Goal: Information Seeking & Learning: Check status

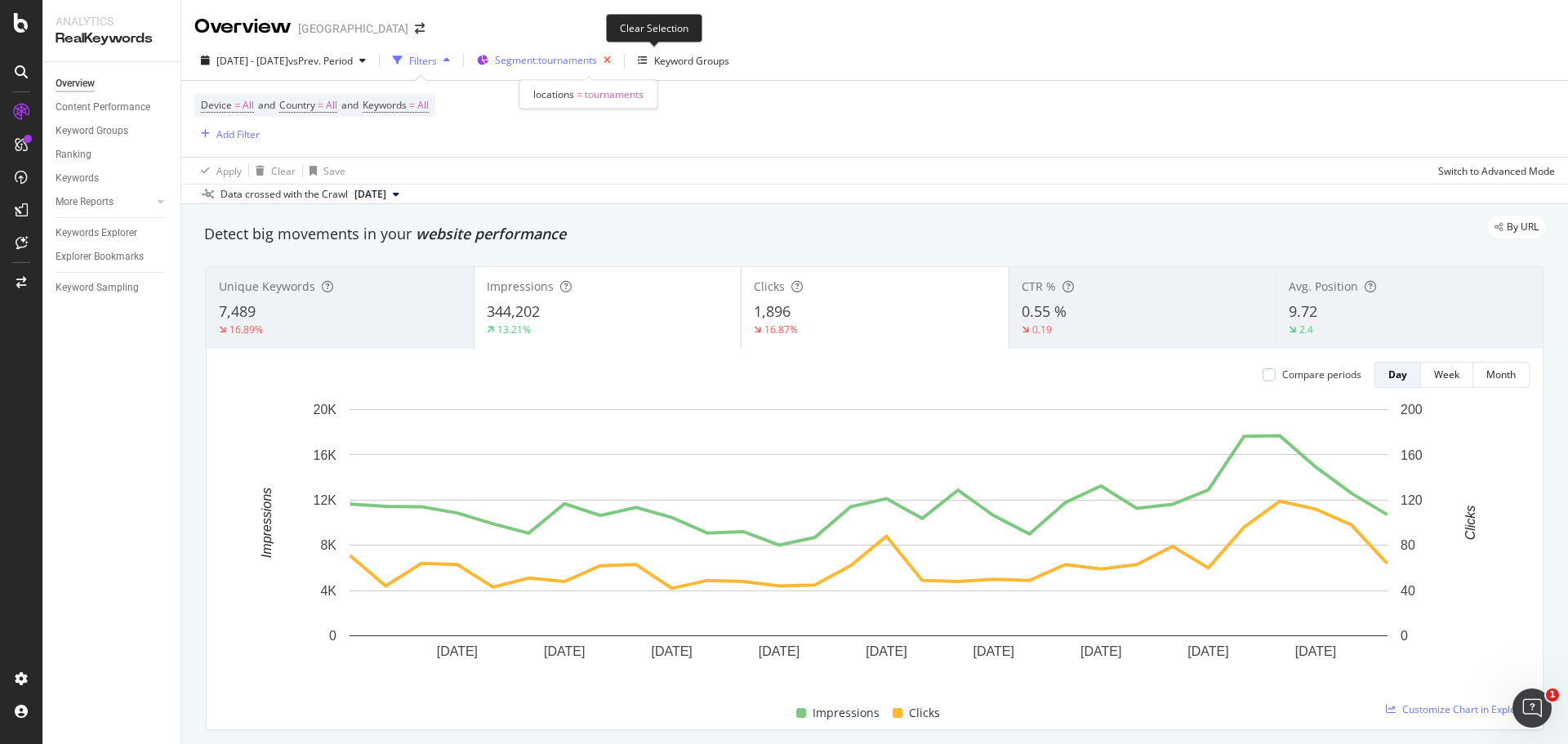
click at [618, 60] on icon "button" at bounding box center [608, 61] width 21 height 23
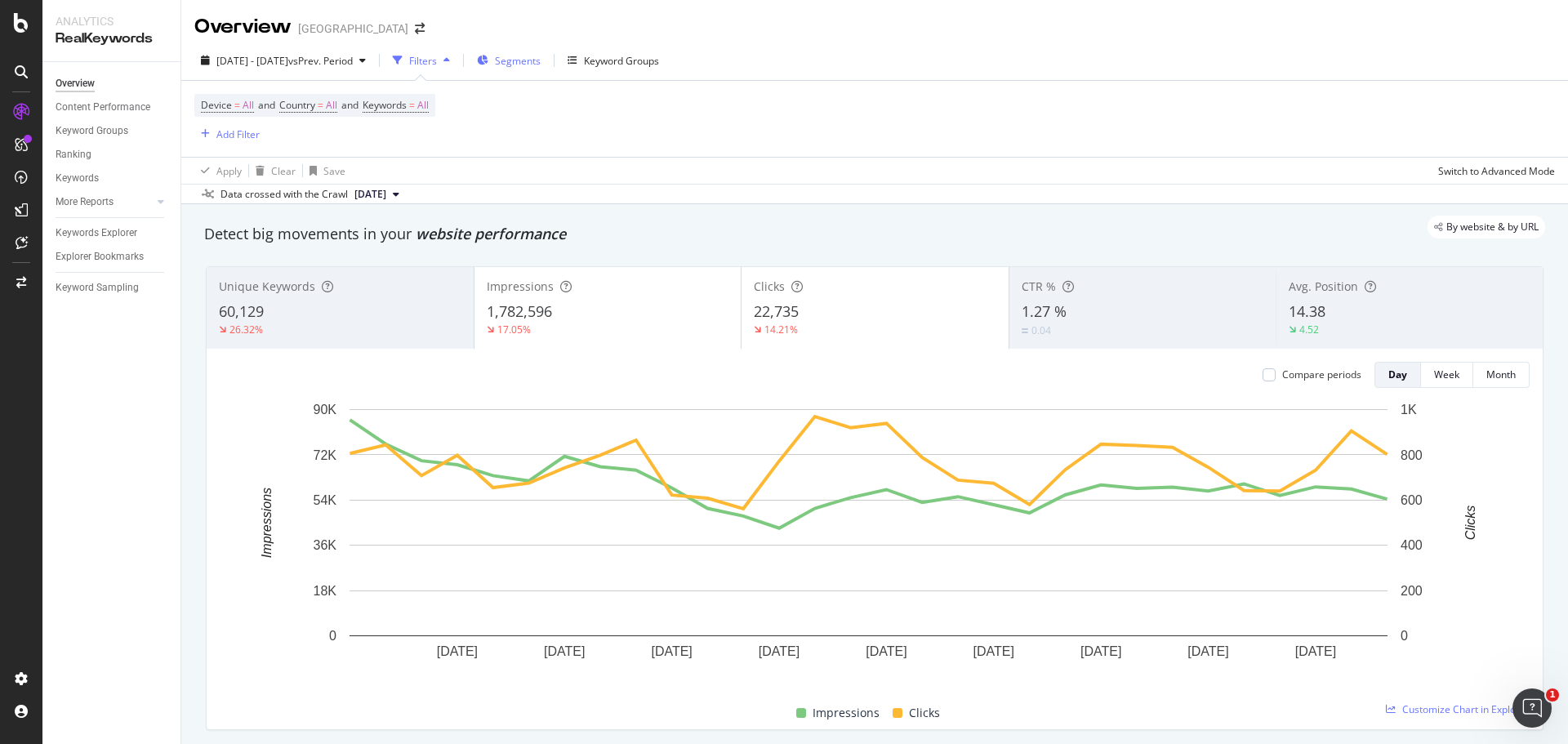
click at [540, 65] on span "Segments" at bounding box center [518, 61] width 45 height 14
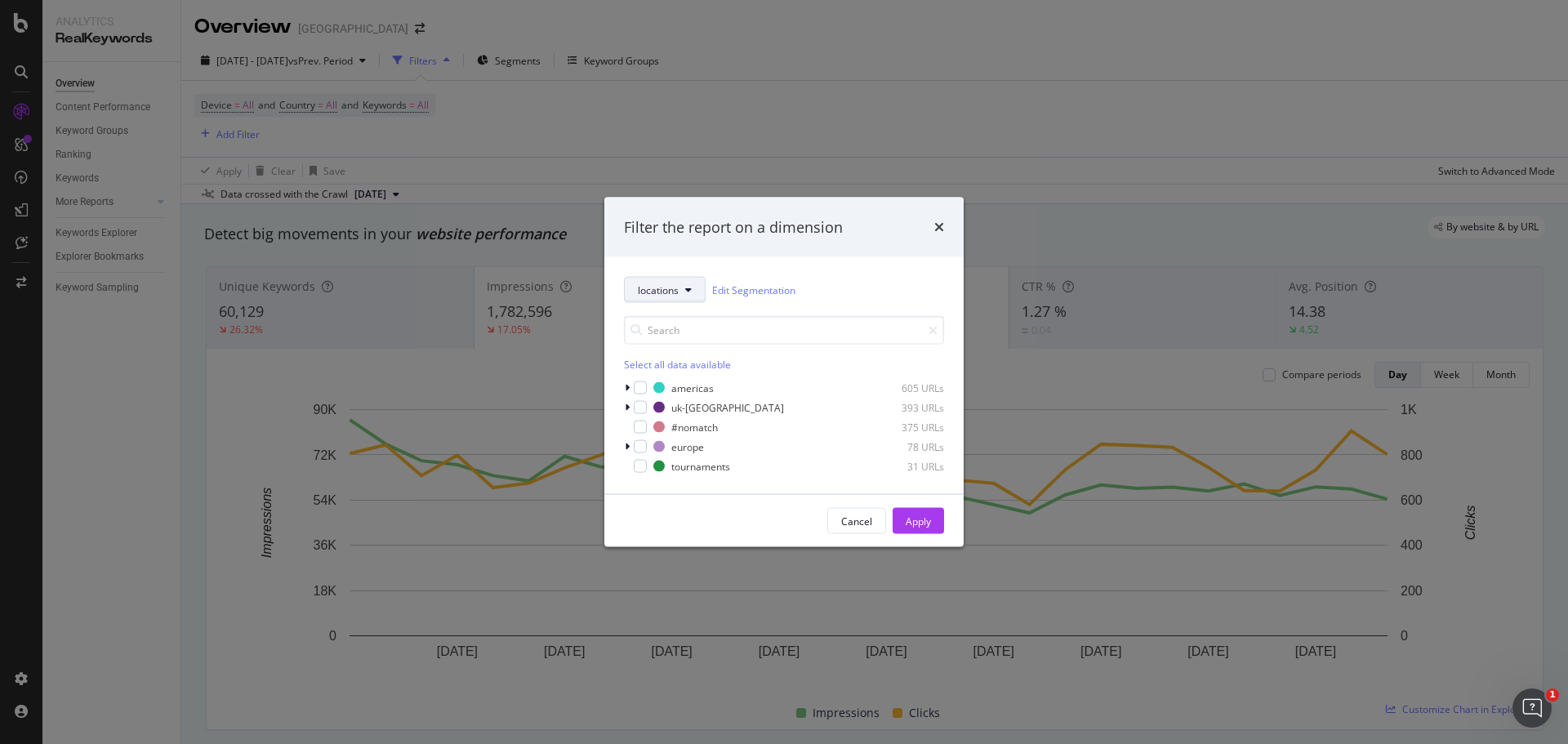
click at [687, 285] on icon "modal" at bounding box center [688, 290] width 7 height 9
click at [684, 355] on span "pagetype" at bounding box center [690, 349] width 105 height 15
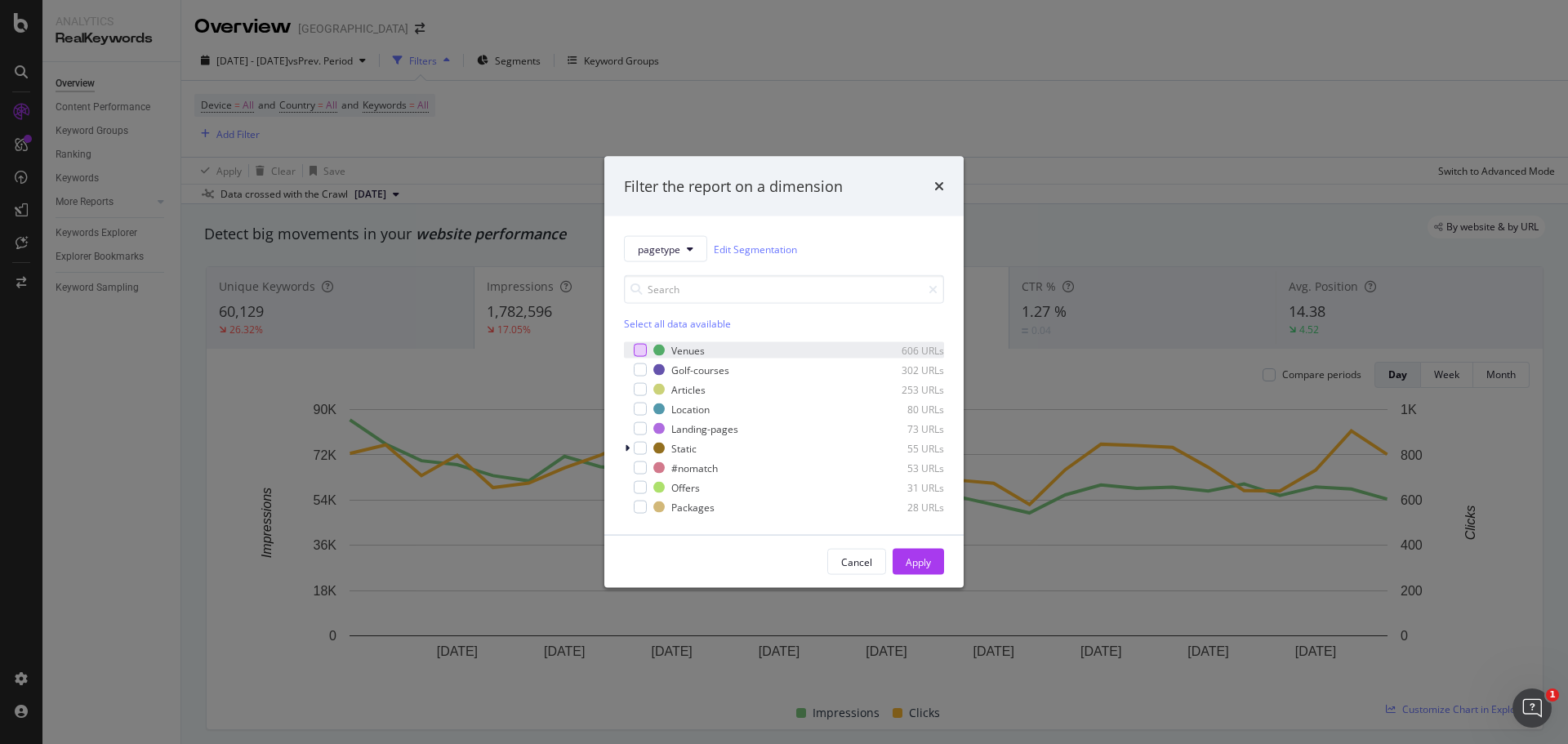
click at [640, 355] on div "modal" at bounding box center [641, 350] width 13 height 13
click at [635, 364] on div "modal" at bounding box center [641, 370] width 13 height 13
click at [647, 409] on div "Location 80 URLs" at bounding box center [784, 409] width 320 height 16
click at [644, 422] on div "modal" at bounding box center [641, 429] width 13 height 13
click at [643, 450] on div "modal" at bounding box center [641, 449] width 13 height 13
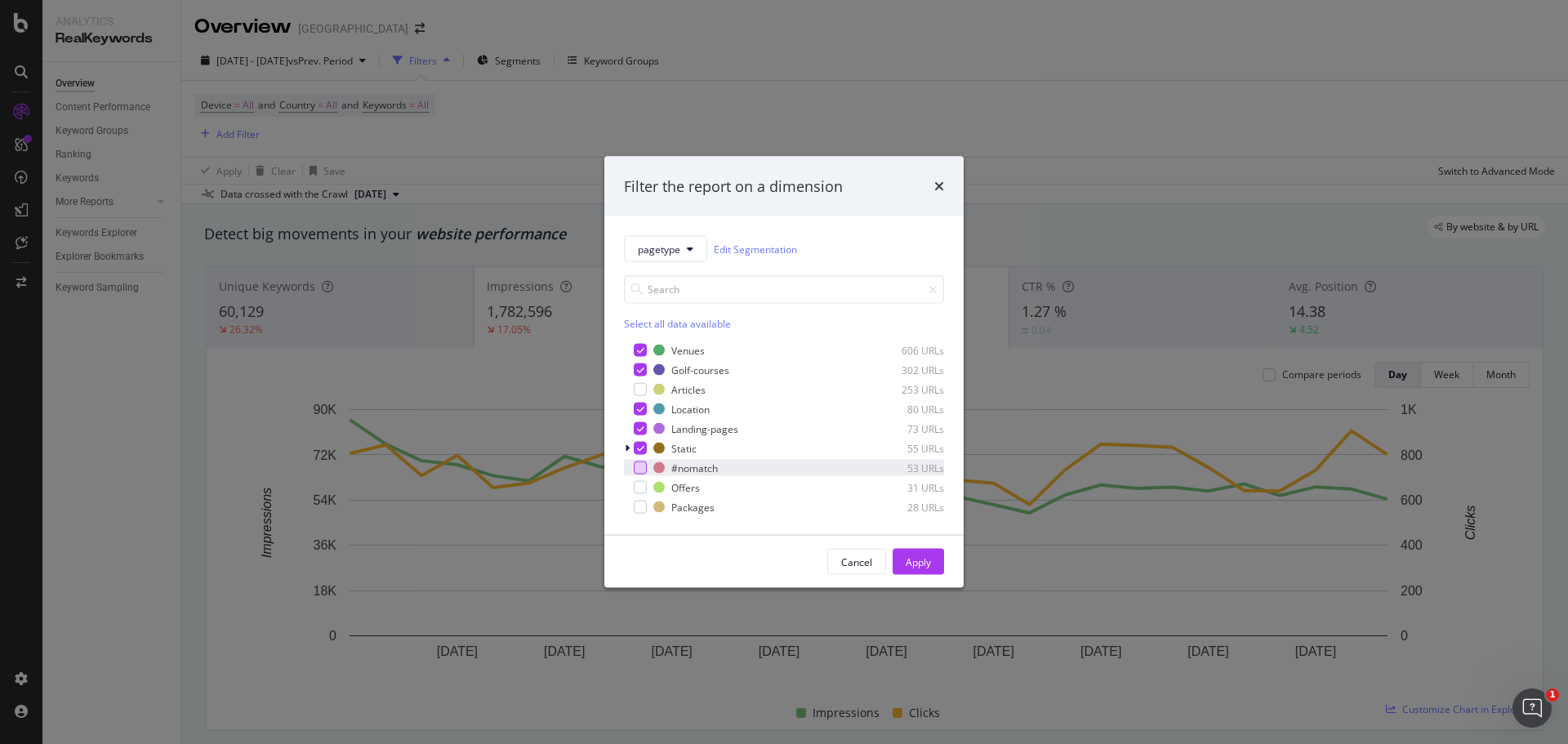
click at [642, 469] on div "modal" at bounding box center [641, 469] width 13 height 13
click at [643, 487] on div "modal" at bounding box center [641, 487] width 13 height 13
click at [642, 502] on div "modal" at bounding box center [641, 507] width 13 height 13
click at [916, 563] on div "Apply" at bounding box center [918, 561] width 26 height 14
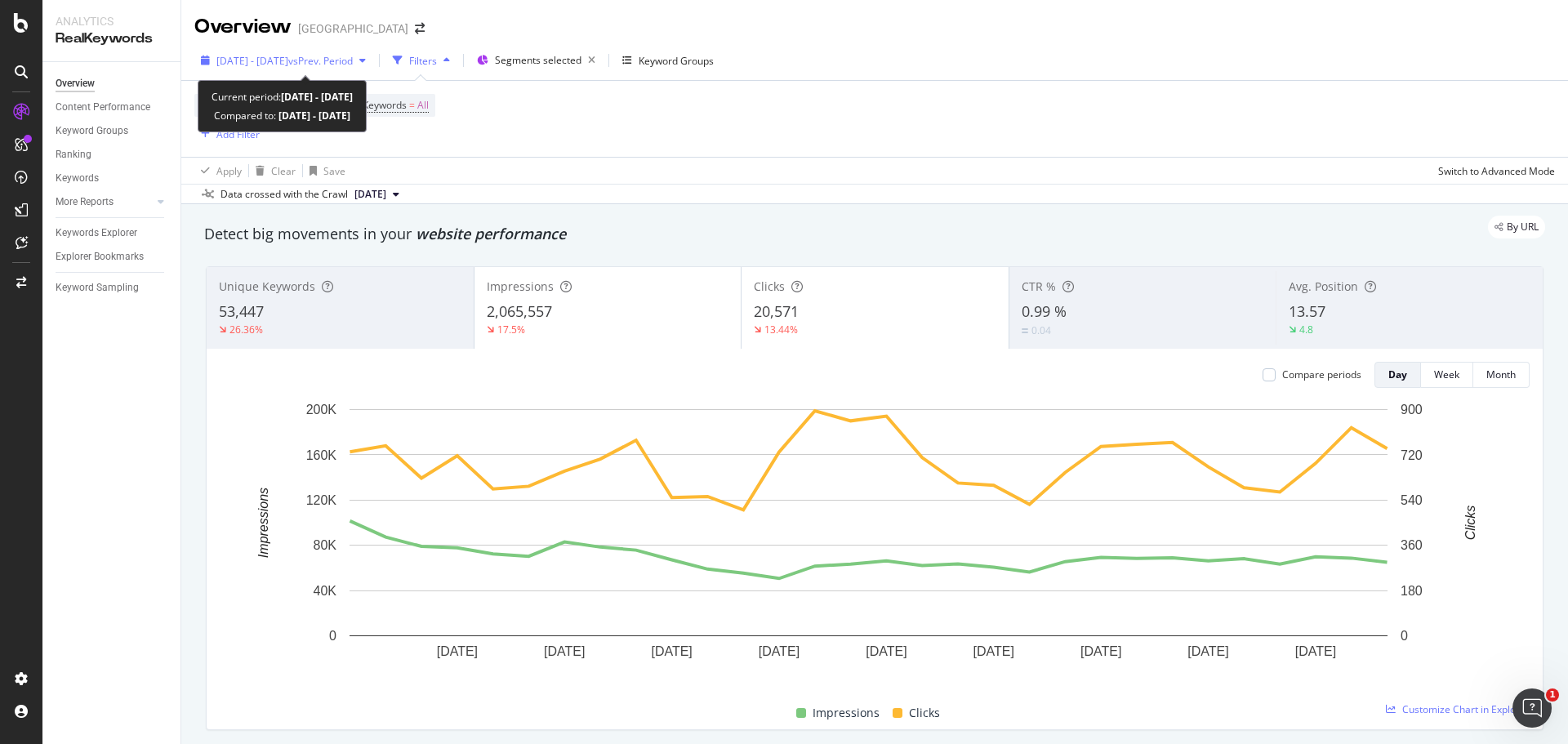
click at [353, 66] on span "vs Prev. Period" at bounding box center [321, 61] width 64 height 14
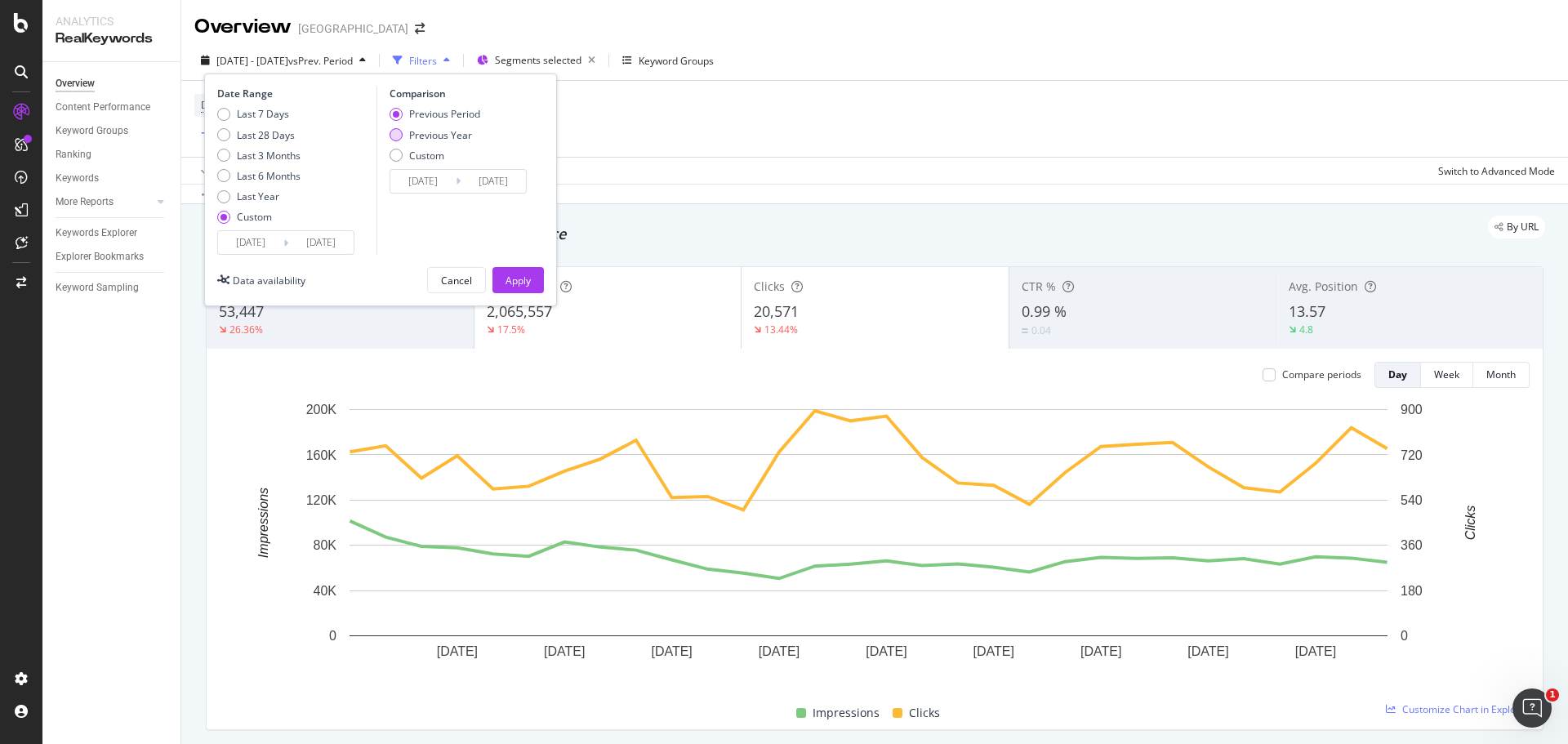
click at [424, 137] on div "Previous Year" at bounding box center [440, 135] width 62 height 14
type input "[DATE]"
click at [457, 181] on icon at bounding box center [458, 181] width 5 height 15
click at [421, 182] on input "[DATE]" at bounding box center [423, 182] width 65 height 23
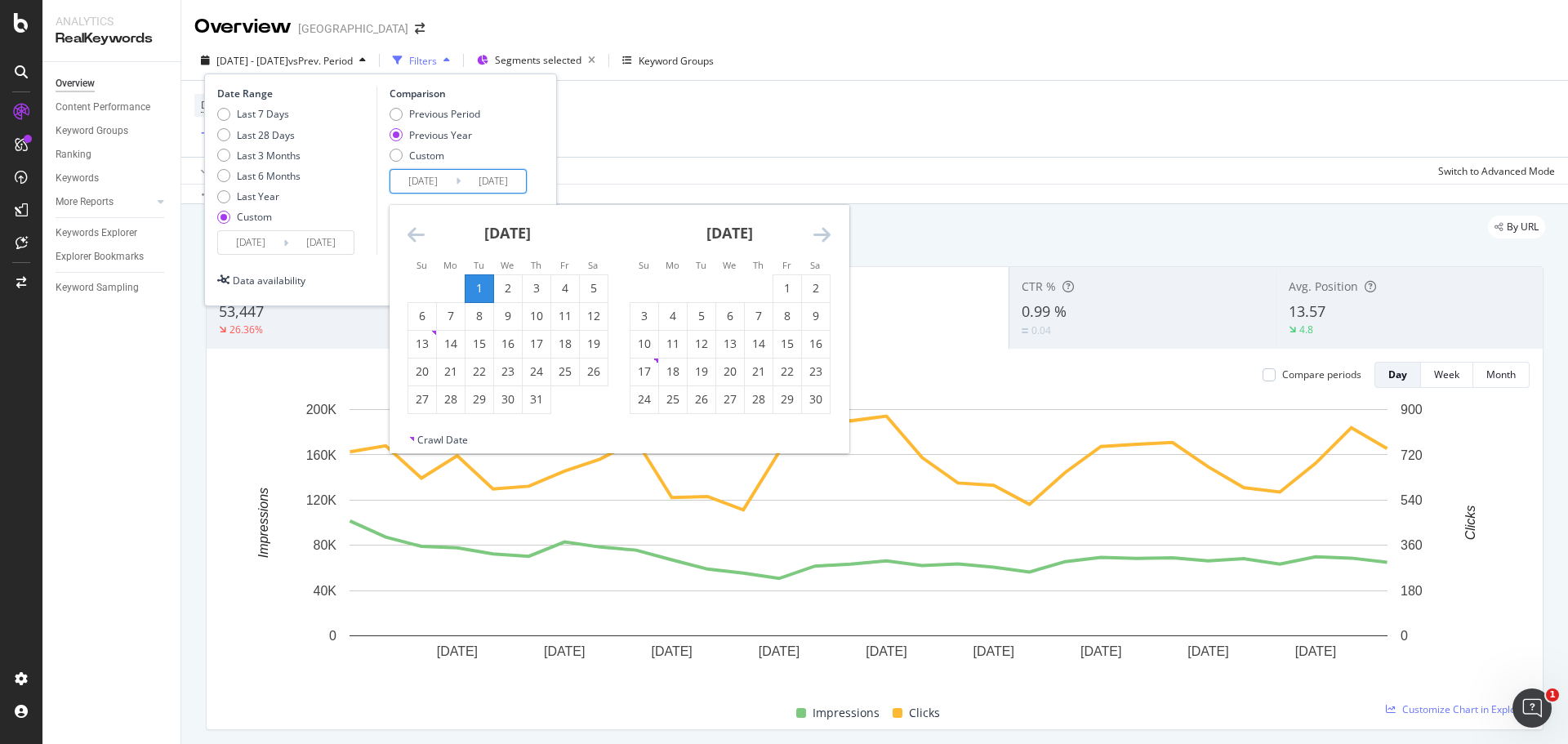
click at [415, 228] on icon "Move backward to switch to the previous month." at bounding box center [416, 234] width 17 height 20
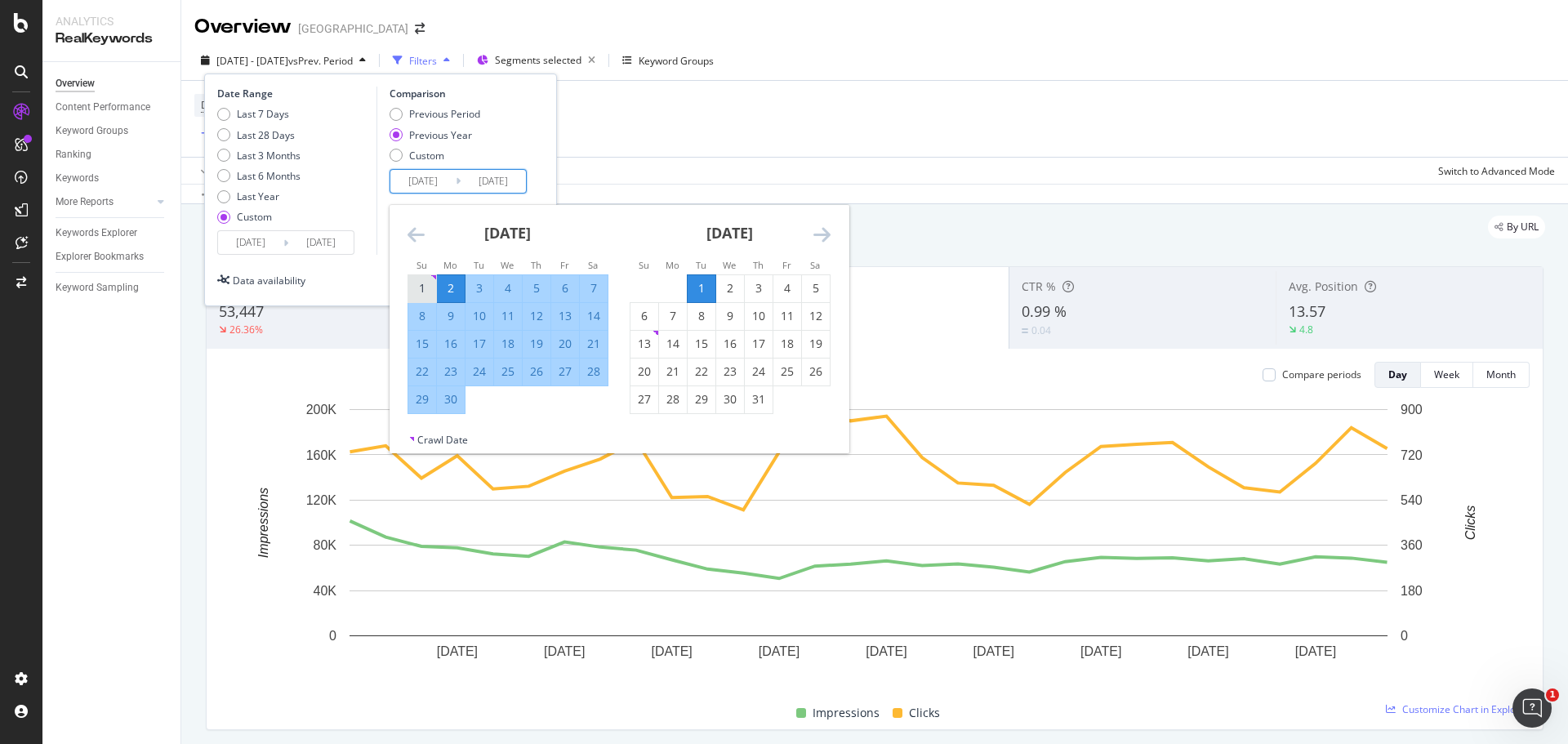
click at [416, 280] on div "1" at bounding box center [422, 288] width 27 height 16
type input "[DATE]"
click at [454, 396] on div "30" at bounding box center [450, 399] width 27 height 16
type input "[DATE]"
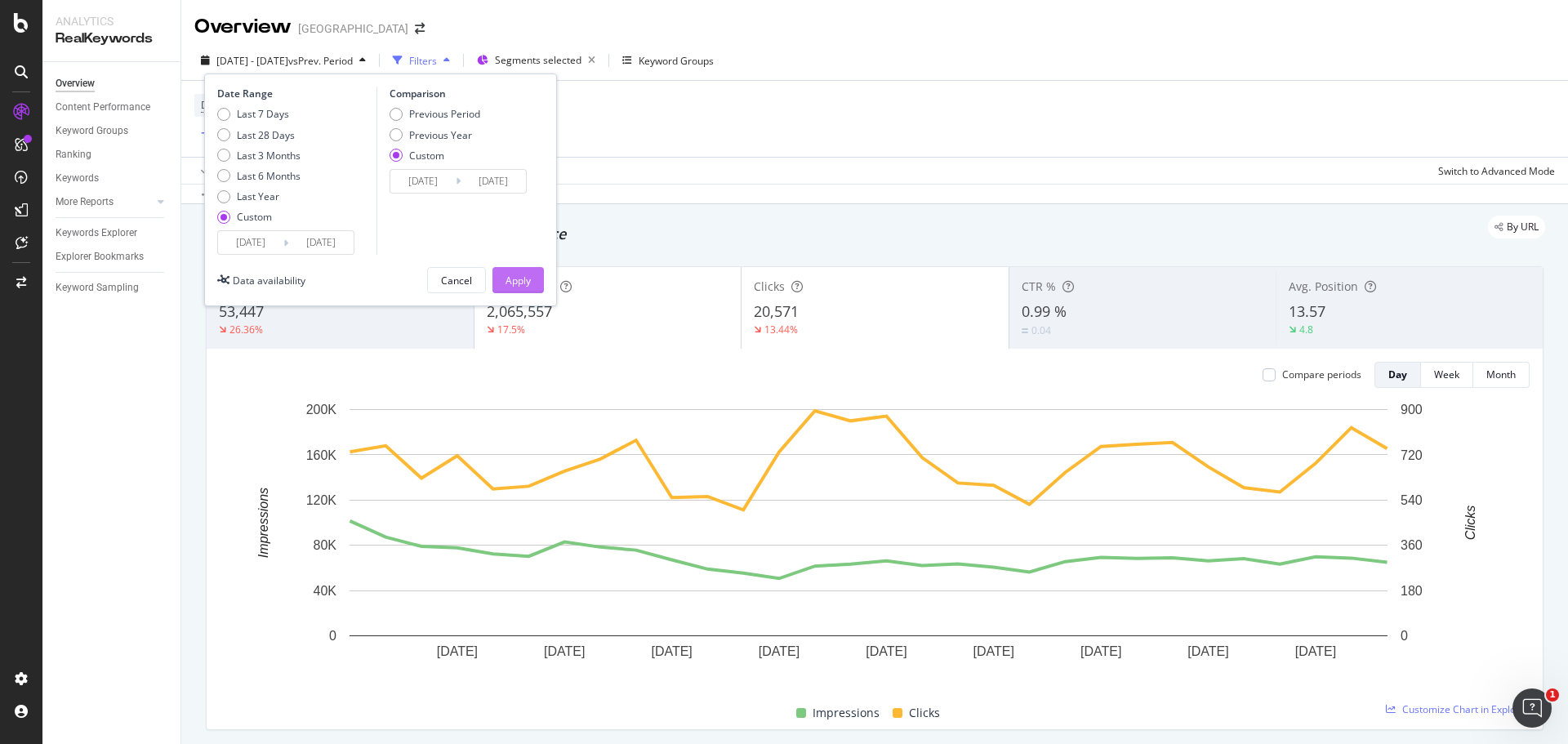
click at [523, 290] on div "Apply" at bounding box center [518, 280] width 26 height 25
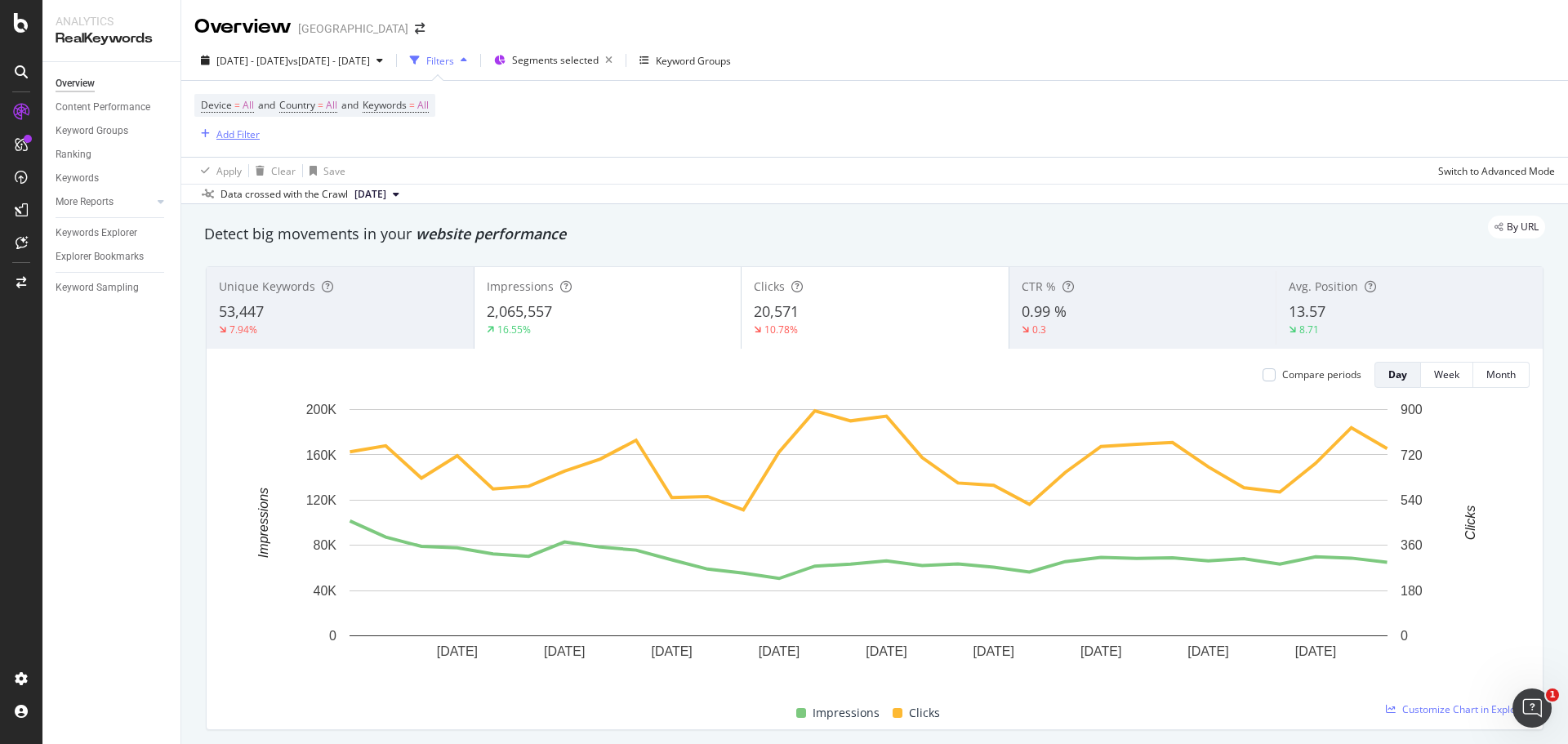
click at [226, 133] on div "Add Filter" at bounding box center [238, 134] width 44 height 14
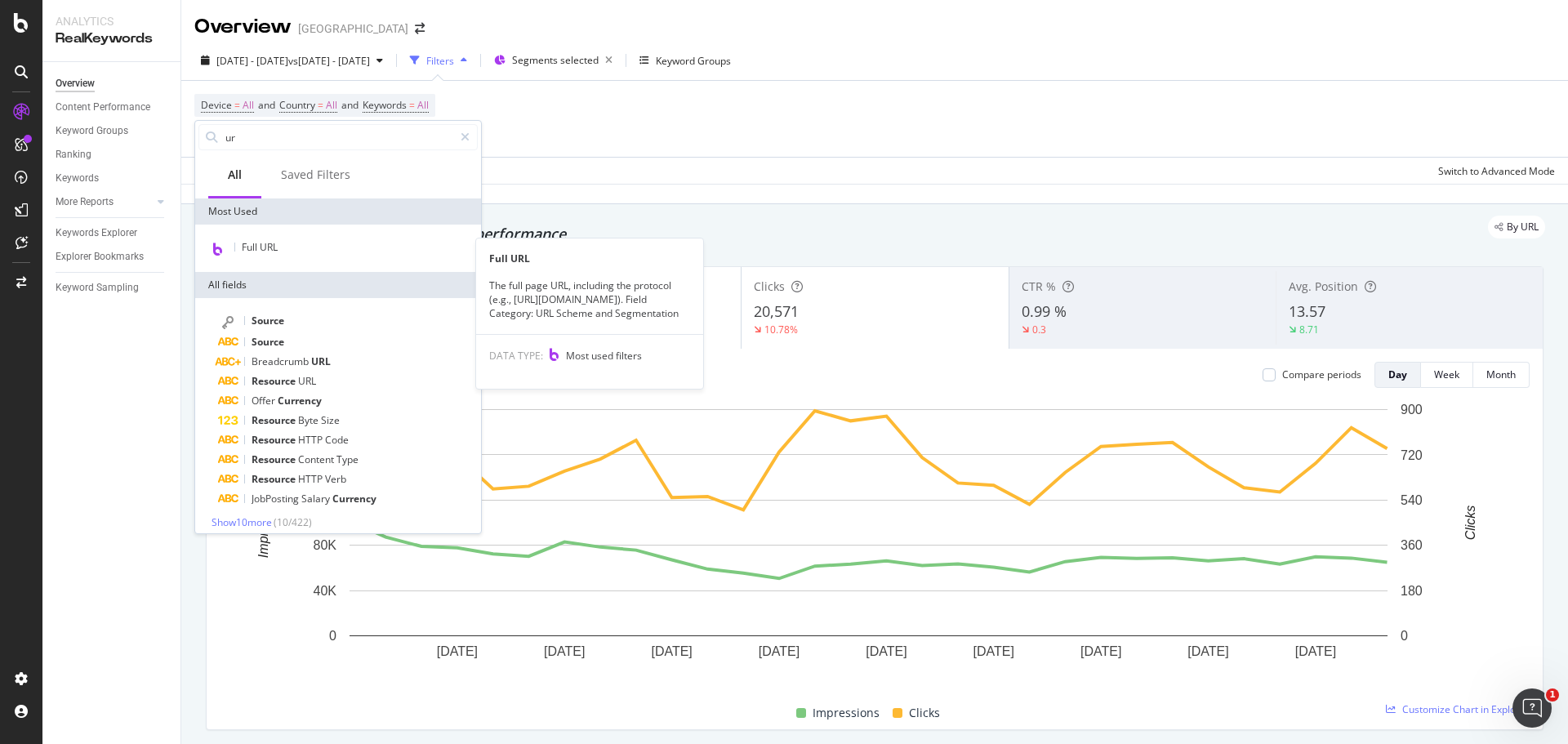
type input "ur"
click at [312, 236] on div "Full URL" at bounding box center [338, 248] width 286 height 47
click at [308, 244] on div "Full URL" at bounding box center [338, 248] width 279 height 21
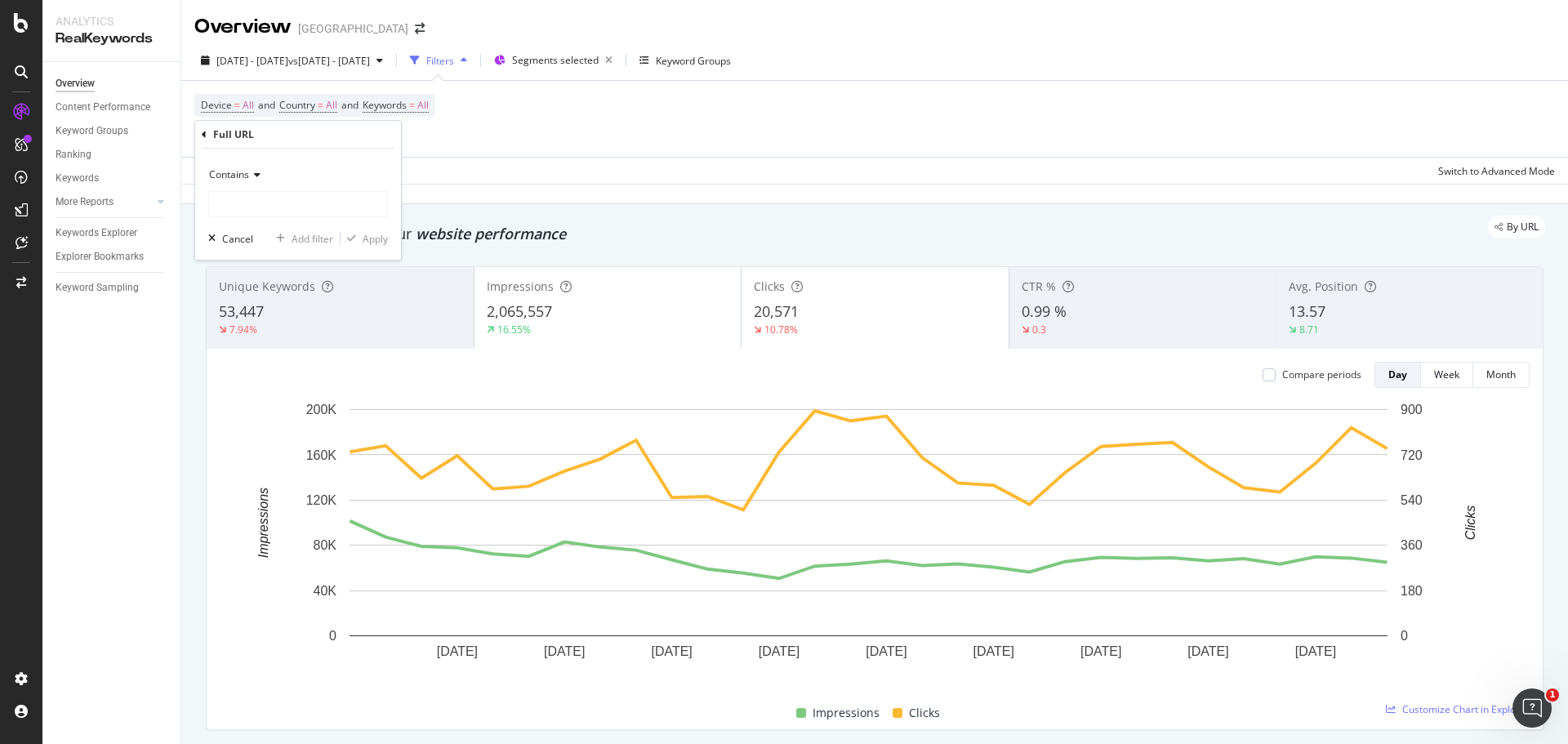
click at [253, 173] on icon at bounding box center [255, 175] width 11 height 9
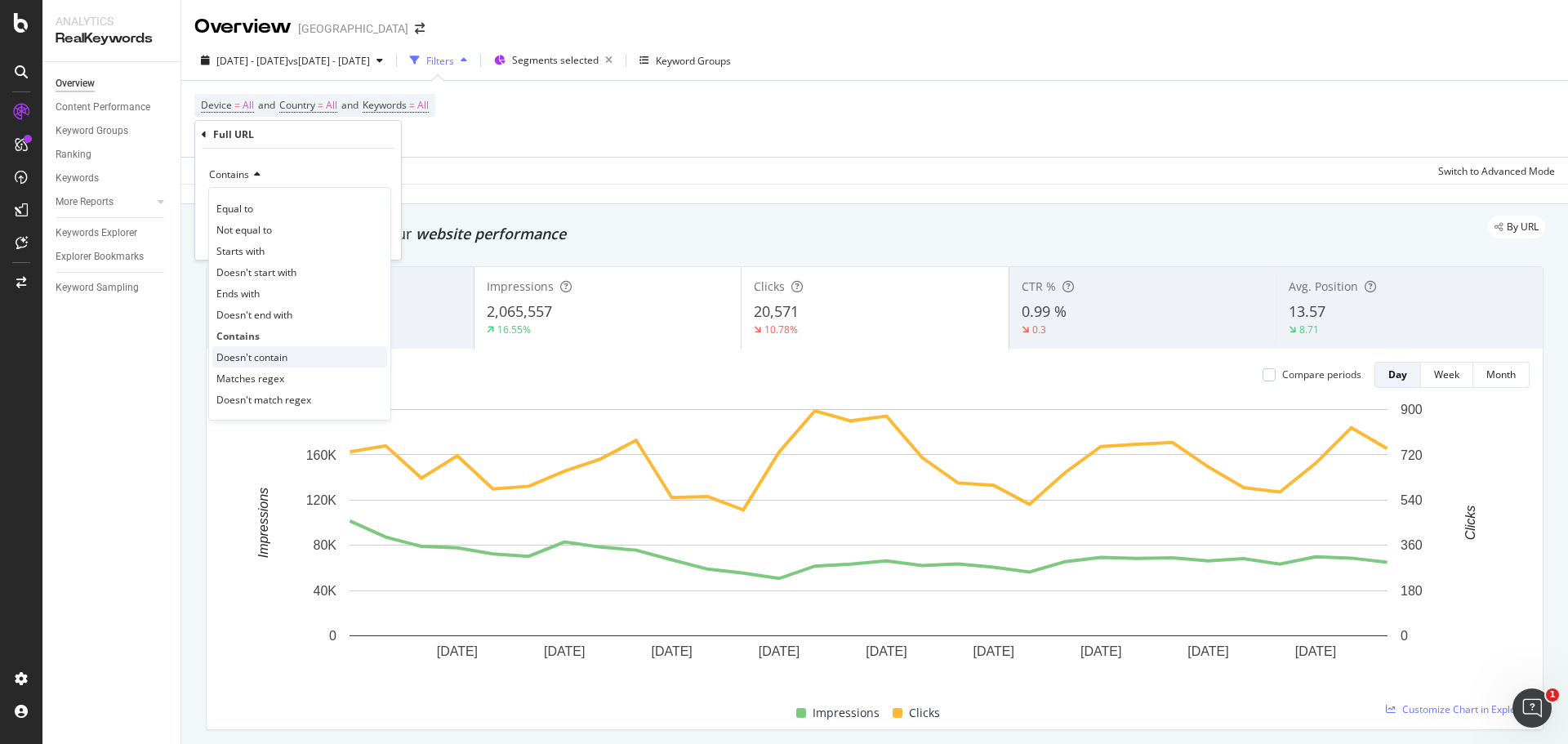
click at [273, 358] on span "Doesn't contain" at bounding box center [252, 357] width 71 height 14
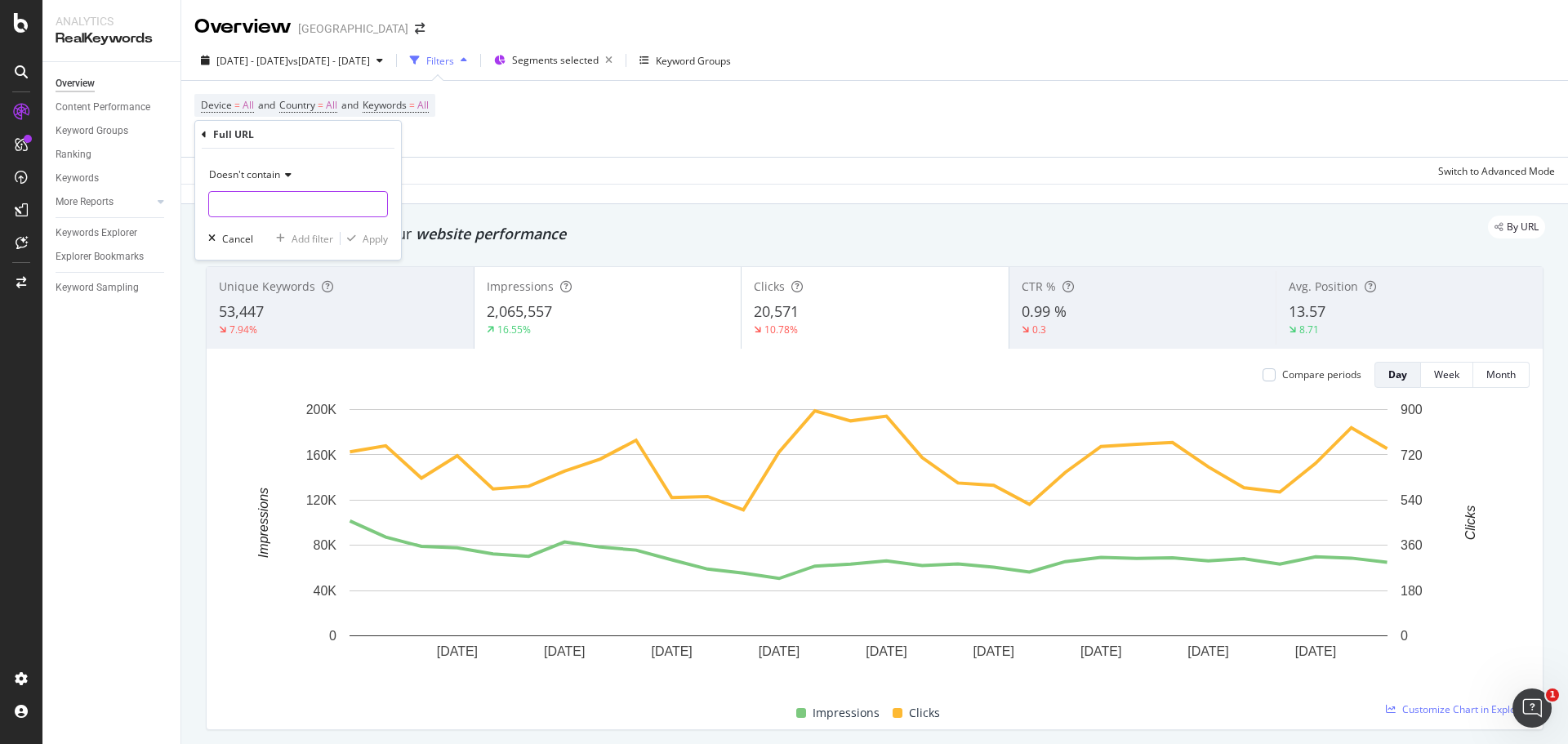
click at [272, 208] on input "text" at bounding box center [298, 204] width 178 height 27
type input "inspiration"
click at [352, 239] on icon "button" at bounding box center [351, 239] width 9 height 9
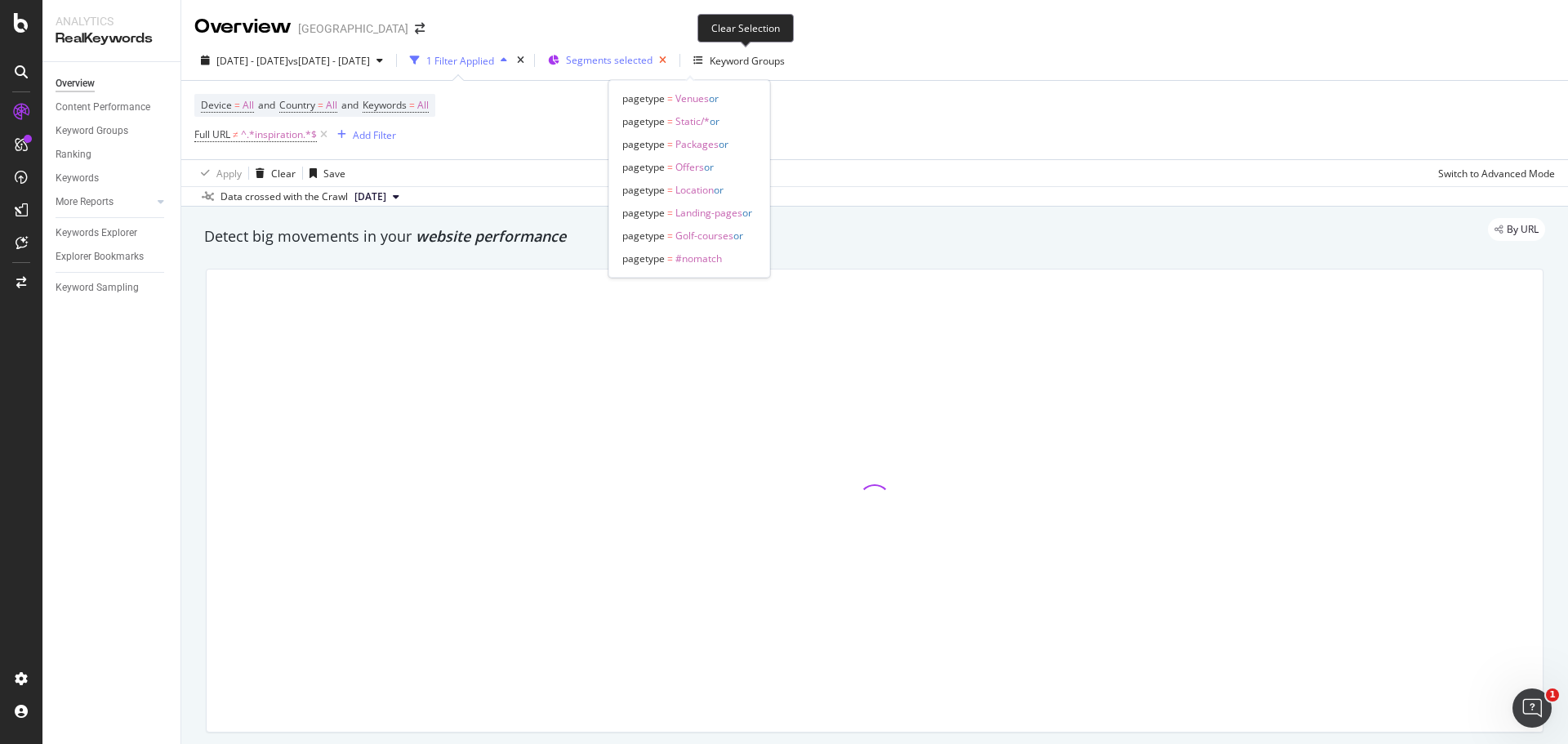
click at [673, 61] on icon "button" at bounding box center [663, 61] width 21 height 23
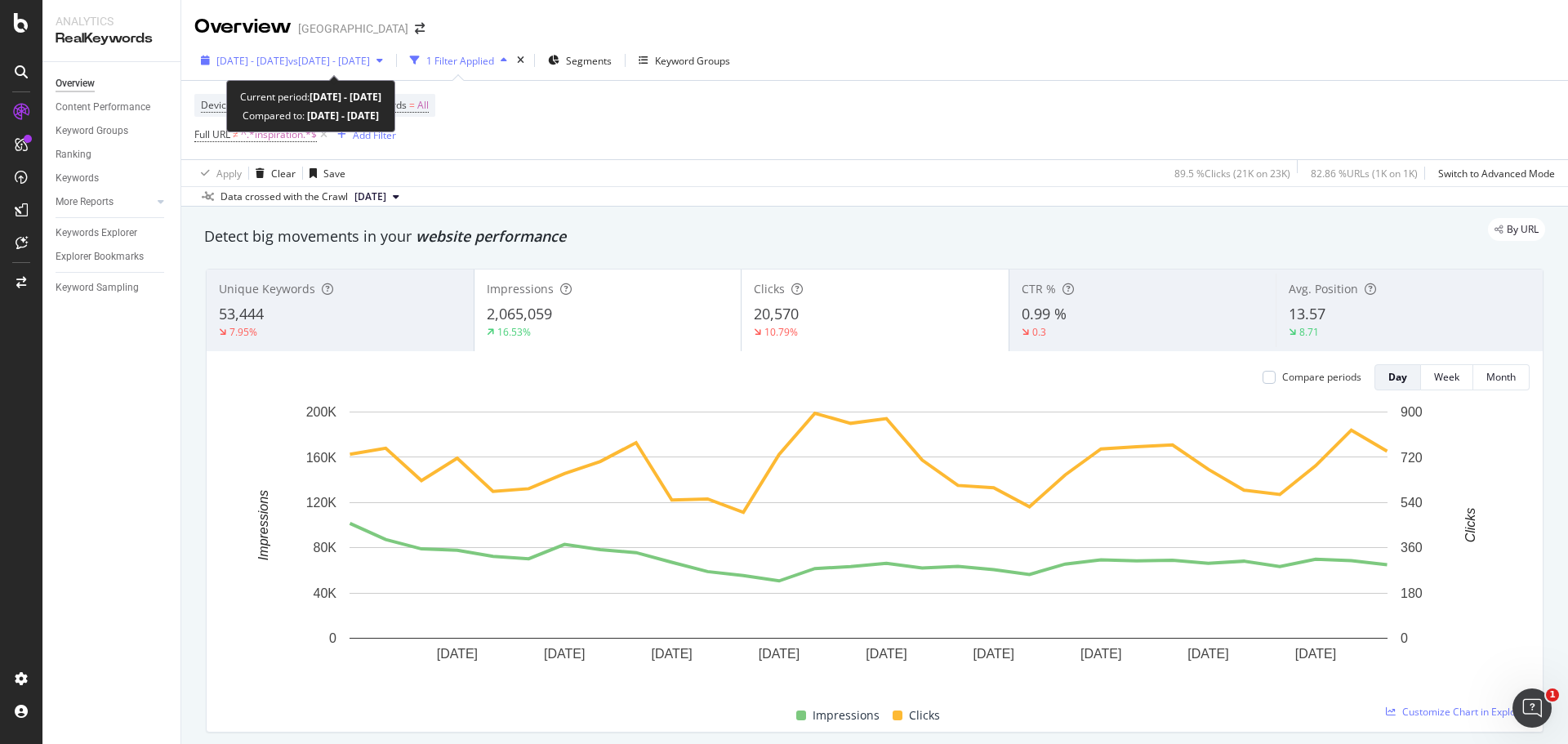
click at [390, 52] on div "[DATE] - [DATE] vs [DATE] - [DATE]" at bounding box center [291, 61] width 195 height 25
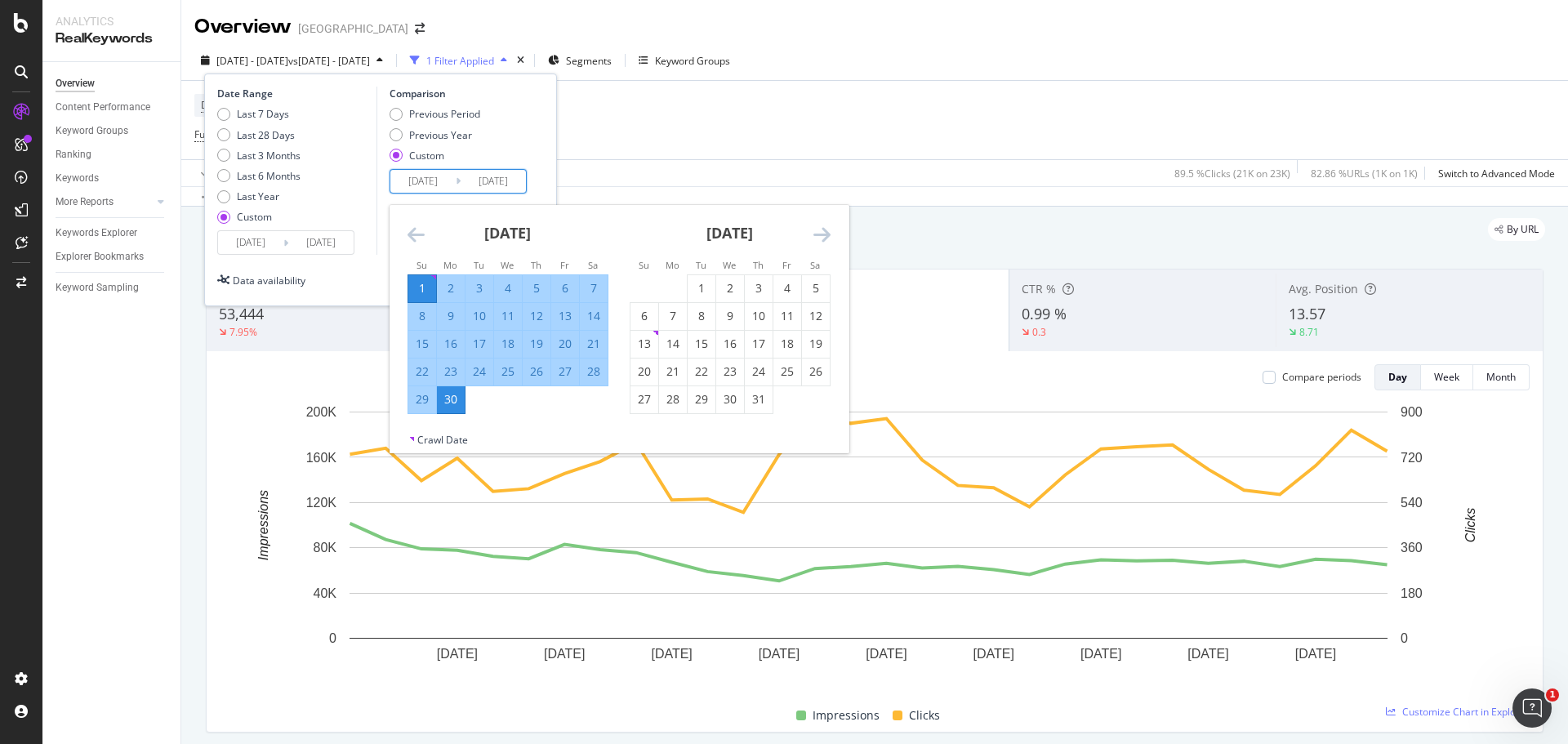
click at [421, 180] on input "[DATE]" at bounding box center [423, 182] width 65 height 23
click at [418, 239] on icon "Move backward to switch to the previous month." at bounding box center [416, 234] width 17 height 20
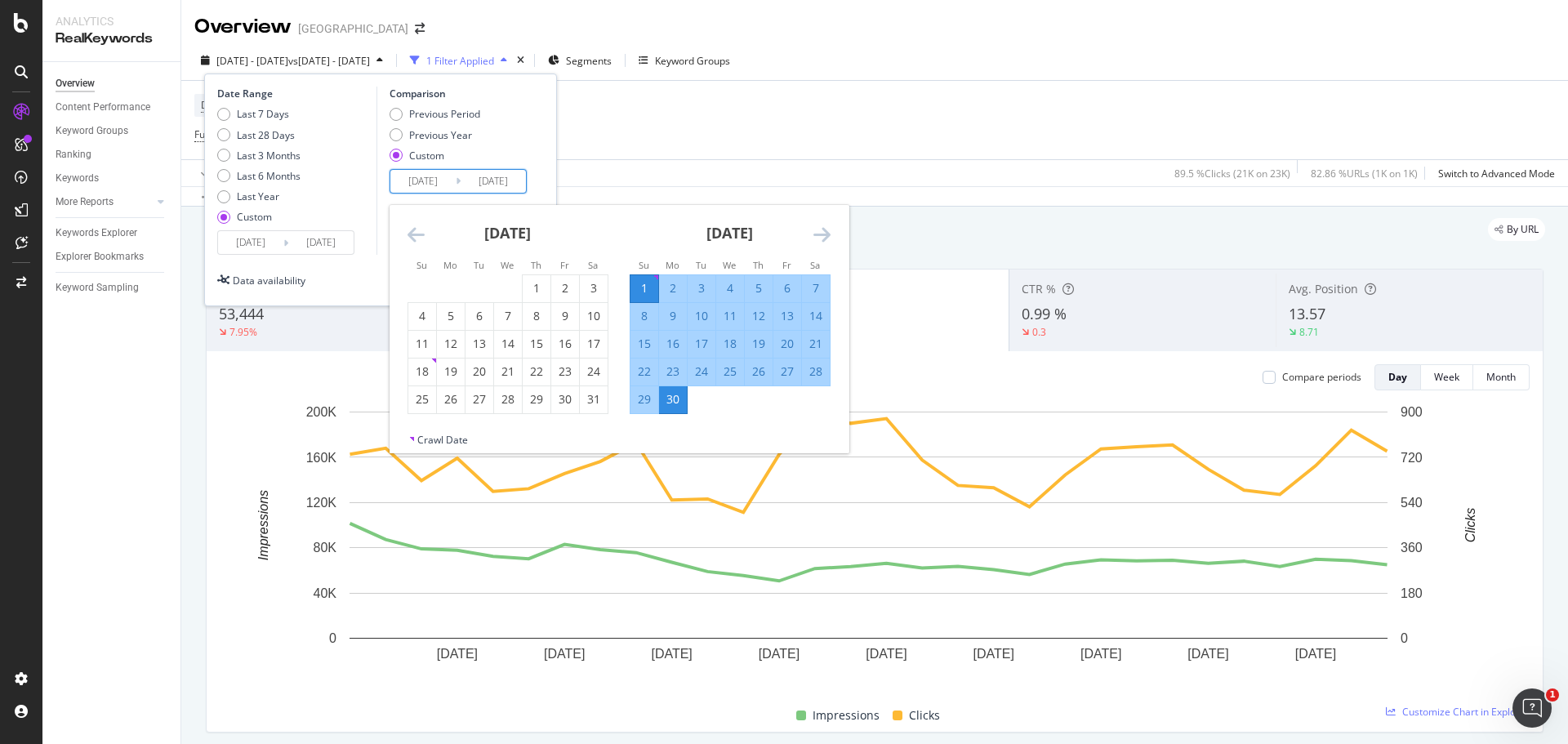
click at [418, 239] on icon "Move backward to switch to the previous month." at bounding box center [416, 234] width 17 height 20
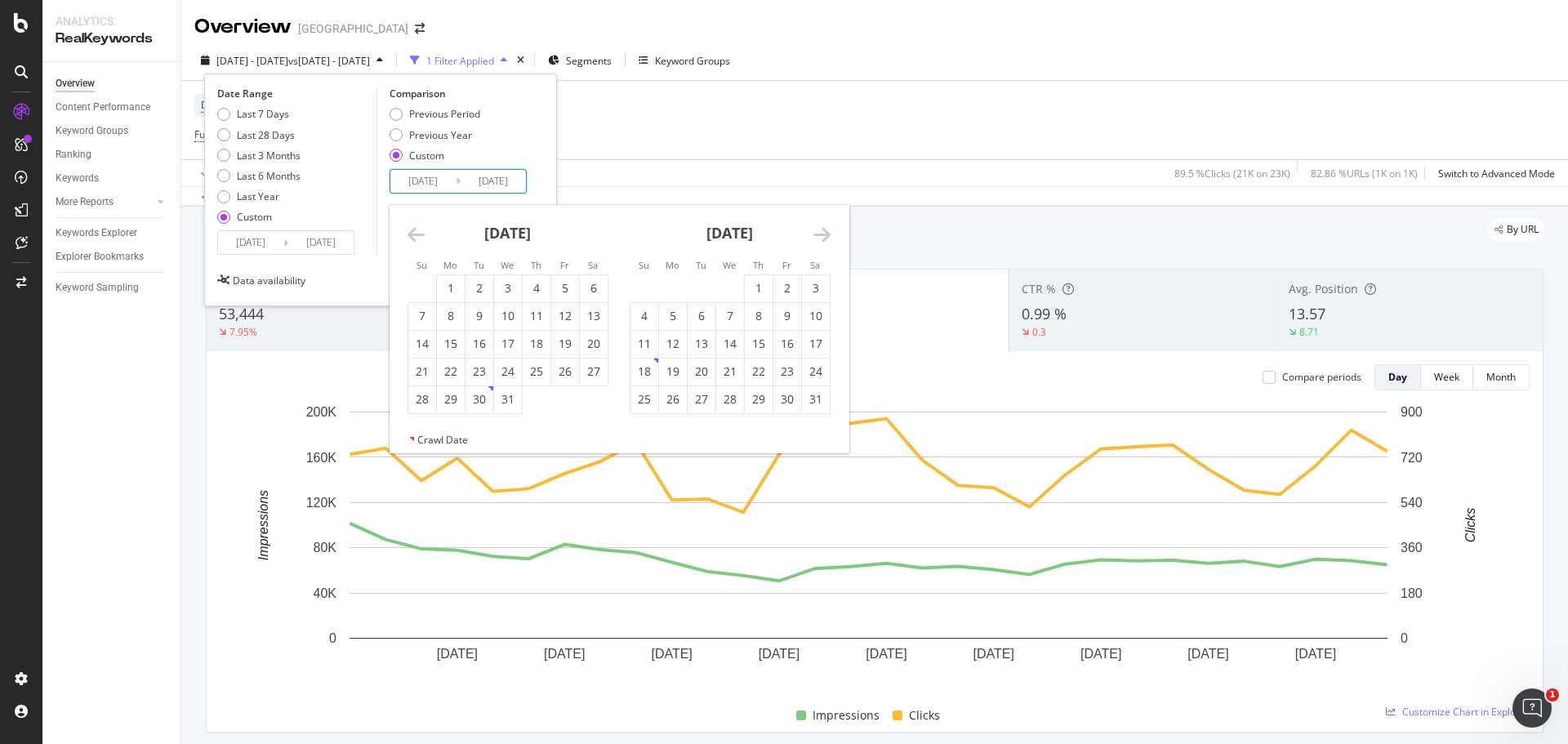
click at [418, 239] on icon "Move backward to switch to the previous month." at bounding box center [416, 234] width 17 height 20
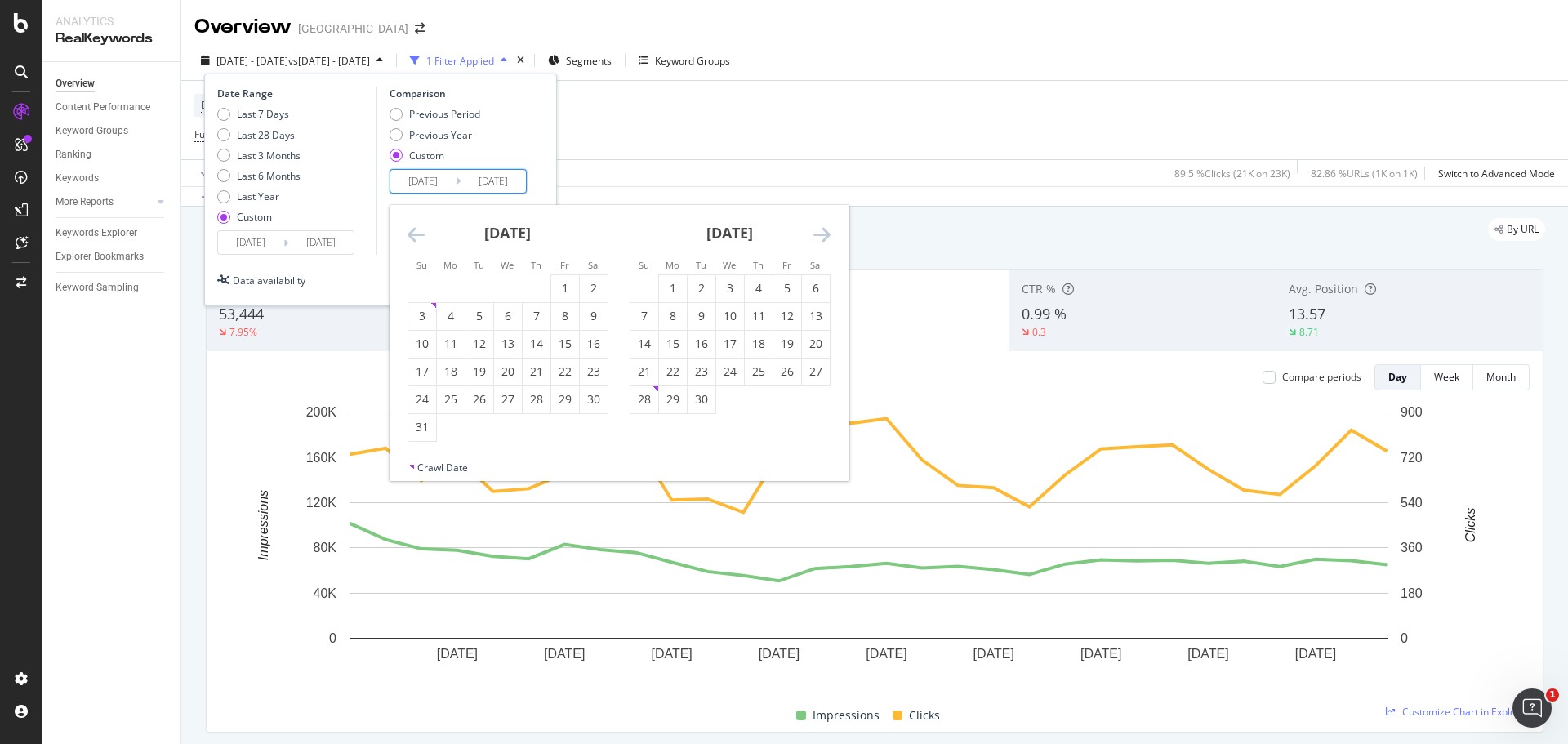
click at [418, 239] on icon "Move backward to switch to the previous month." at bounding box center [416, 234] width 17 height 20
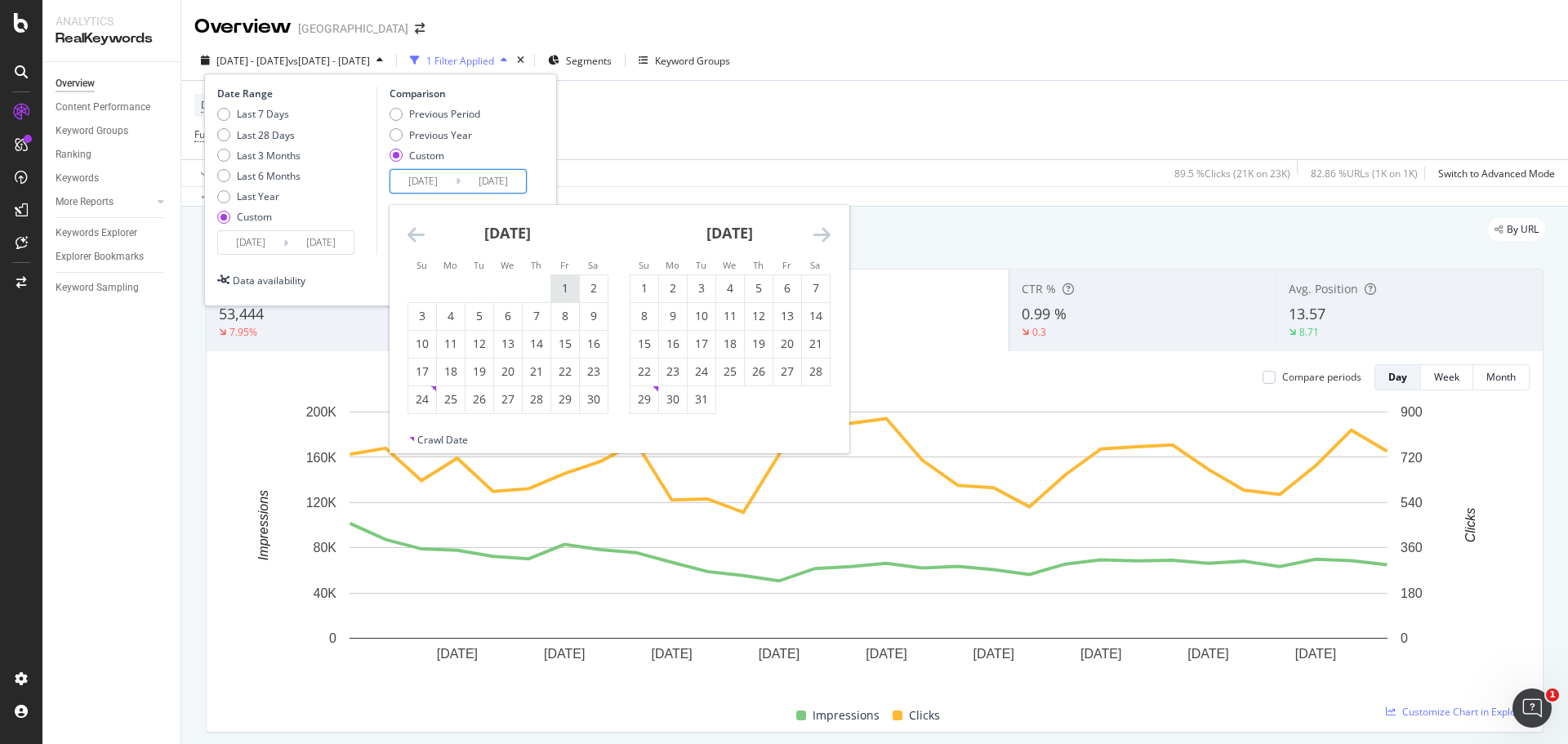
click at [567, 292] on div "1" at bounding box center [565, 288] width 27 height 16
type input "[DATE]"
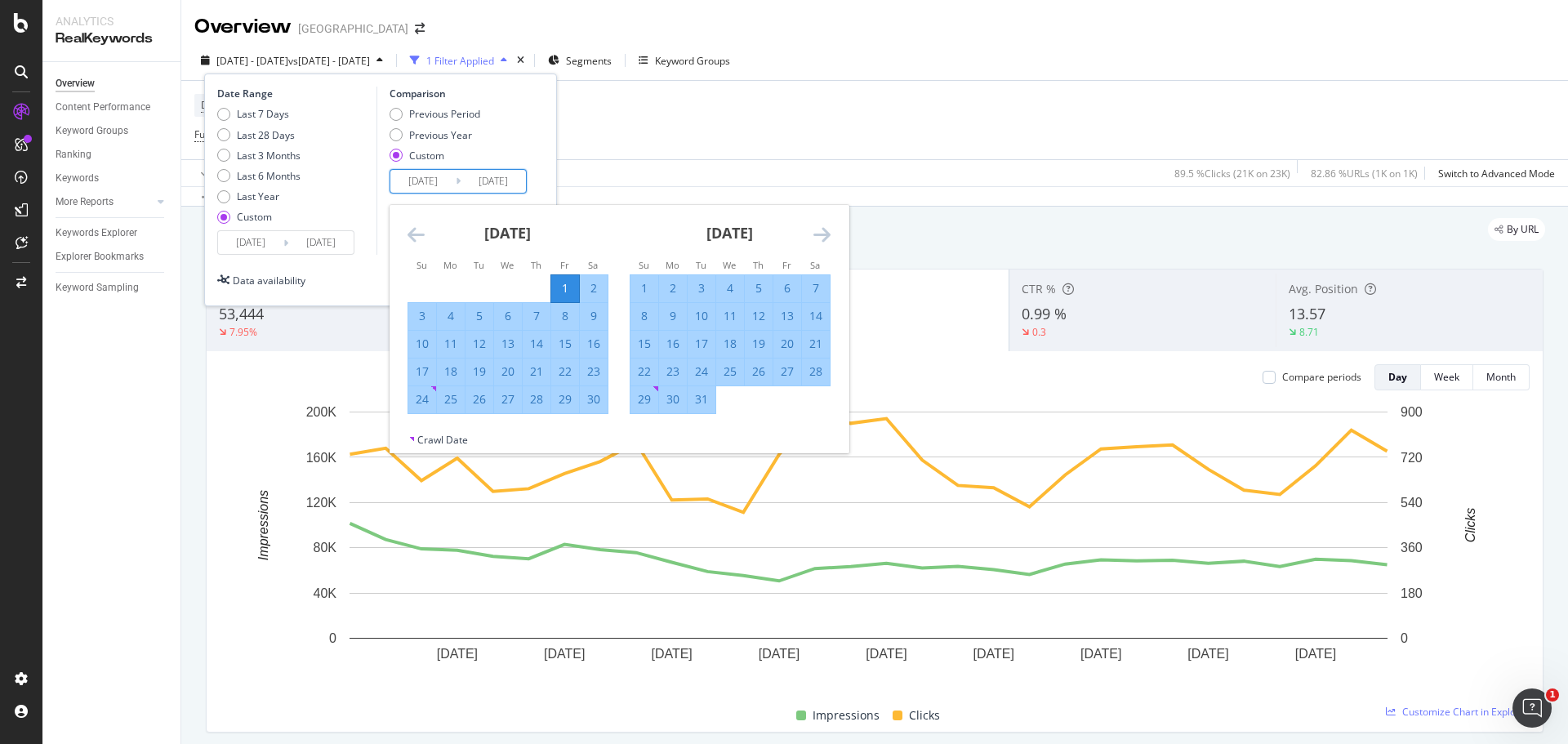
click at [601, 397] on div "30" at bounding box center [593, 399] width 27 height 16
type input "[DATE]"
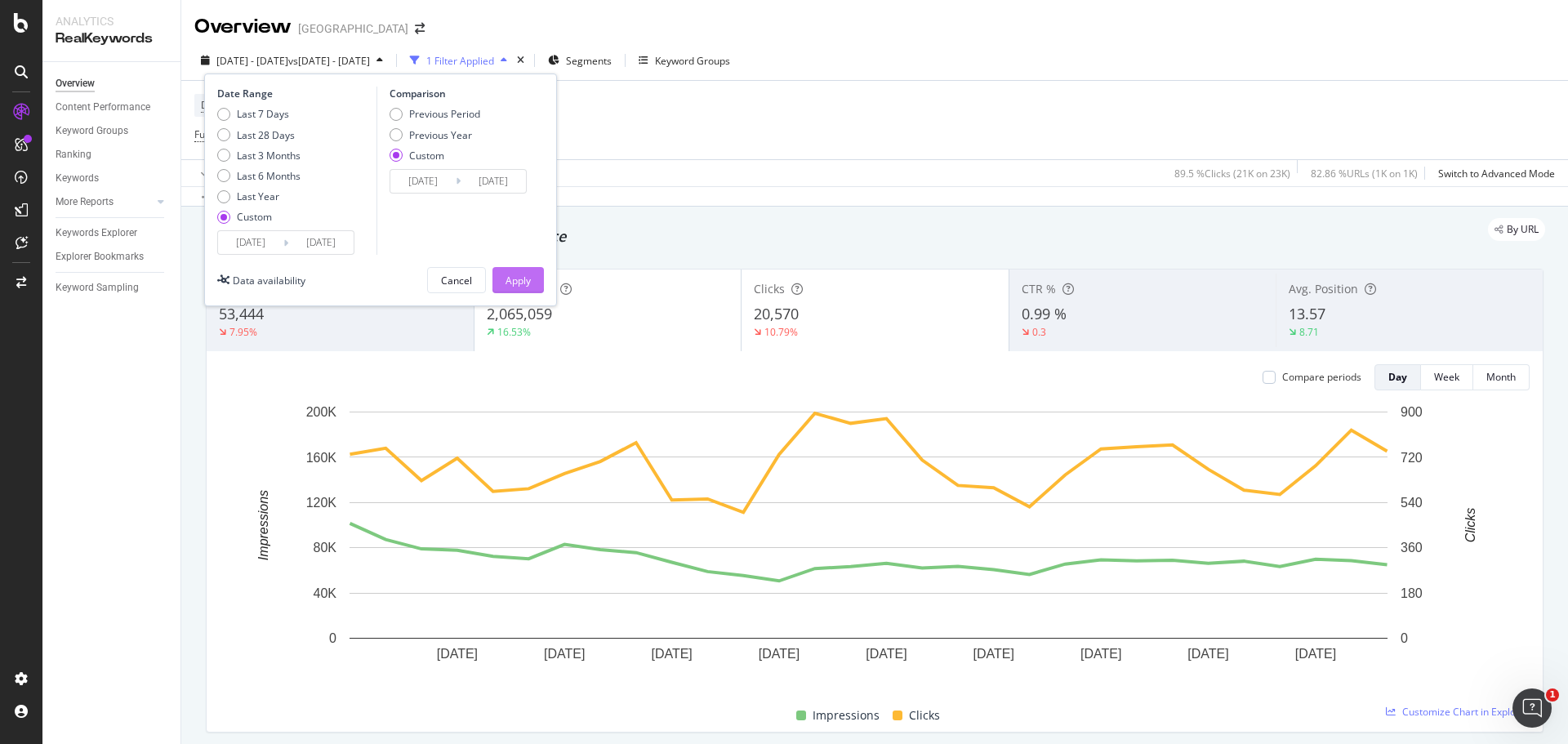
click at [529, 284] on div "Apply" at bounding box center [518, 280] width 26 height 14
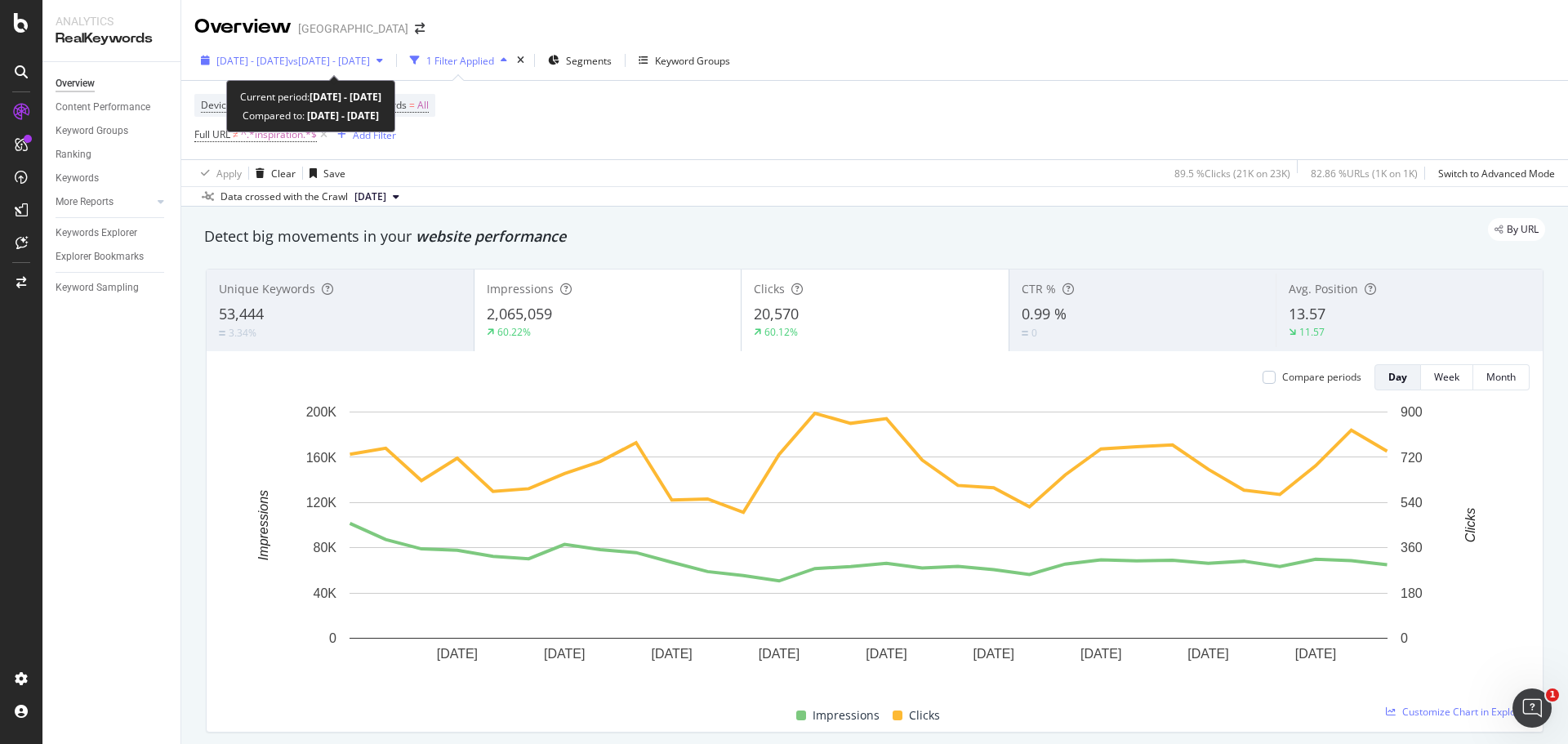
click at [370, 63] on span "vs [DATE] - [DATE]" at bounding box center [329, 61] width 81 height 14
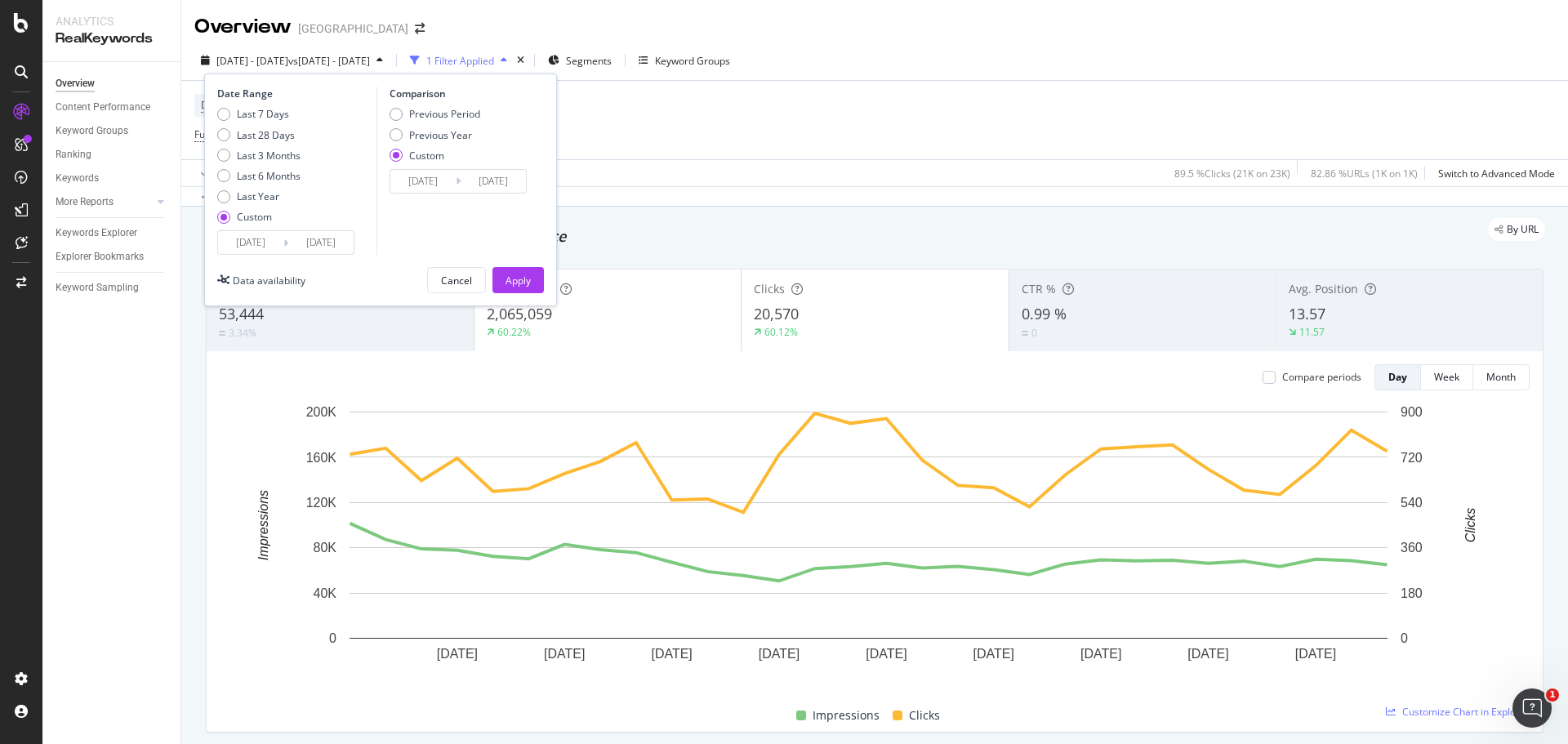
click at [415, 176] on input "[DATE]" at bounding box center [423, 182] width 65 height 23
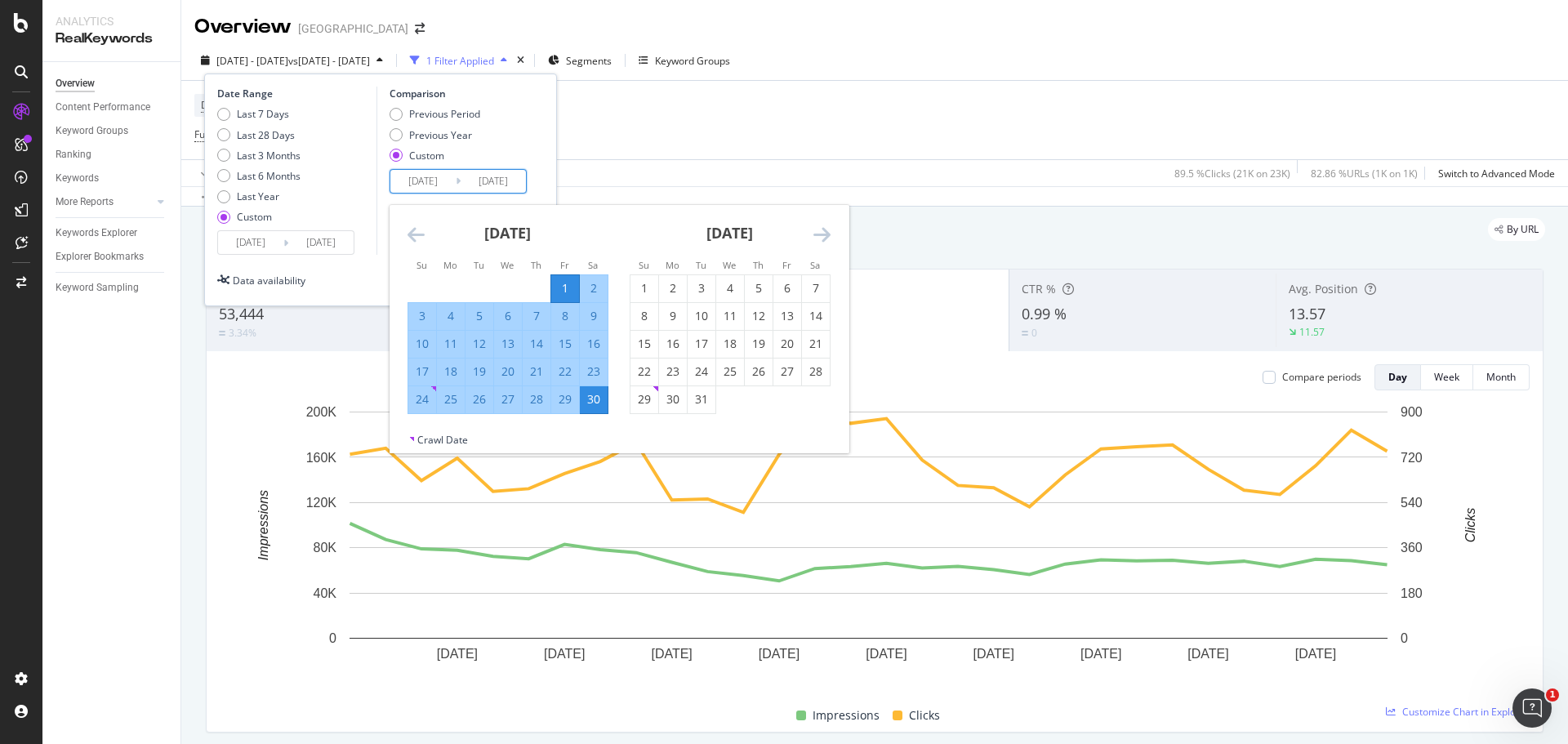
click at [413, 238] on icon "Move backward to switch to the previous month." at bounding box center [416, 234] width 17 height 20
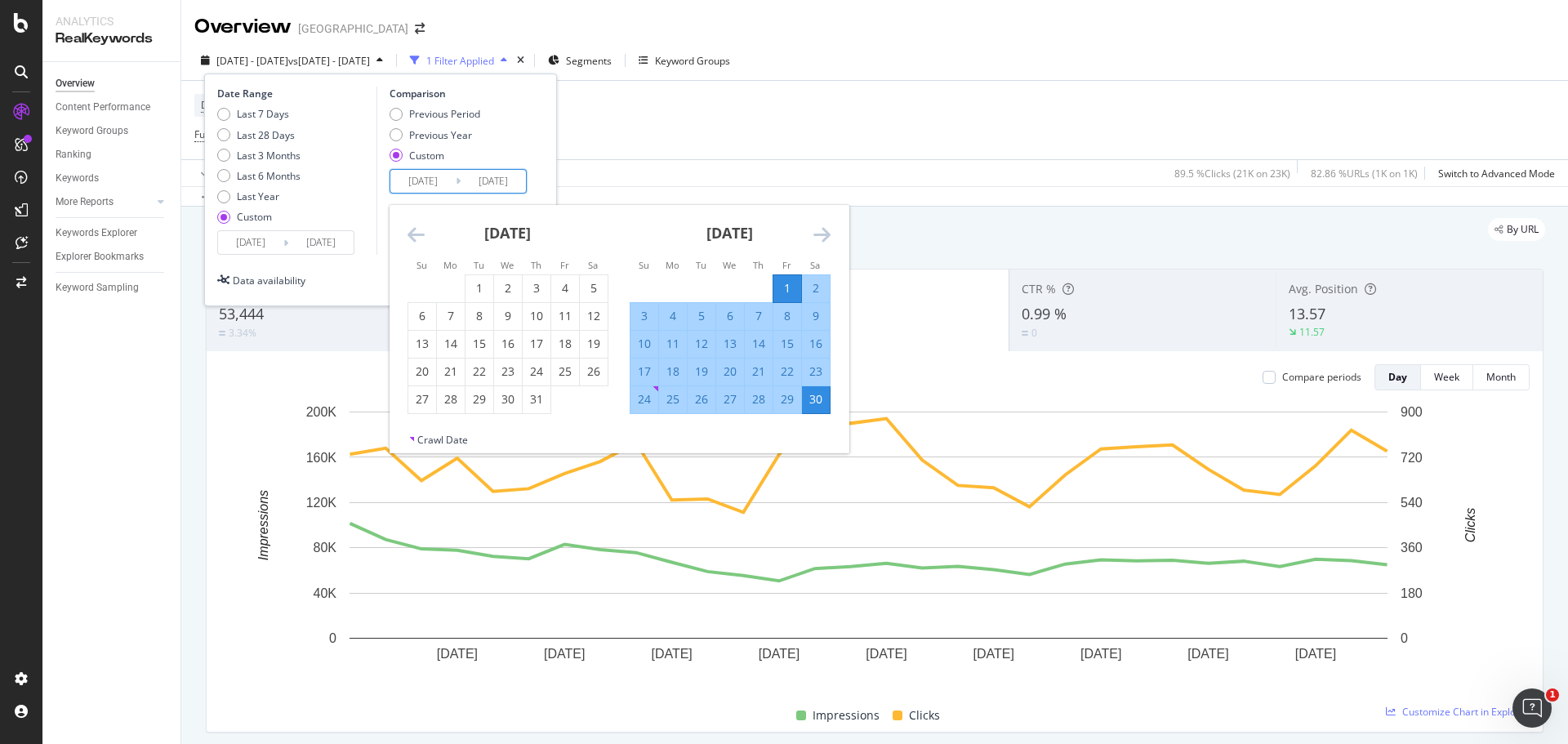
click at [413, 238] on icon "Move backward to switch to the previous month." at bounding box center [416, 234] width 17 height 20
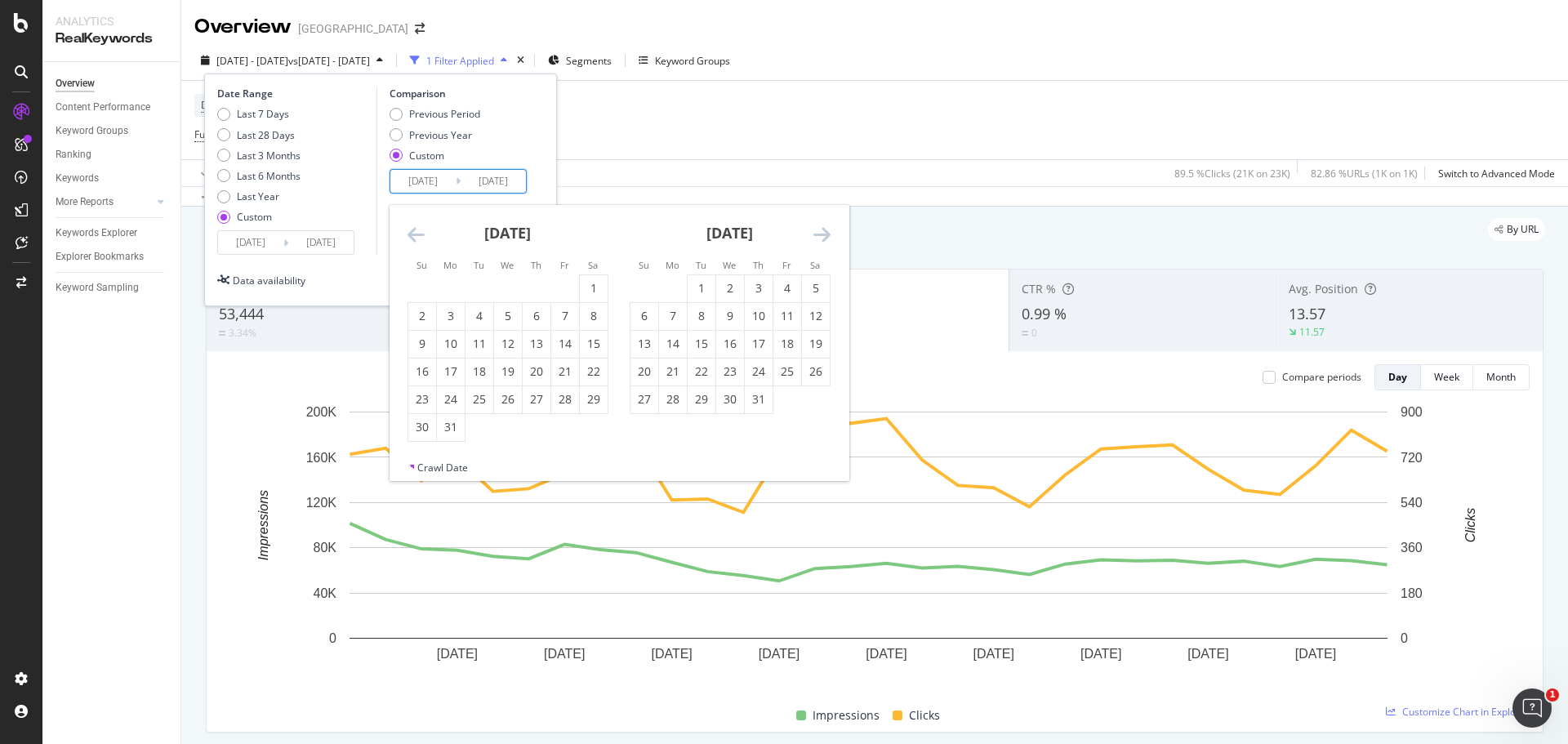
click at [413, 238] on icon "Move backward to switch to the previous month." at bounding box center [416, 234] width 17 height 20
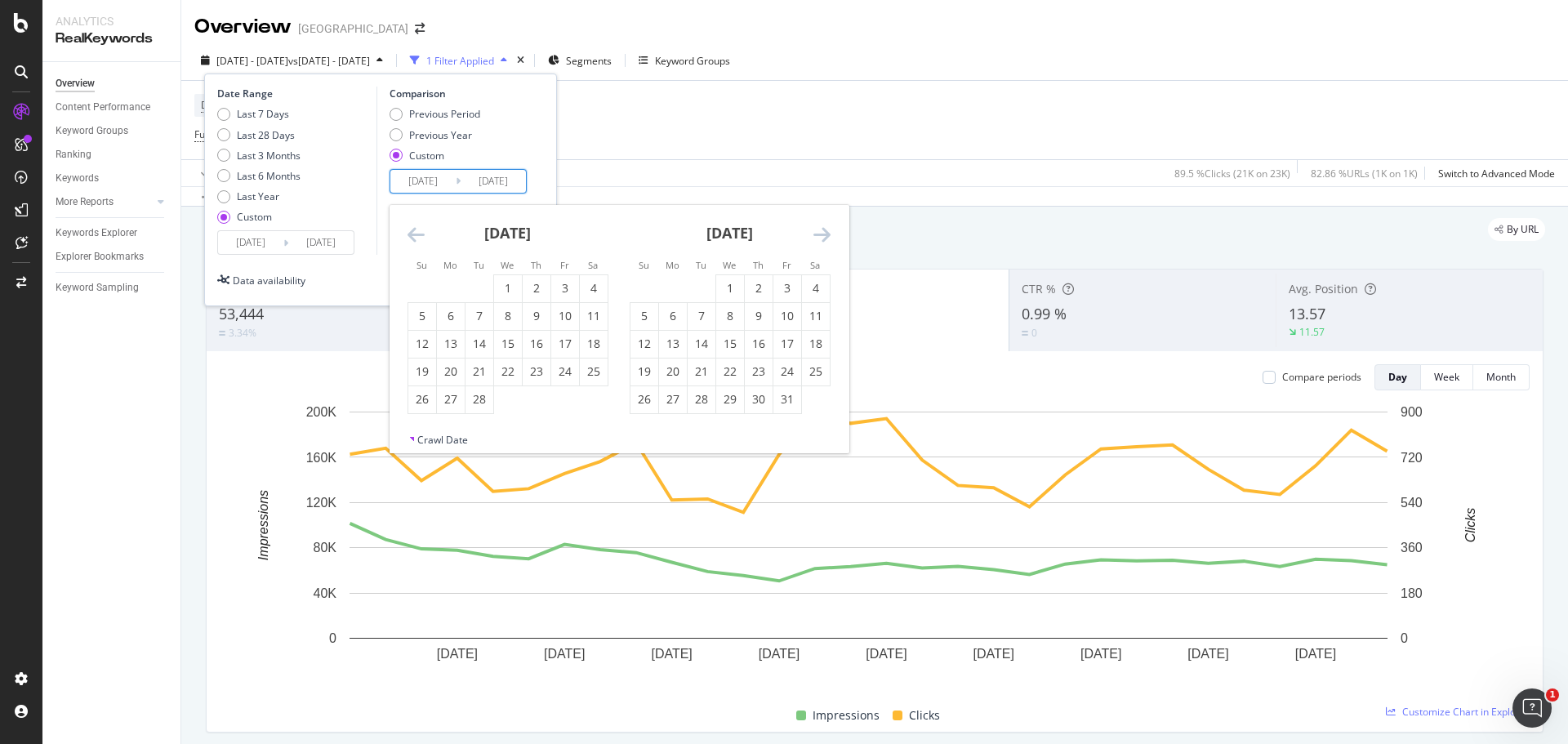
click at [413, 238] on icon "Move backward to switch to the previous month." at bounding box center [416, 234] width 17 height 20
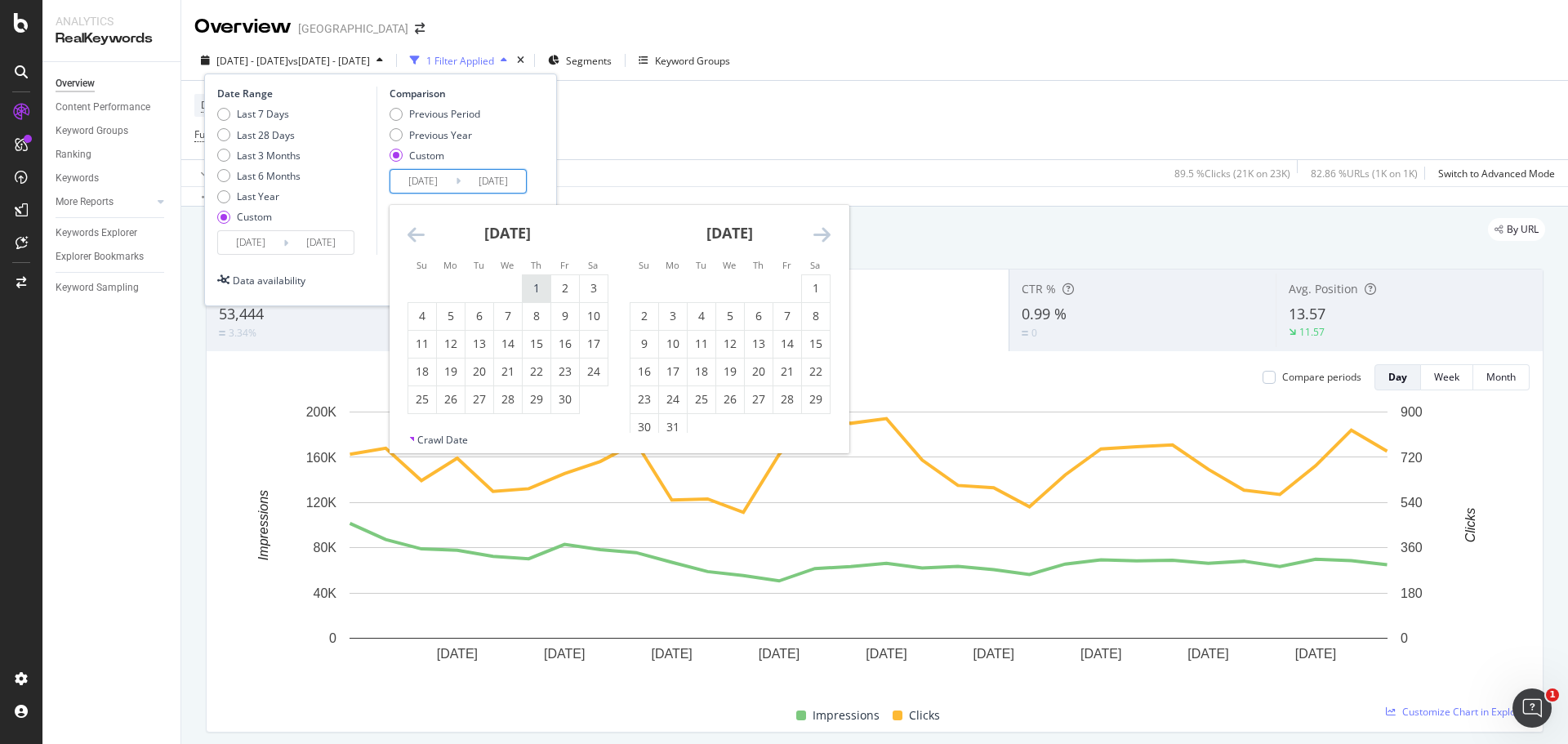
click at [537, 295] on div "1" at bounding box center [536, 288] width 27 height 16
type input "[DATE]"
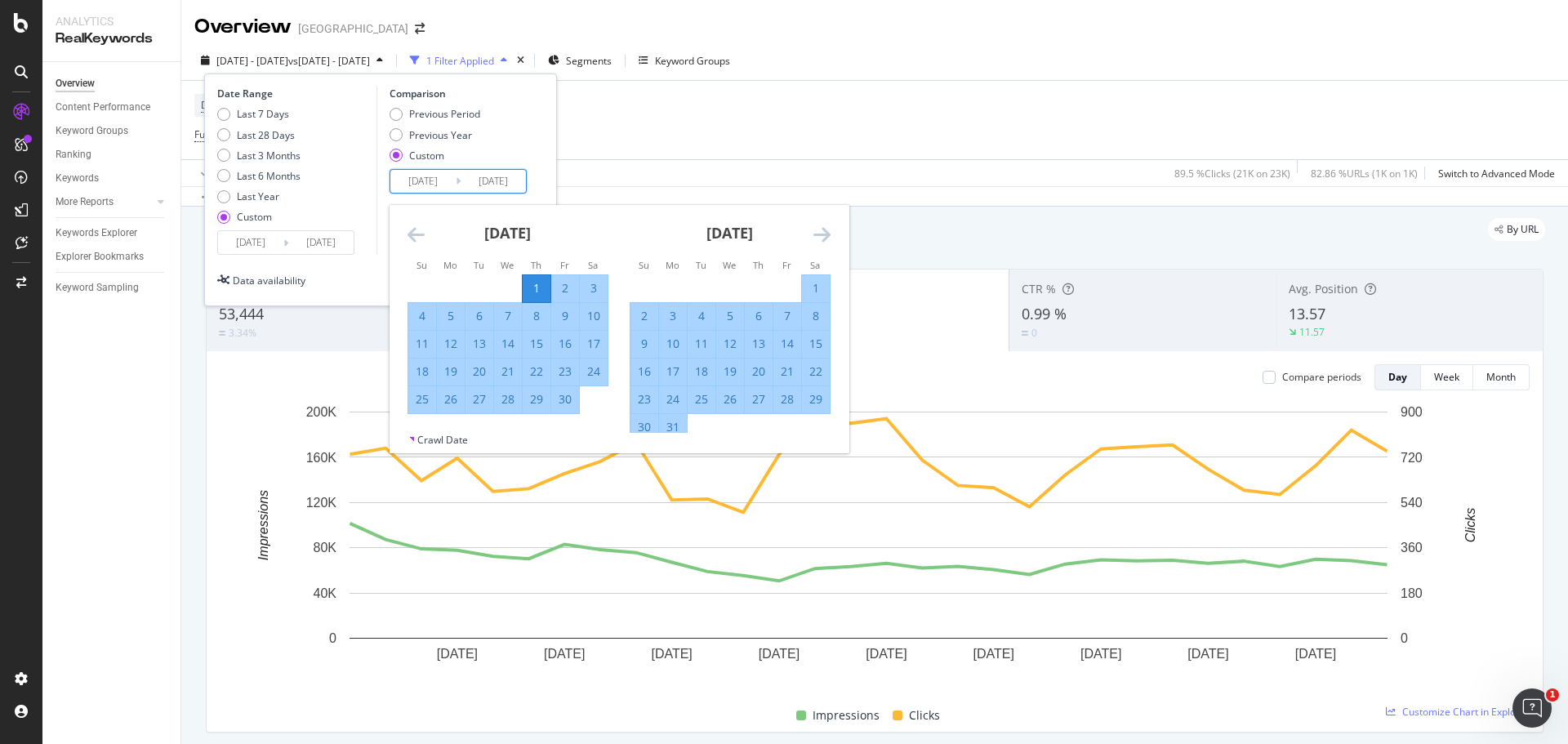
click at [563, 395] on div "30" at bounding box center [565, 399] width 27 height 16
type input "[DATE]"
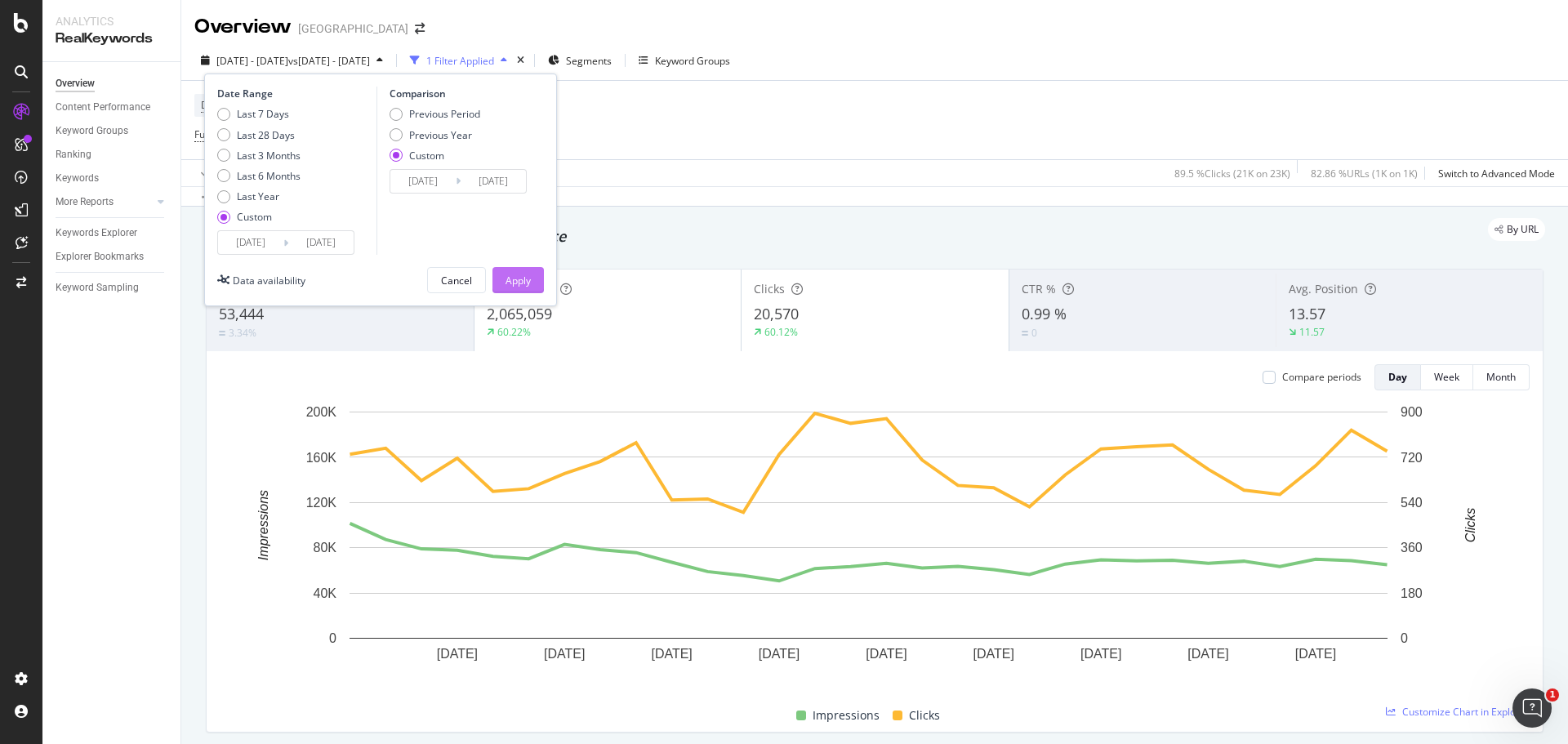
click at [512, 284] on div "Apply" at bounding box center [518, 280] width 26 height 14
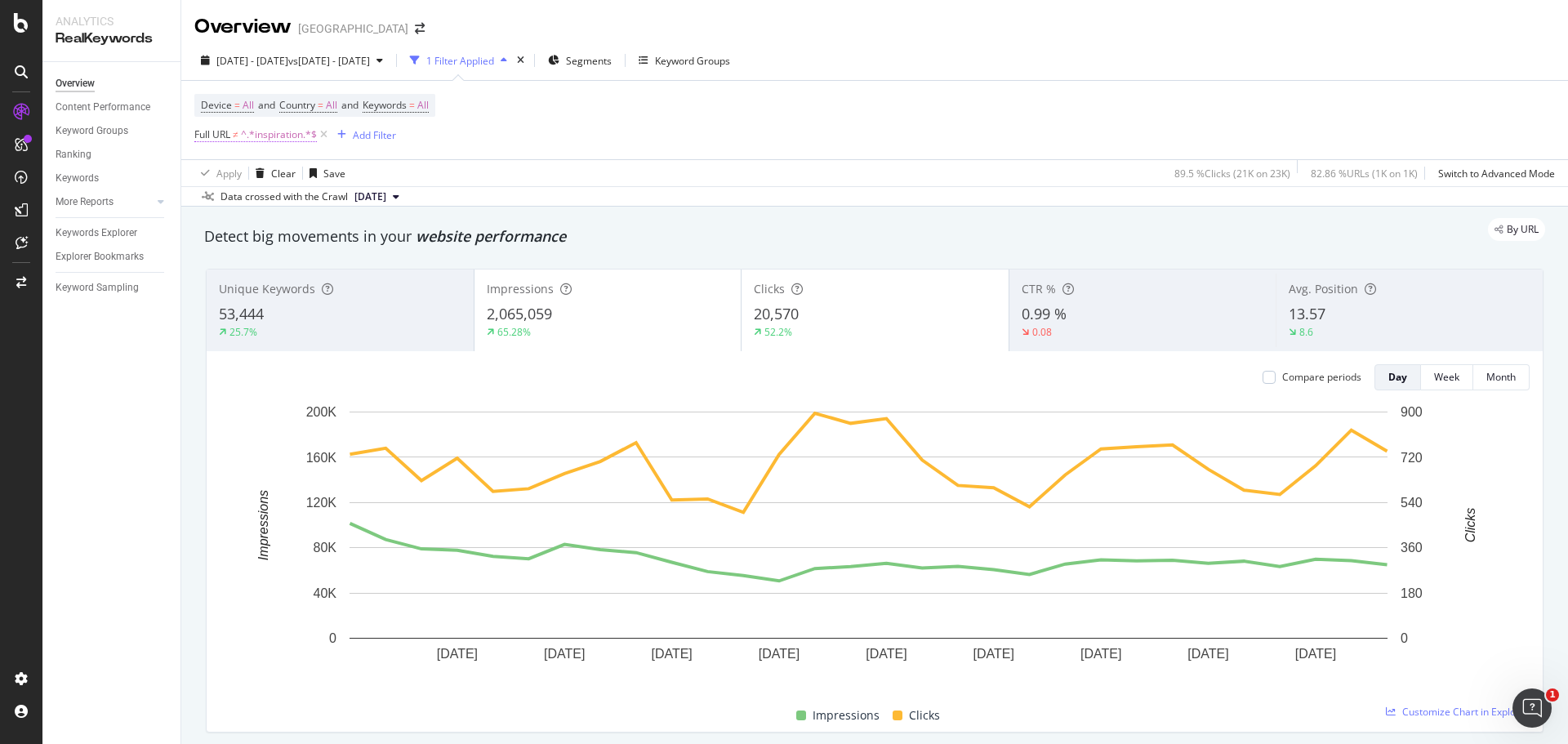
click at [284, 140] on span "^.*inspiration.*$" at bounding box center [279, 134] width 76 height 23
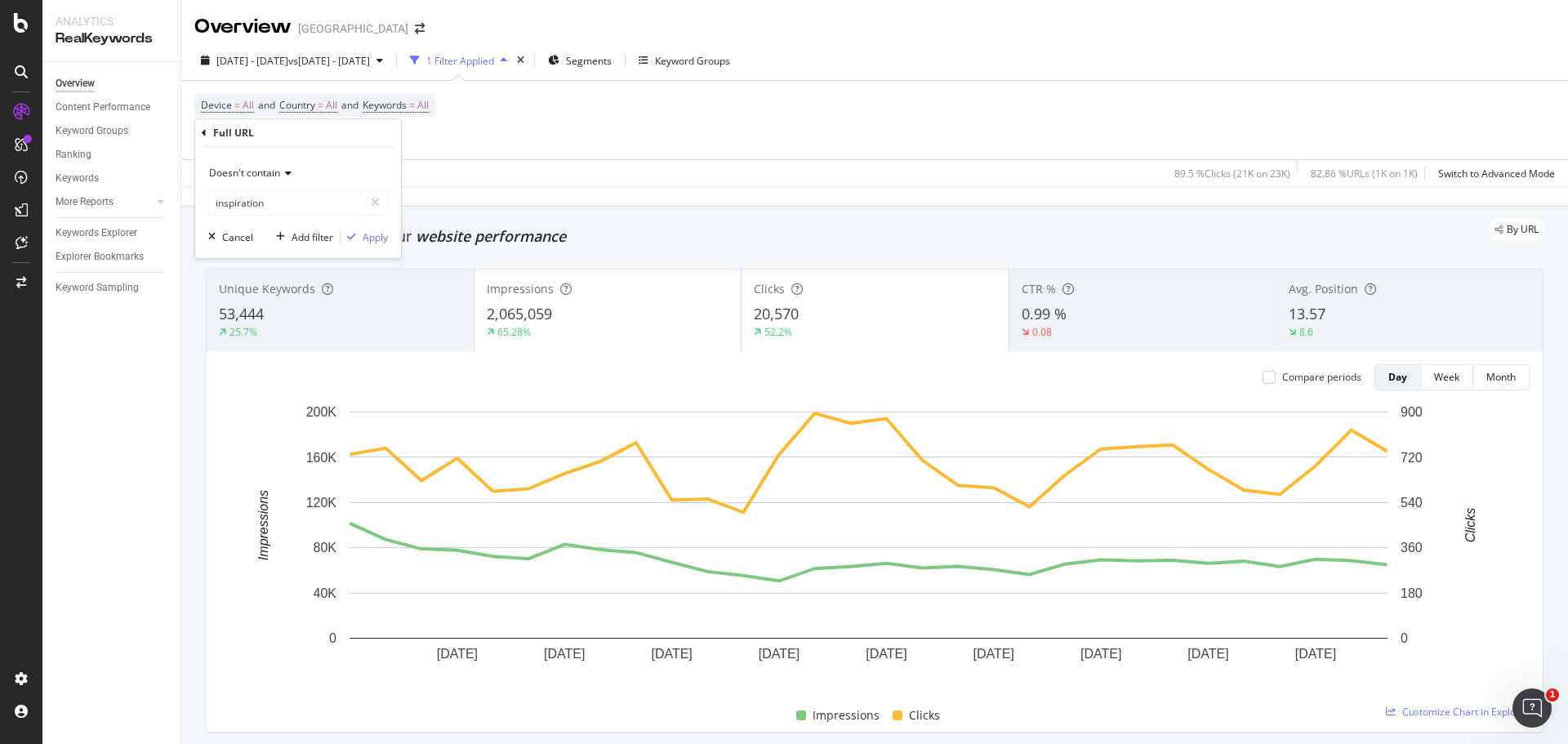
click at [677, 115] on div "Device = All and Country = All and Keywords = All Full URL ≠ ^.*inspiration.*$ …" at bounding box center [874, 119] width 1361 height 79
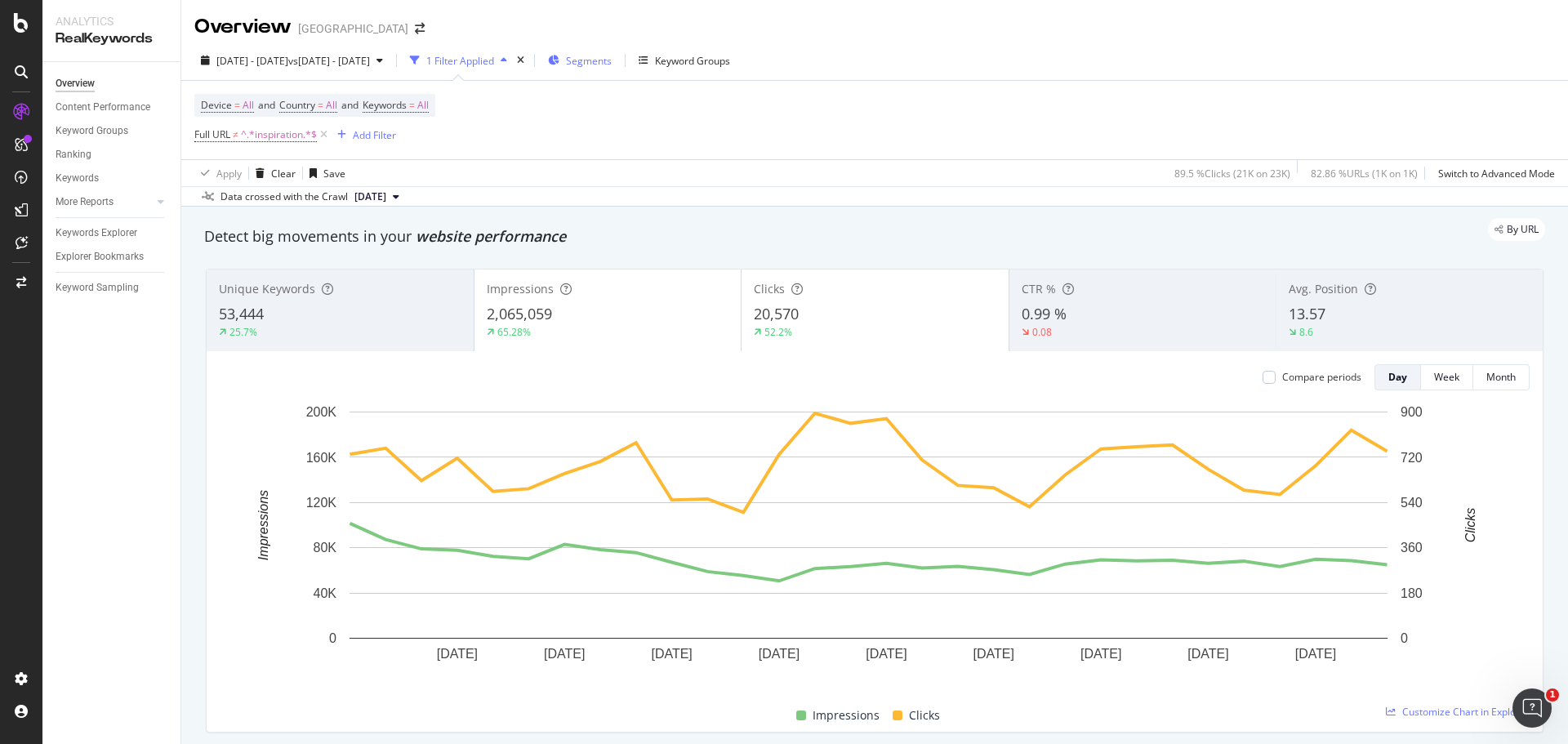
click at [611, 62] on span "Segments" at bounding box center [589, 61] width 45 height 14
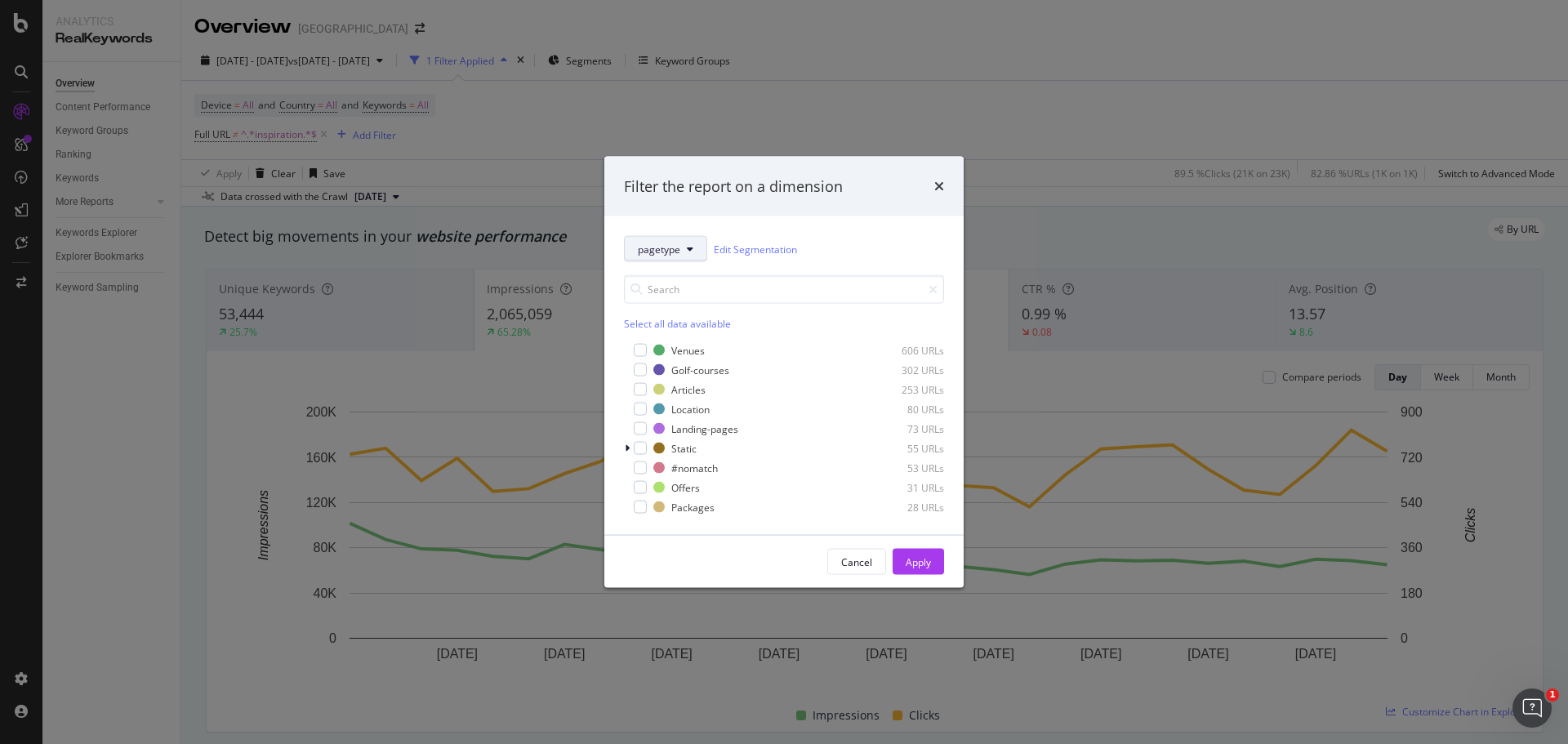
click at [666, 259] on button "pagetype" at bounding box center [665, 249] width 83 height 27
click at [653, 361] on span "locations" at bounding box center [690, 368] width 105 height 15
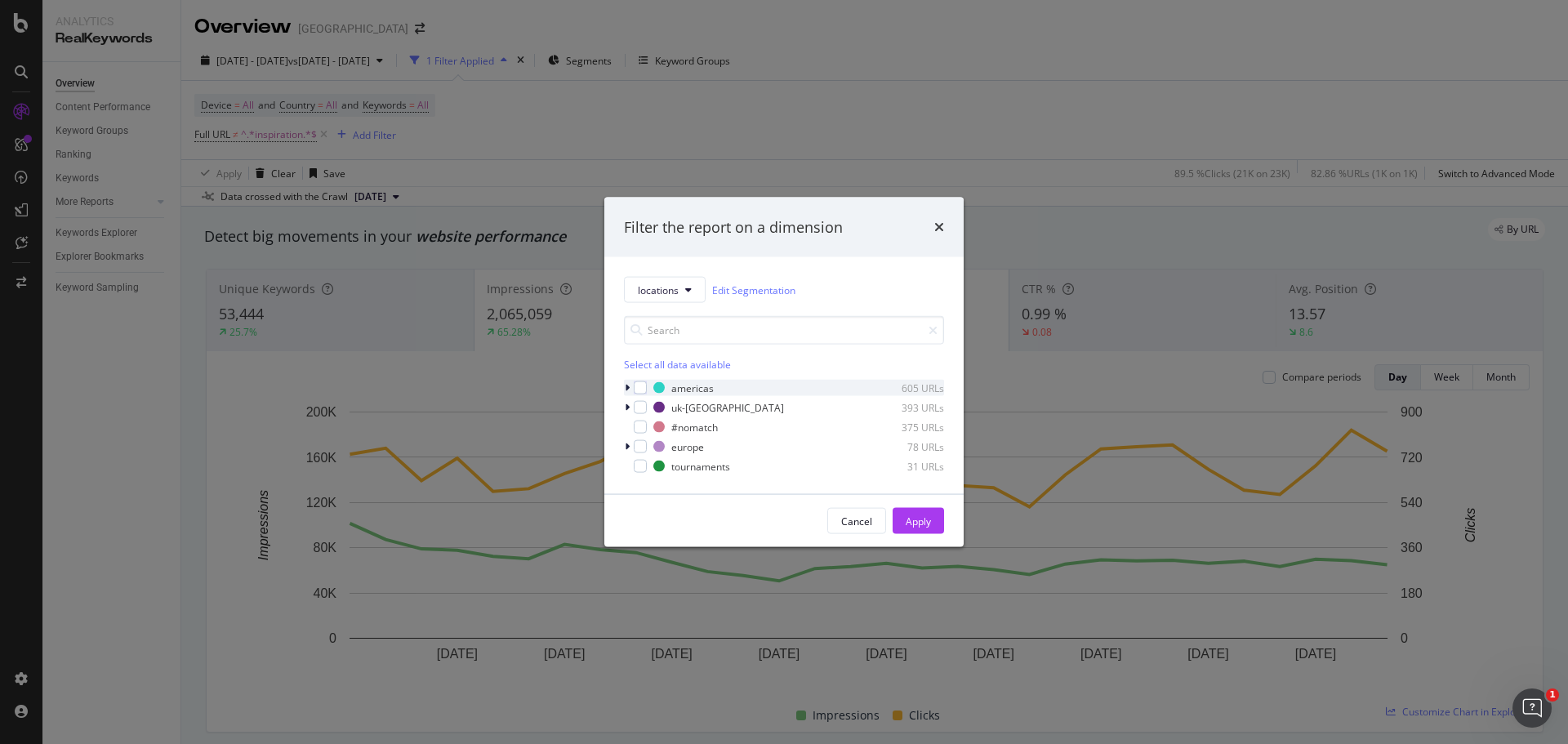
click at [629, 387] on div "modal" at bounding box center [628, 387] width 9 height 16
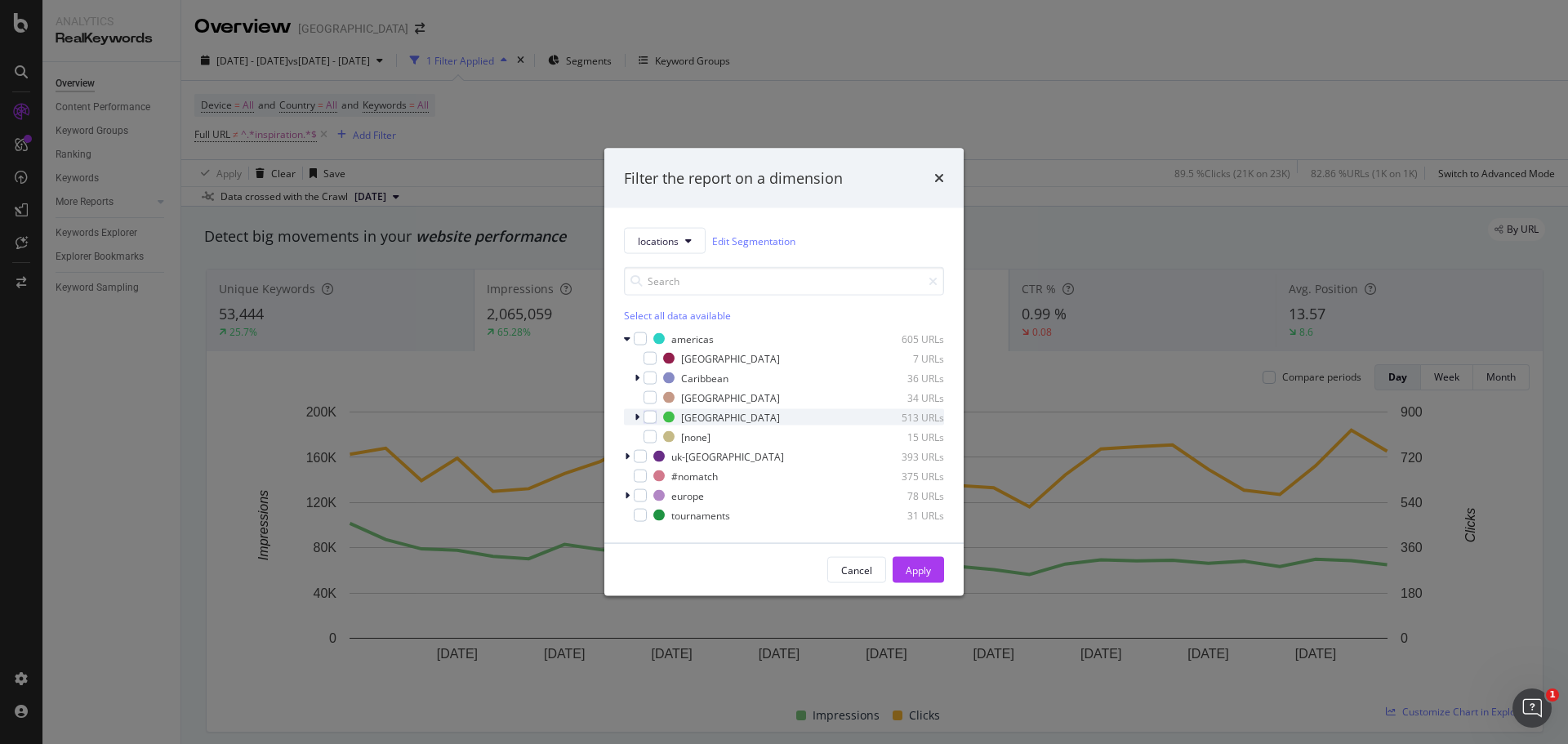
click at [642, 415] on div "modal" at bounding box center [639, 416] width 9 height 16
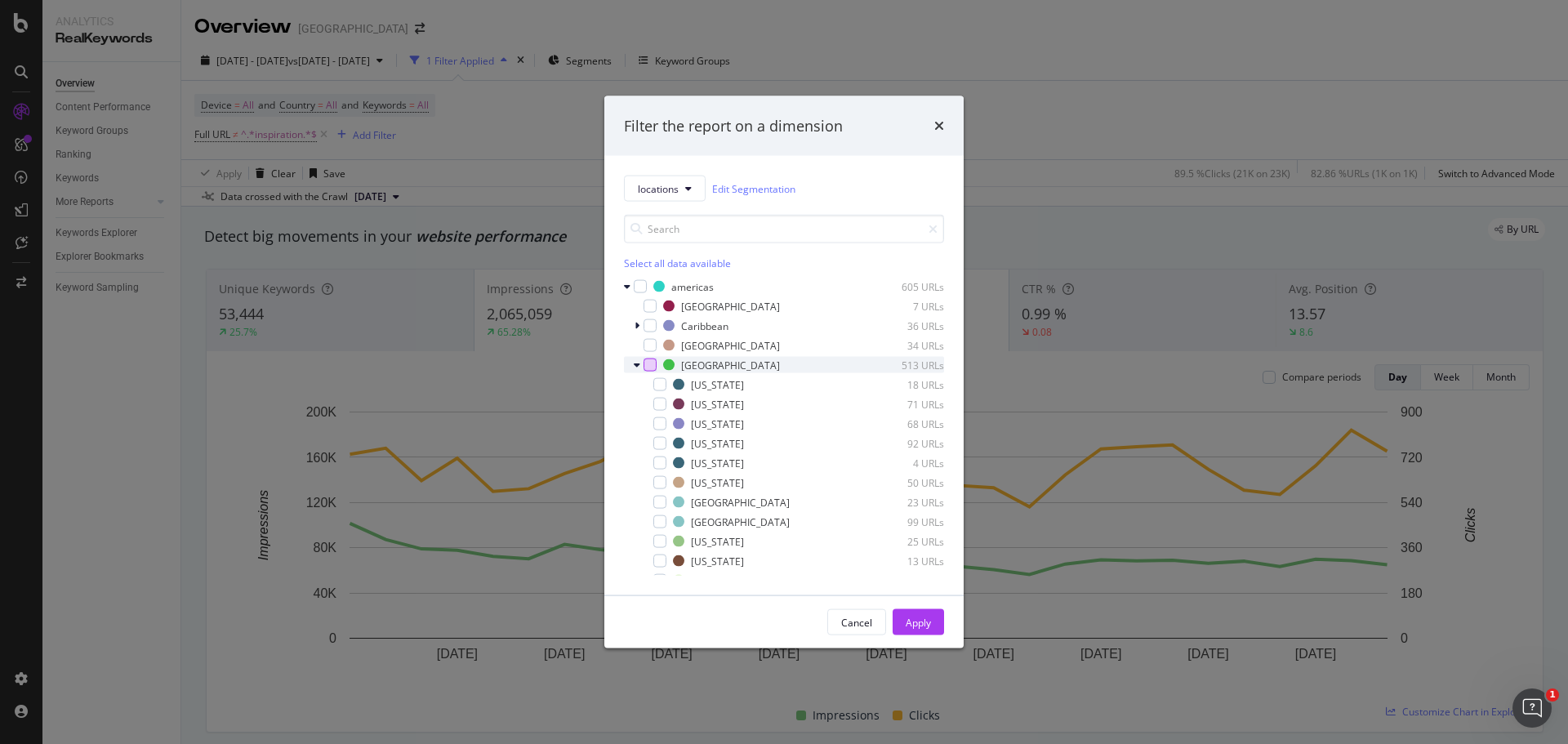
click at [653, 365] on div "modal" at bounding box center [650, 365] width 13 height 13
click at [642, 363] on div "modal" at bounding box center [639, 364] width 9 height 16
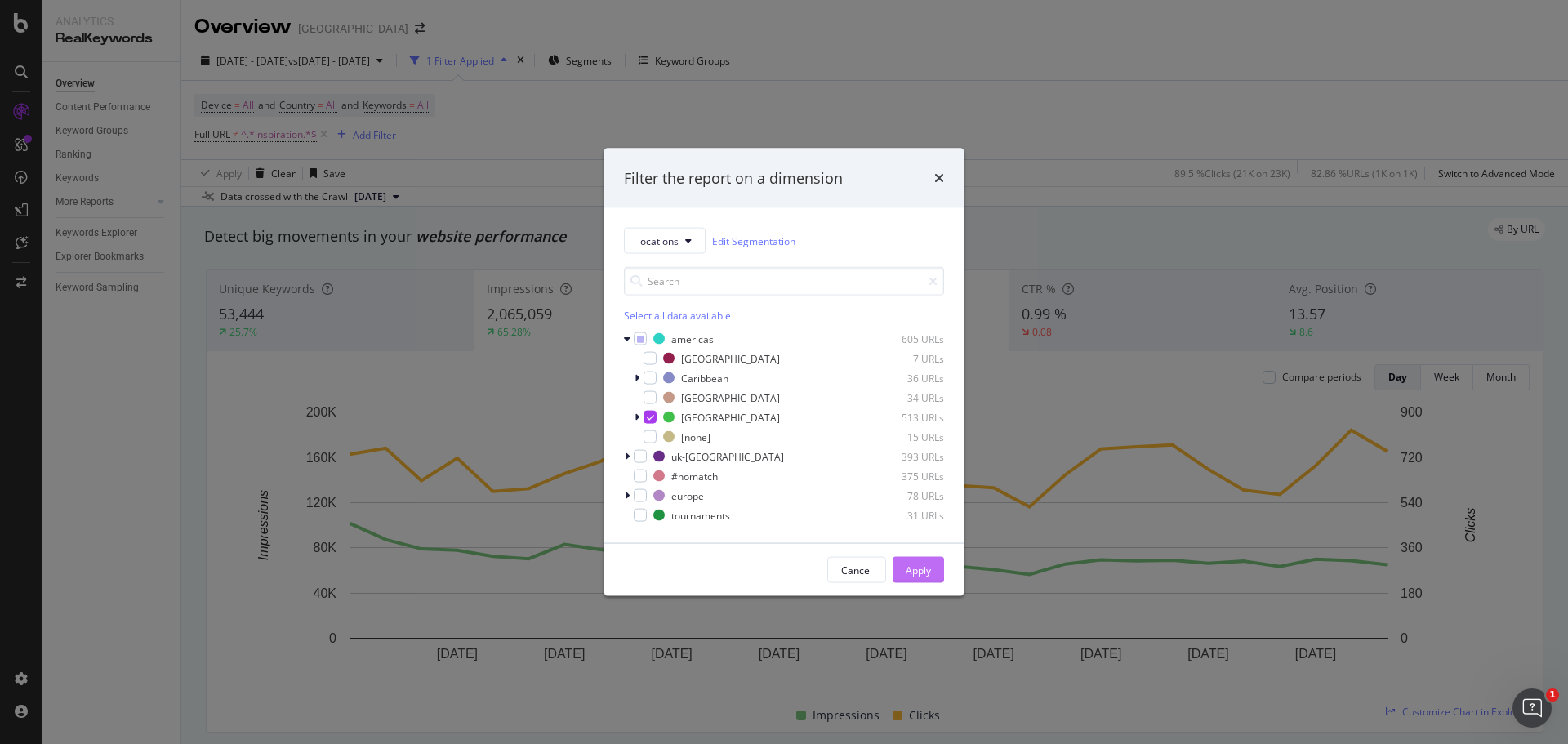
click at [912, 565] on div "Apply" at bounding box center [918, 570] width 26 height 14
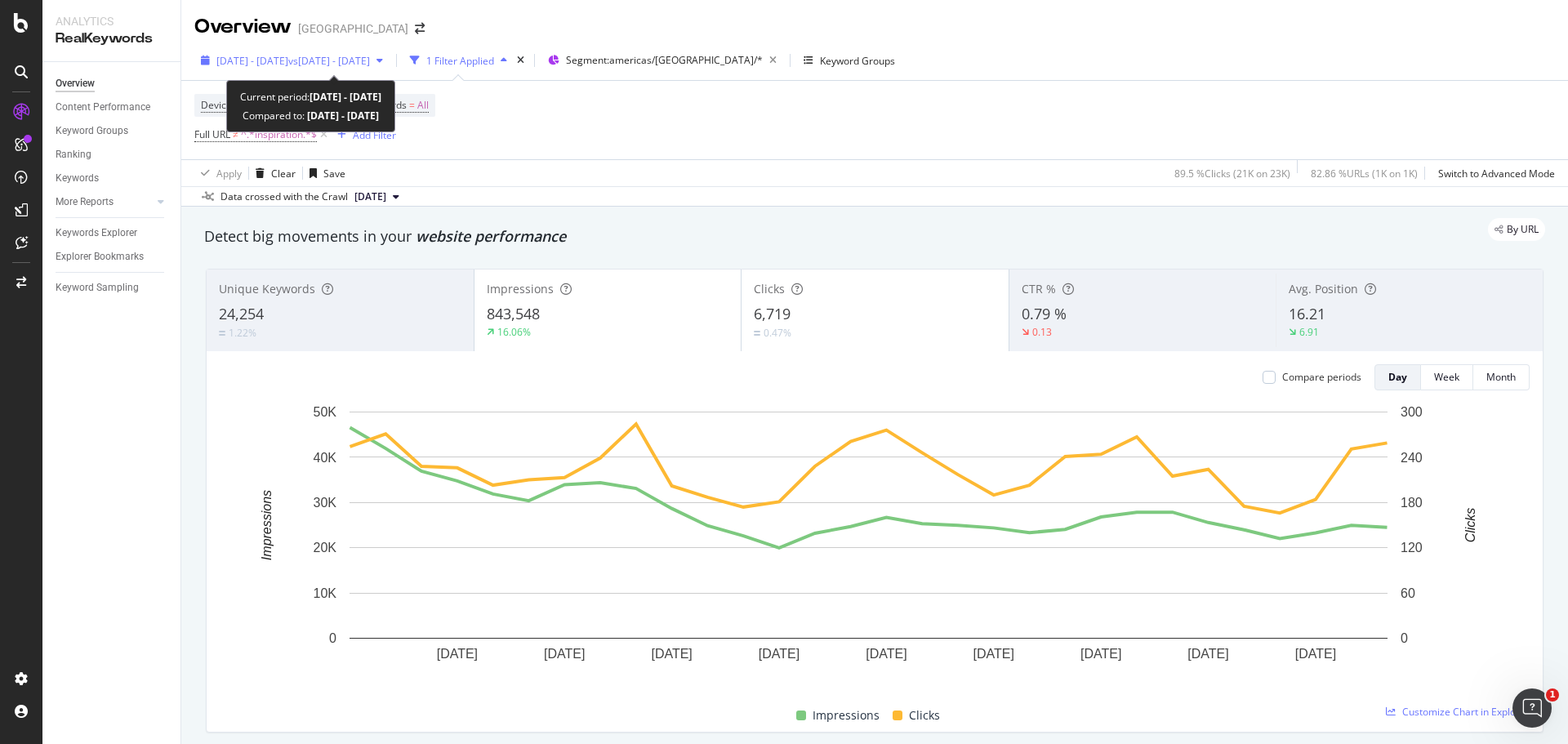
click at [390, 73] on div "[DATE] - [DATE] vs [DATE] - [DATE]" at bounding box center [291, 61] width 195 height 25
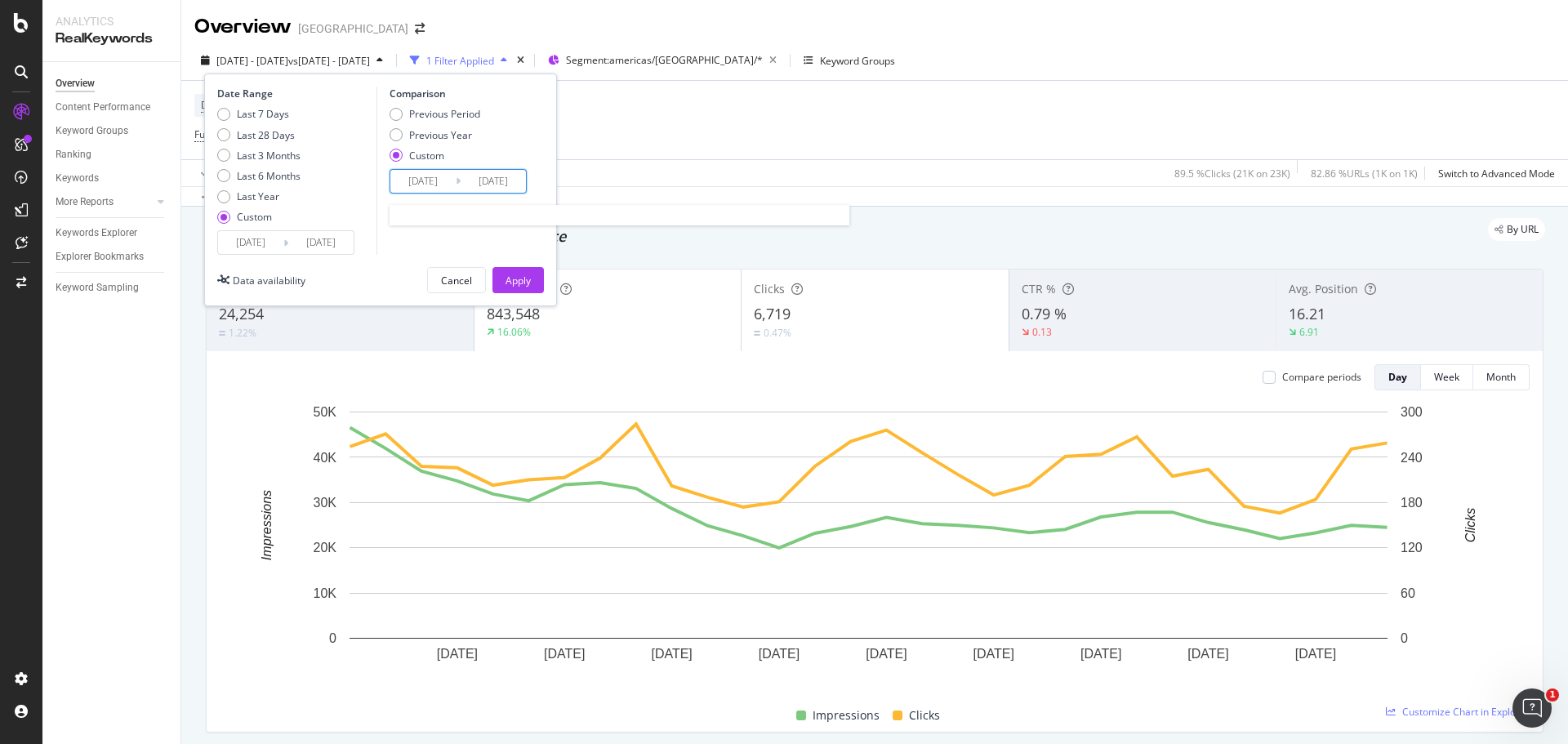
click at [422, 180] on input "[DATE]" at bounding box center [423, 182] width 65 height 23
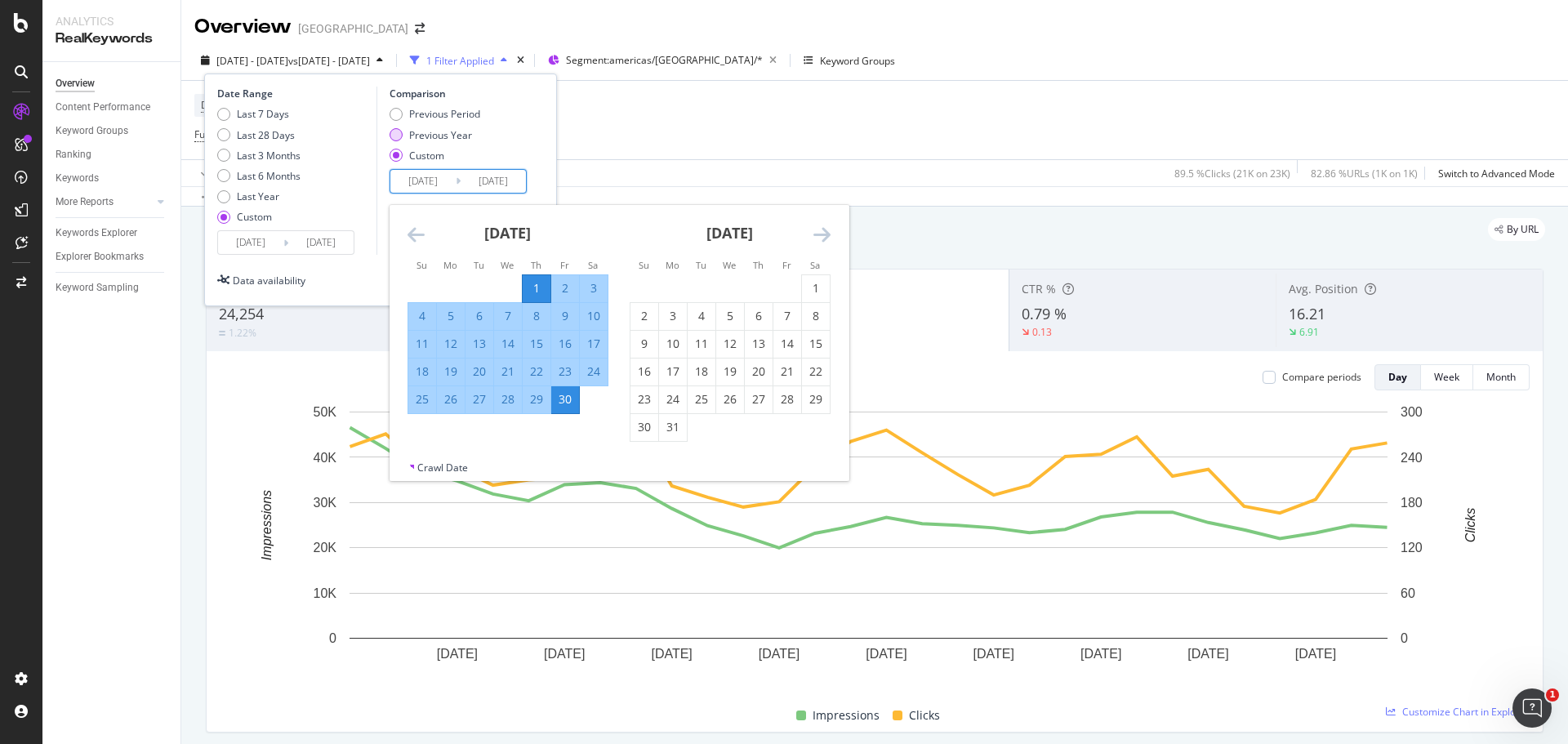
click at [401, 133] on div "Previous Year" at bounding box center [396, 135] width 13 height 13
type input "[DATE]"
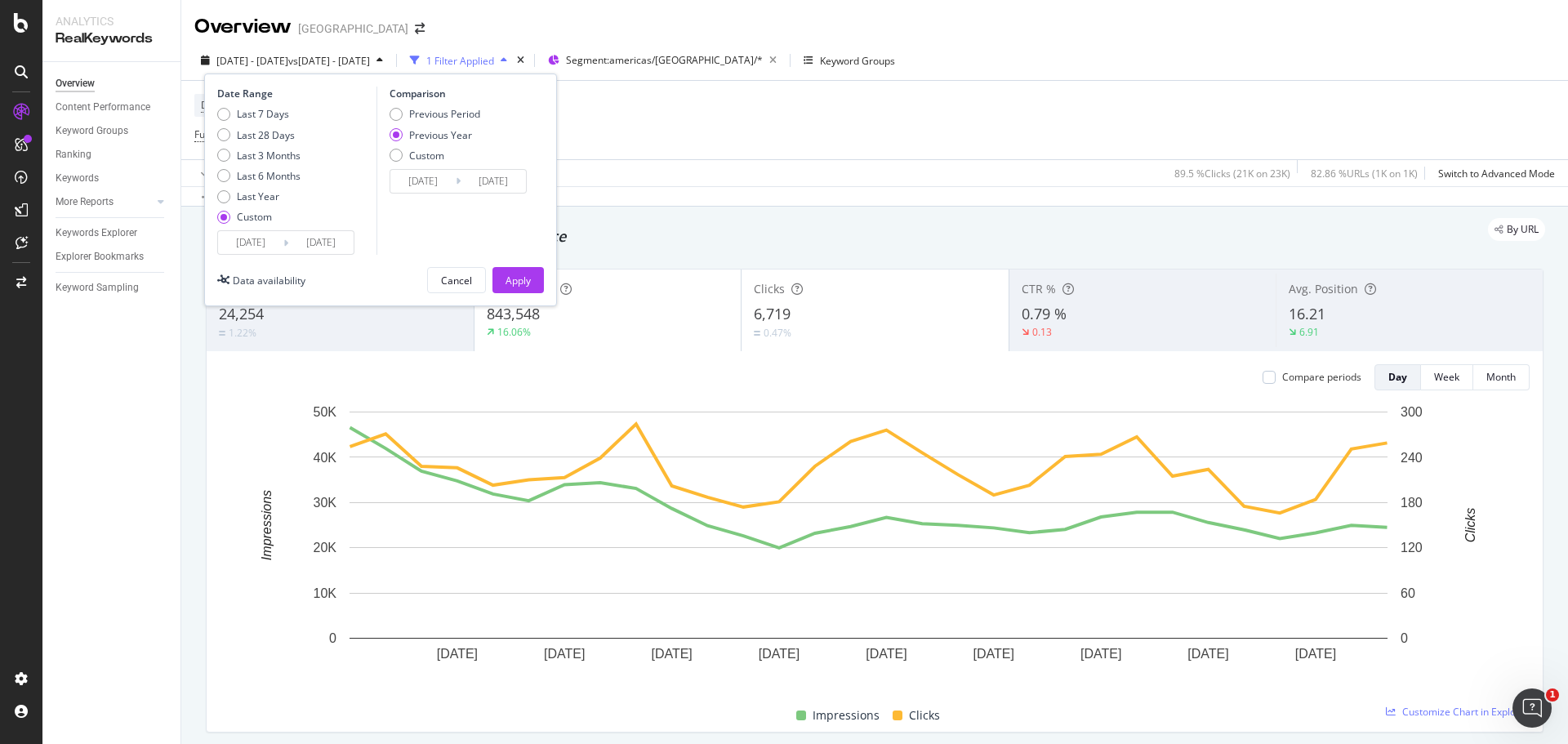
click at [432, 178] on input "[DATE]" at bounding box center [423, 182] width 65 height 23
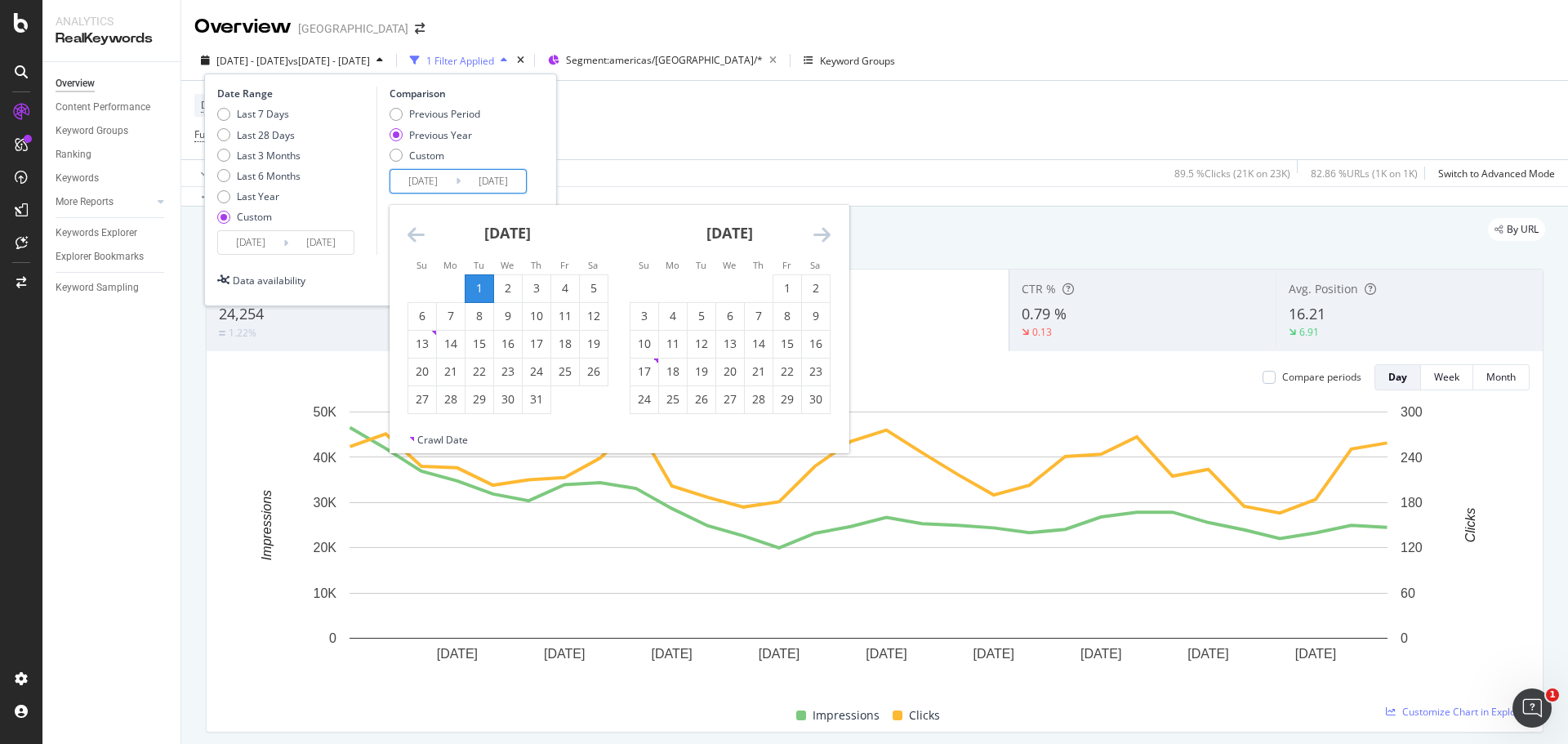
click at [412, 230] on icon "Move backward to switch to the previous month." at bounding box center [416, 234] width 17 height 20
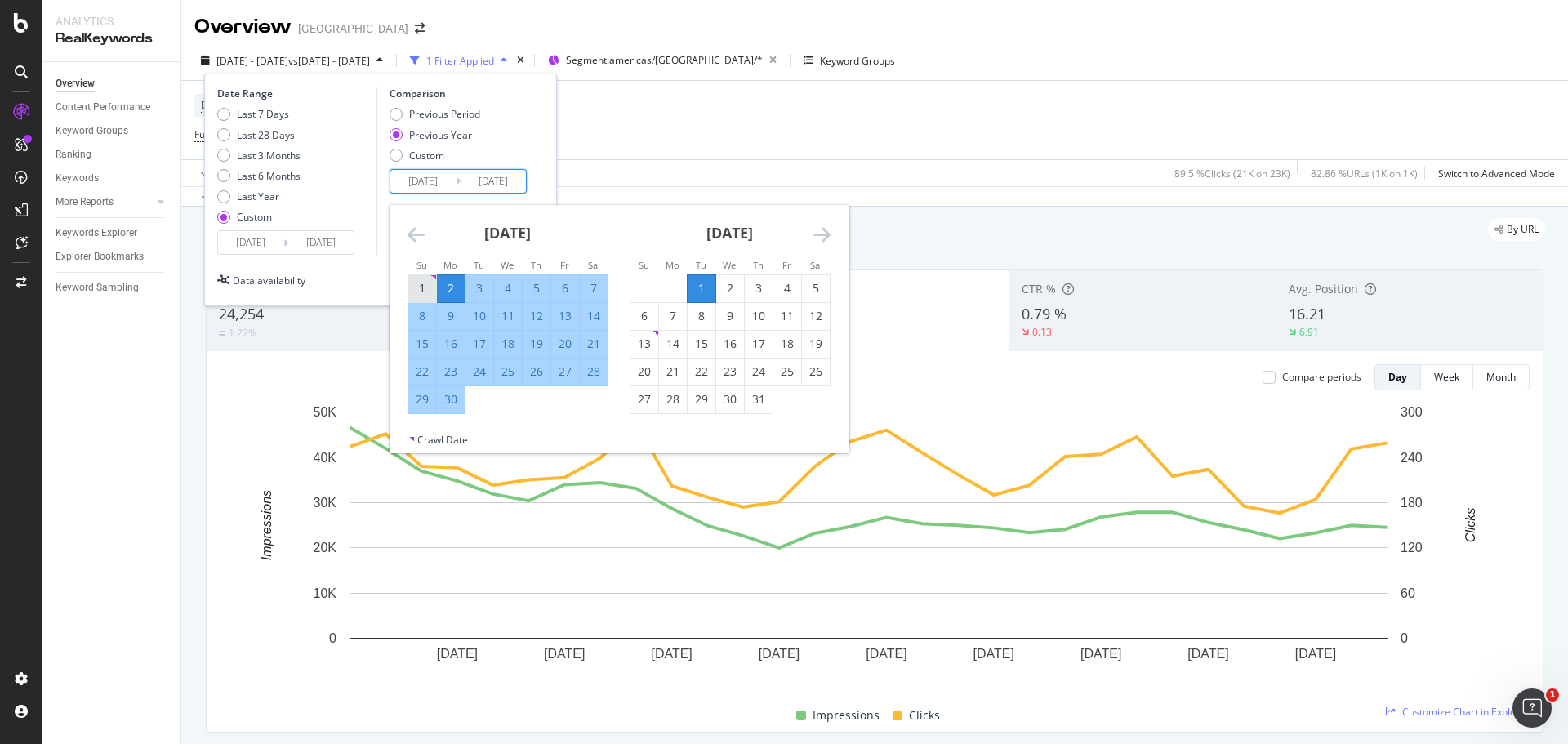
click at [431, 285] on div "1" at bounding box center [422, 288] width 27 height 16
type input "[DATE]"
click at [454, 403] on div "30" at bounding box center [450, 399] width 27 height 16
type input "[DATE]"
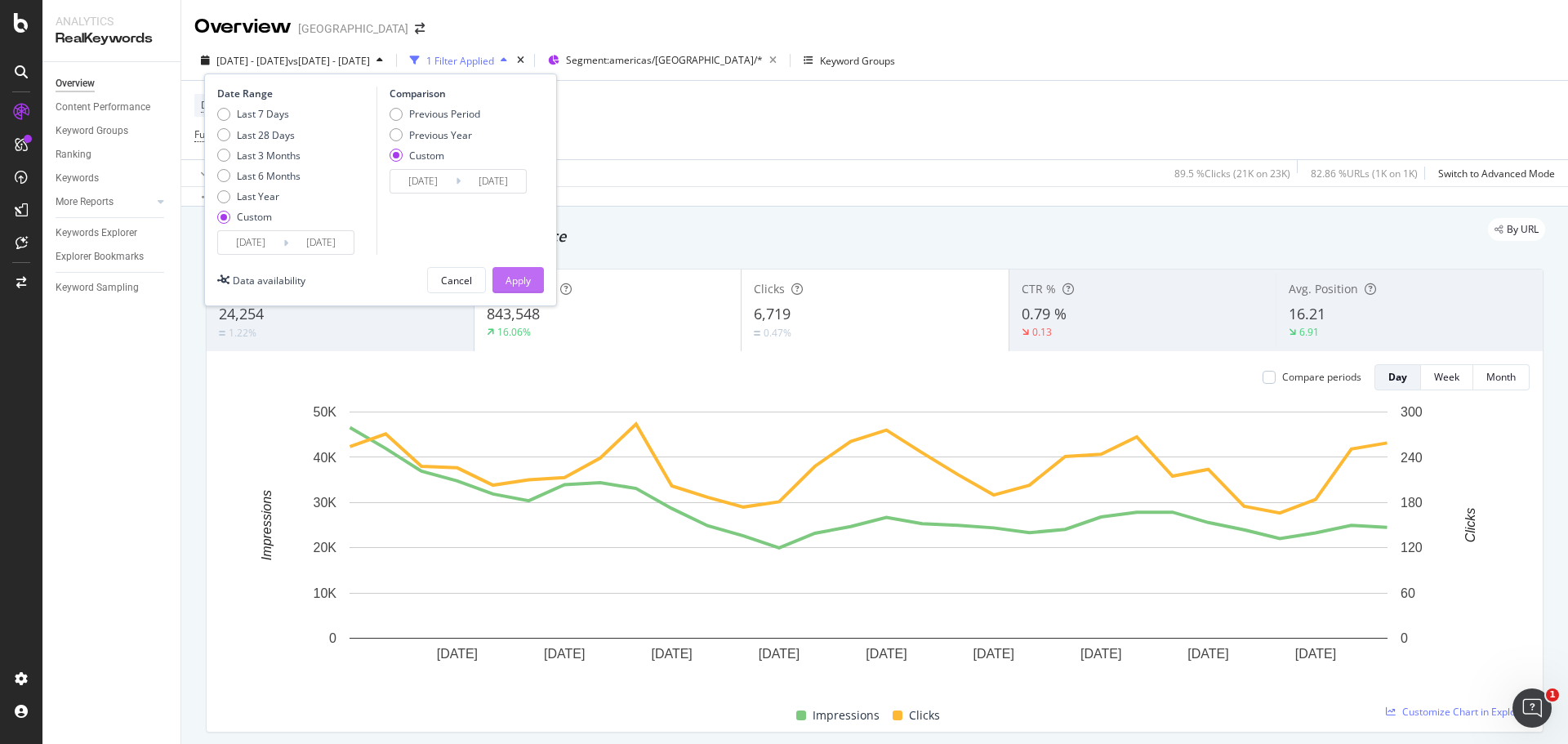
click at [521, 278] on div "Apply" at bounding box center [518, 280] width 26 height 14
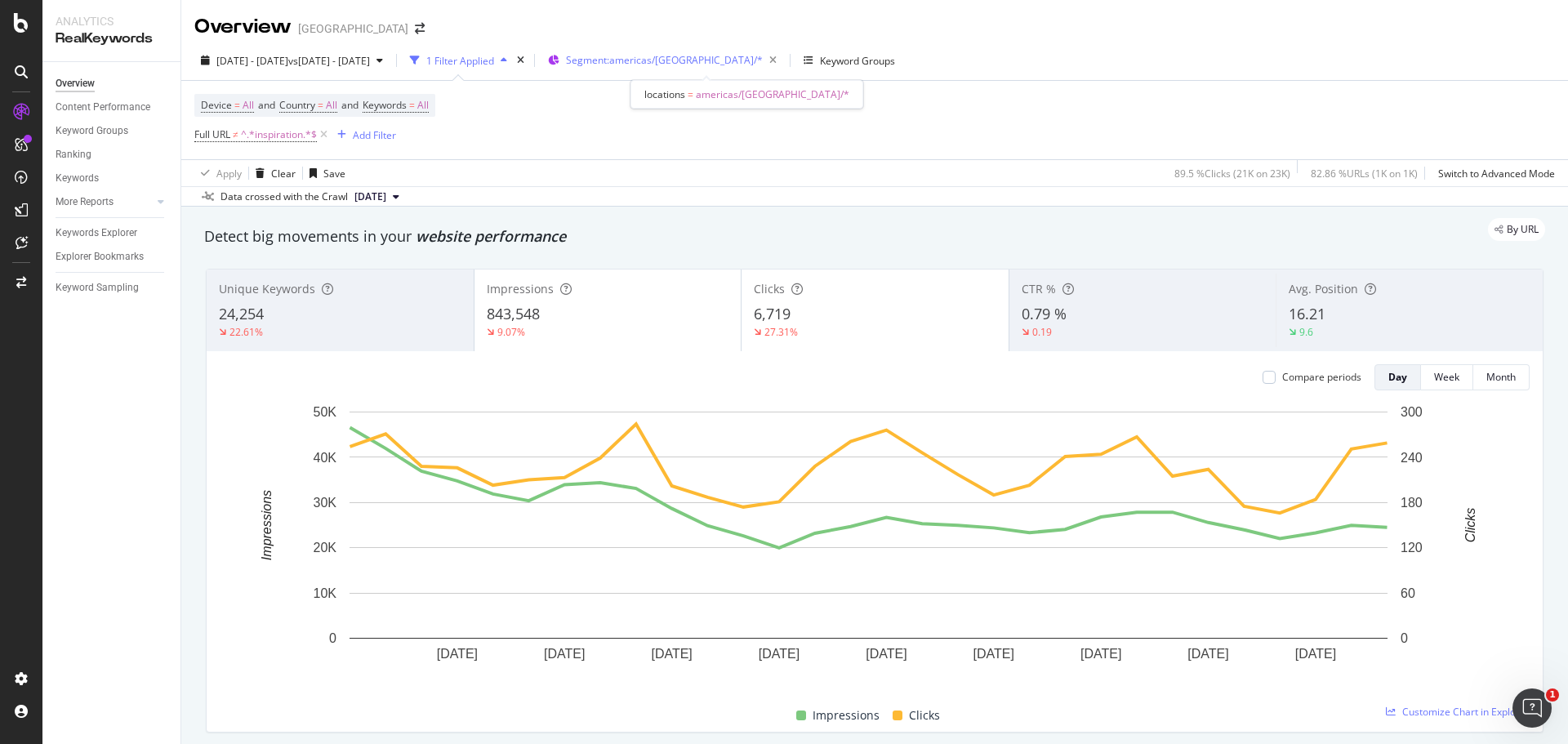
click at [667, 61] on span "Segment: [GEOGRAPHIC_DATA]/[GEOGRAPHIC_DATA]/*" at bounding box center [664, 60] width 197 height 14
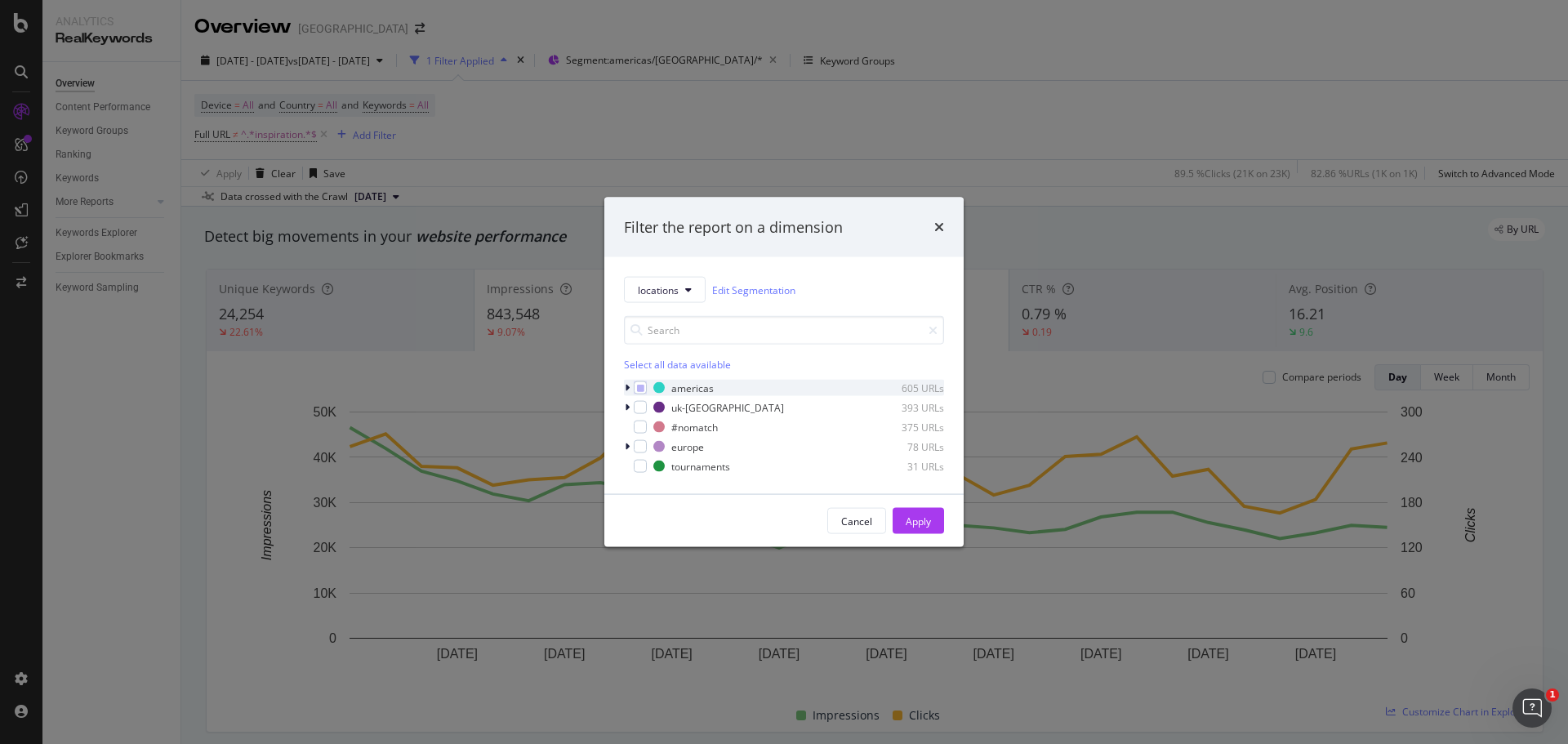
click at [626, 386] on icon "modal" at bounding box center [626, 388] width 5 height 9
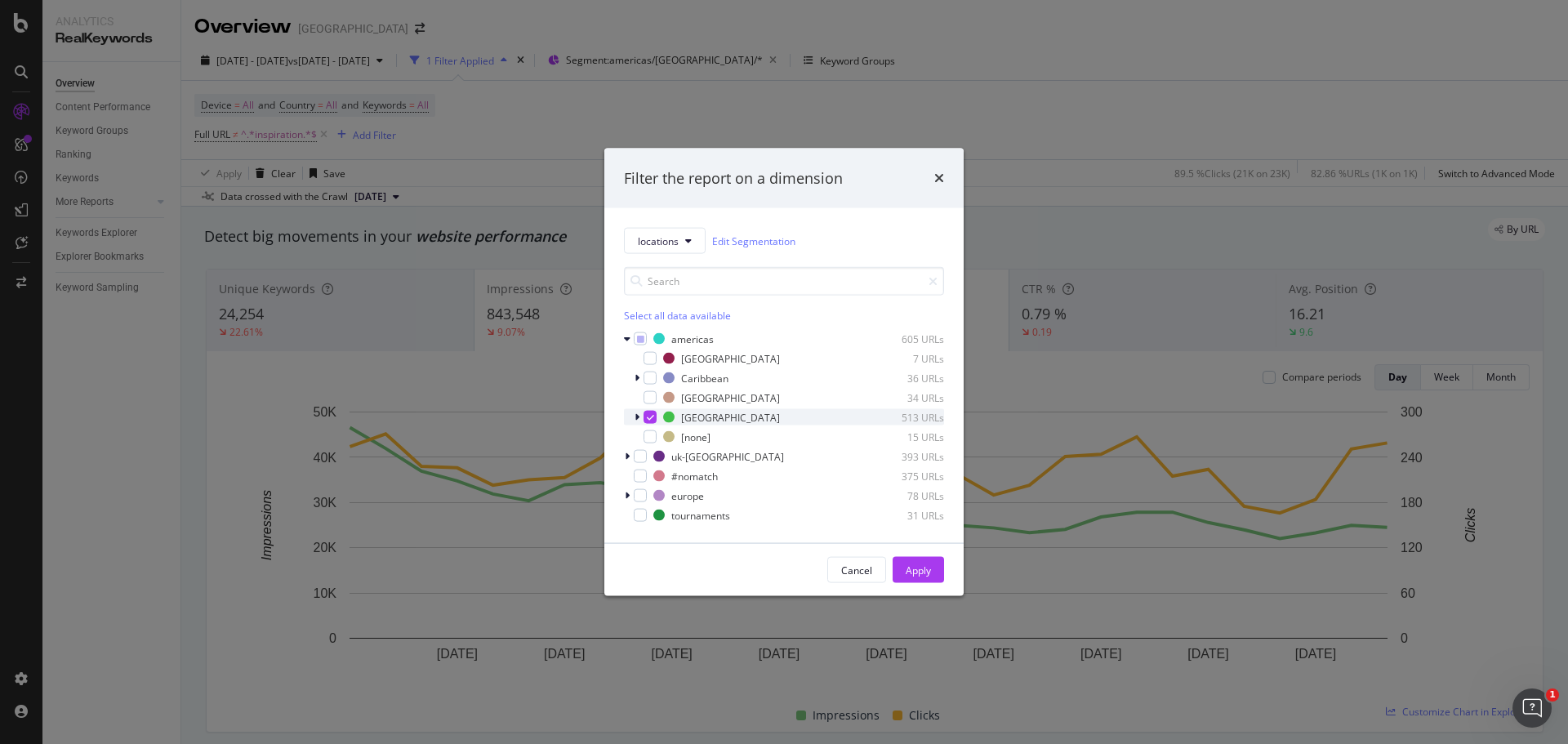
click at [648, 416] on icon "modal" at bounding box center [651, 417] width 8 height 9
click at [653, 401] on div "modal" at bounding box center [650, 398] width 13 height 13
click at [928, 574] on div "Apply" at bounding box center [918, 570] width 26 height 14
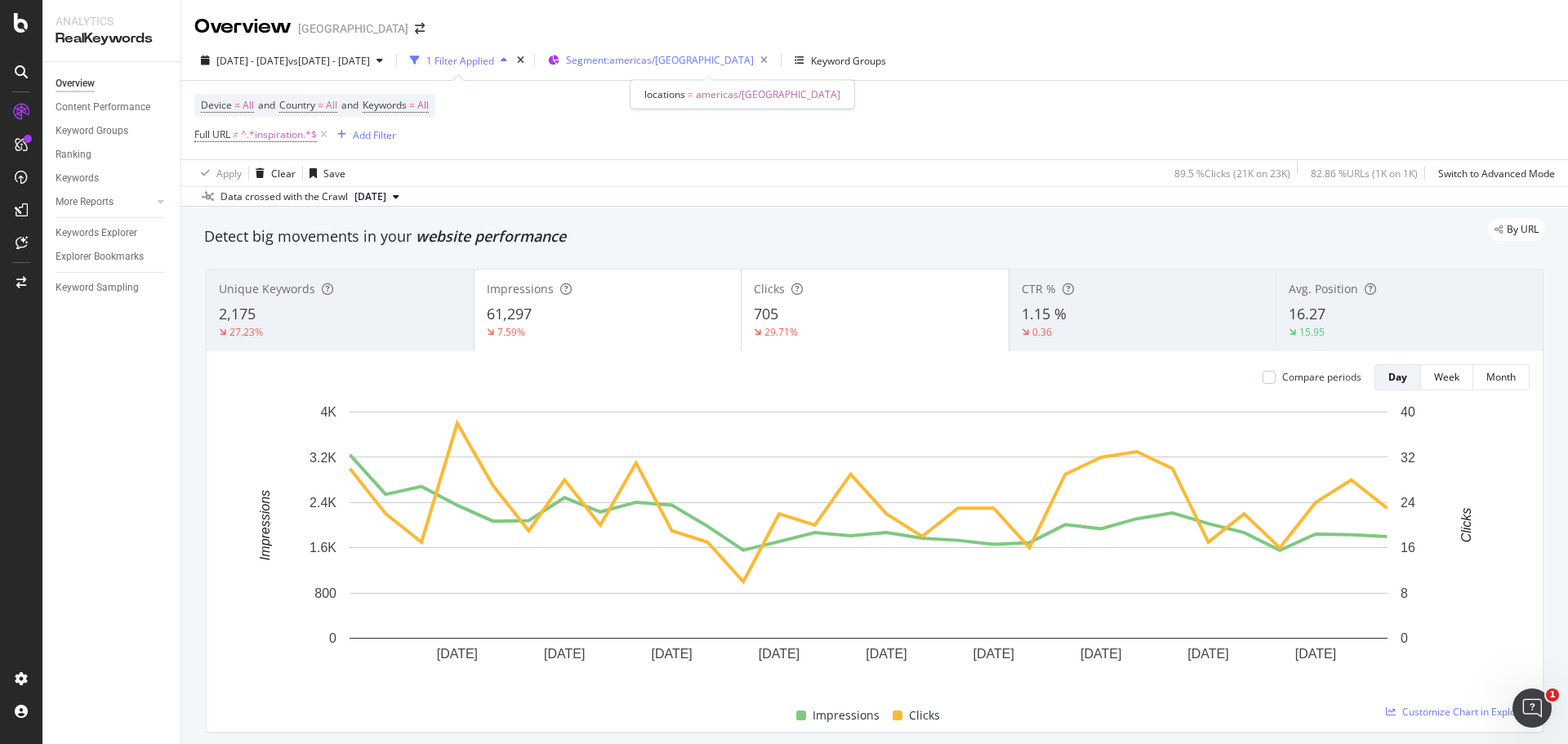
click at [688, 64] on span "Segment: [GEOGRAPHIC_DATA]/[GEOGRAPHIC_DATA]" at bounding box center [660, 60] width 188 height 14
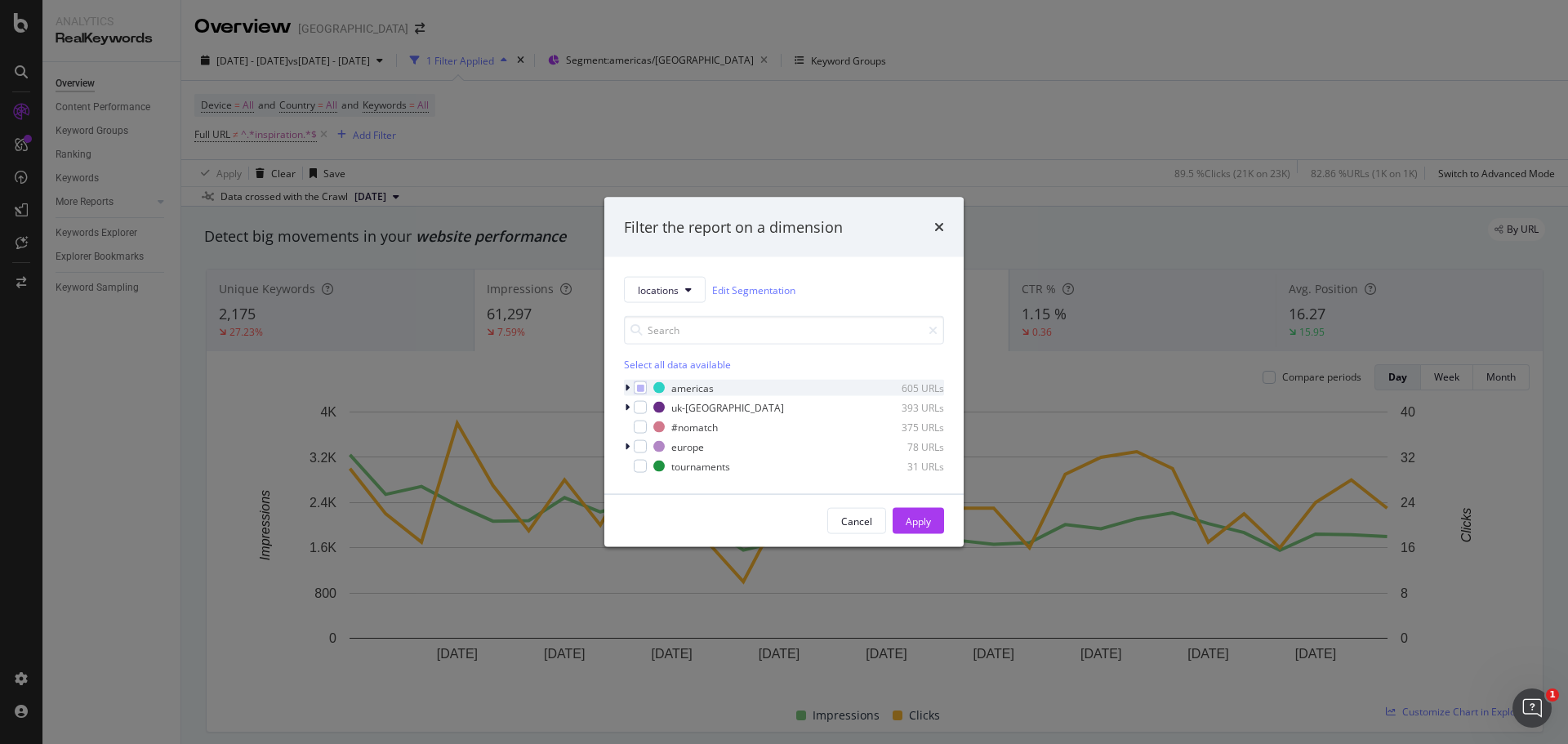
click at [627, 390] on icon "modal" at bounding box center [626, 388] width 5 height 9
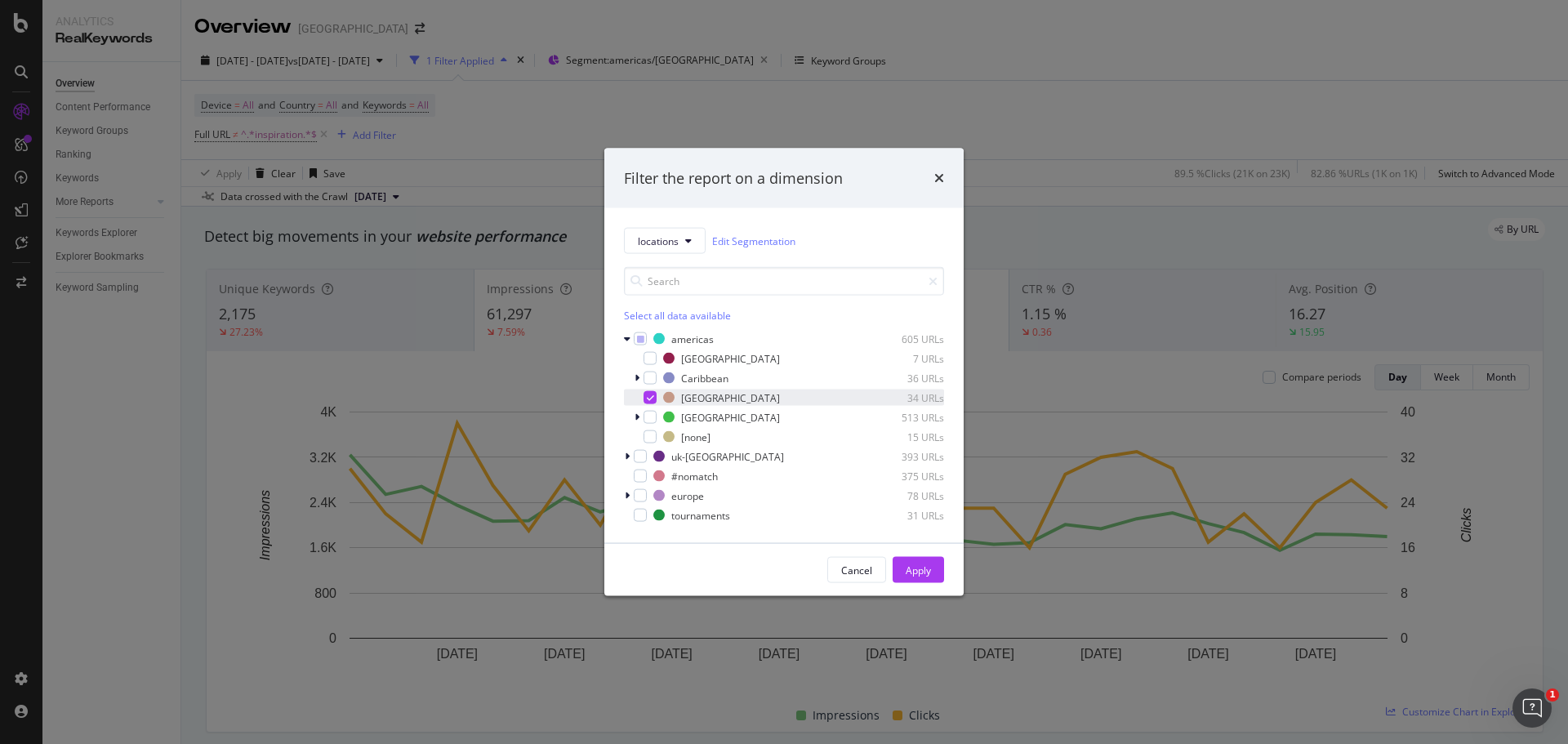
click at [653, 402] on div "modal" at bounding box center [650, 398] width 13 height 13
click at [649, 384] on div "modal" at bounding box center [650, 379] width 13 height 13
click at [907, 575] on div "Apply" at bounding box center [918, 570] width 26 height 14
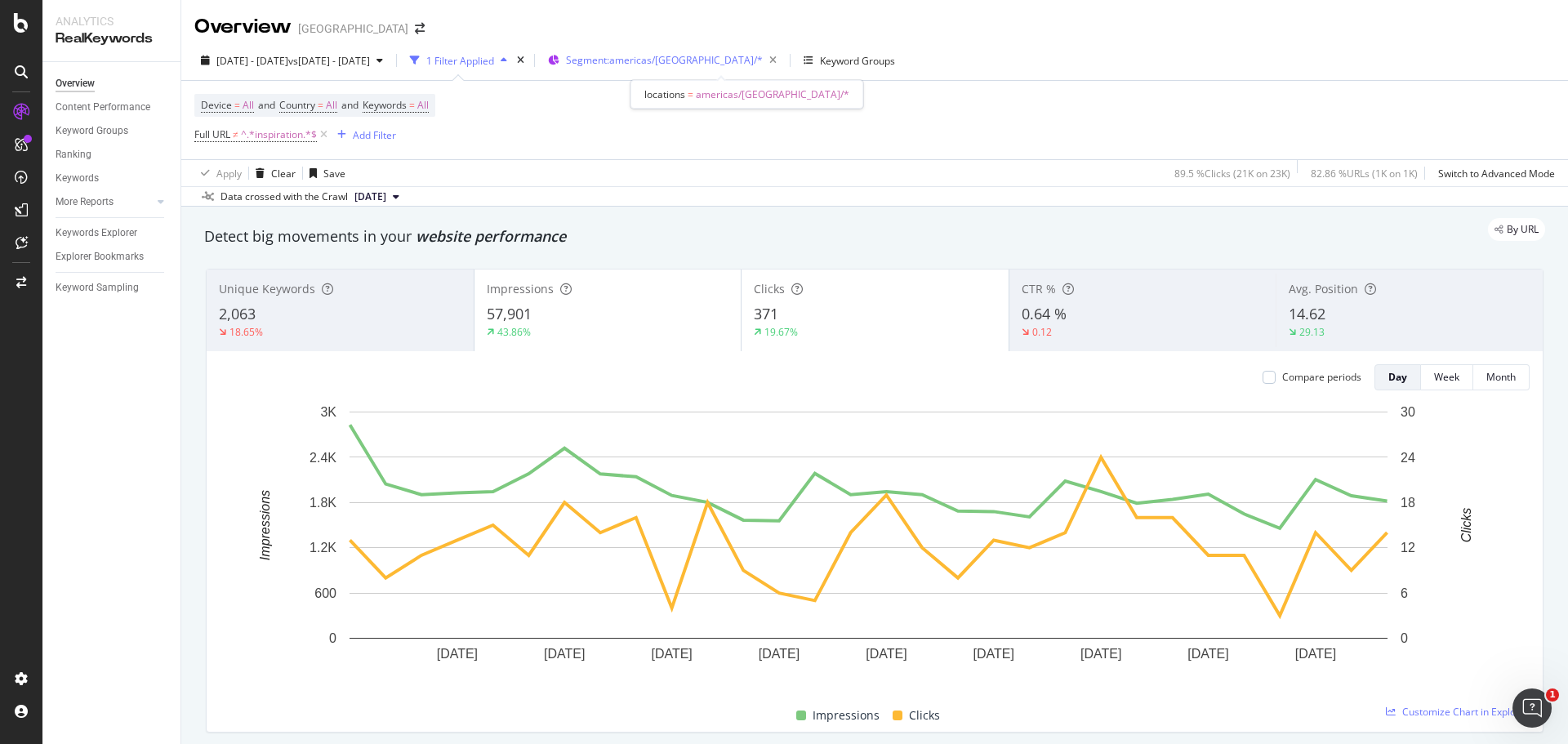
click at [672, 54] on span "Segment: americas/[GEOGRAPHIC_DATA]/*" at bounding box center [664, 60] width 197 height 14
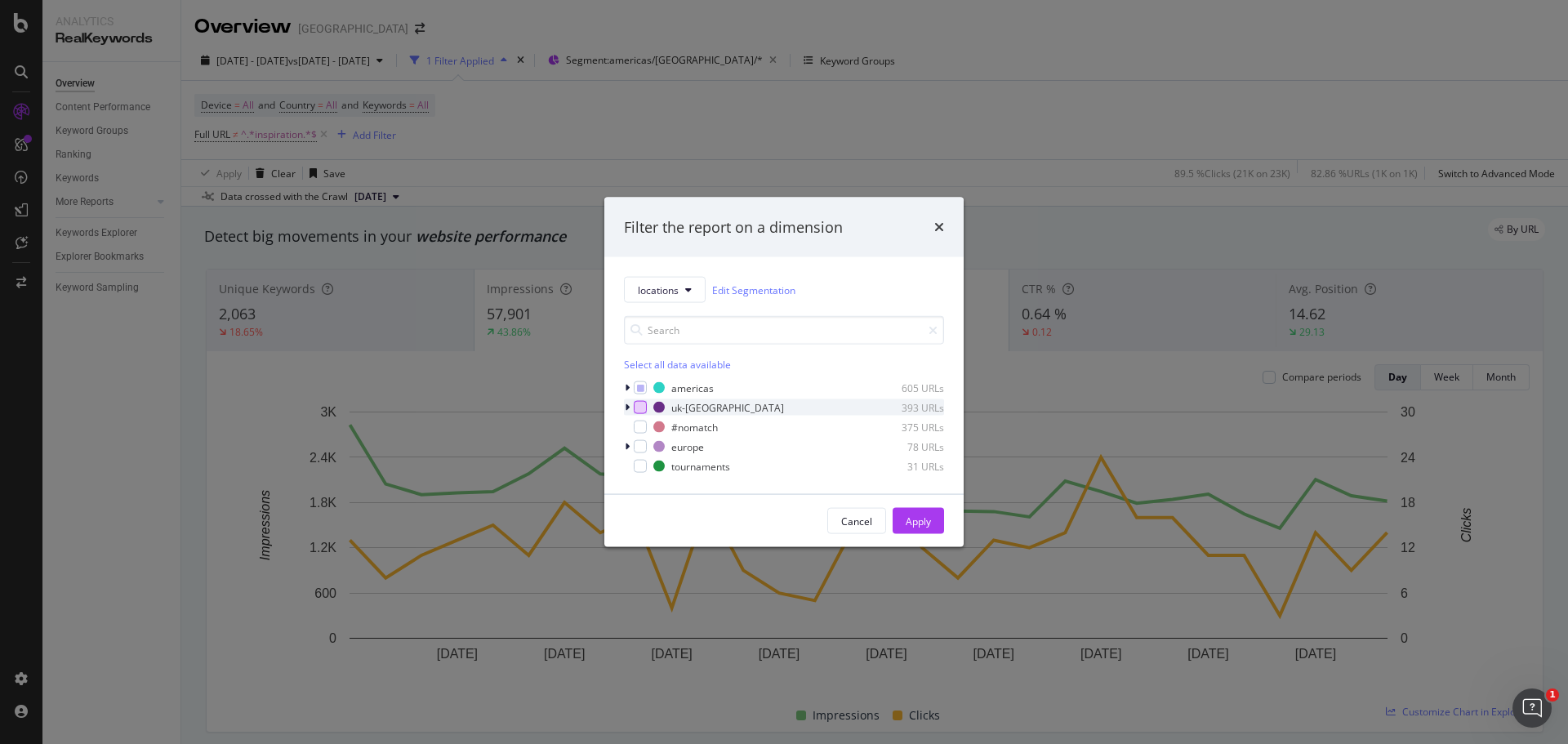
click at [636, 411] on div "modal" at bounding box center [641, 408] width 13 height 13
click at [643, 392] on div "modal" at bounding box center [641, 388] width 13 height 13
click at [918, 521] on div "Apply" at bounding box center [918, 521] width 26 height 14
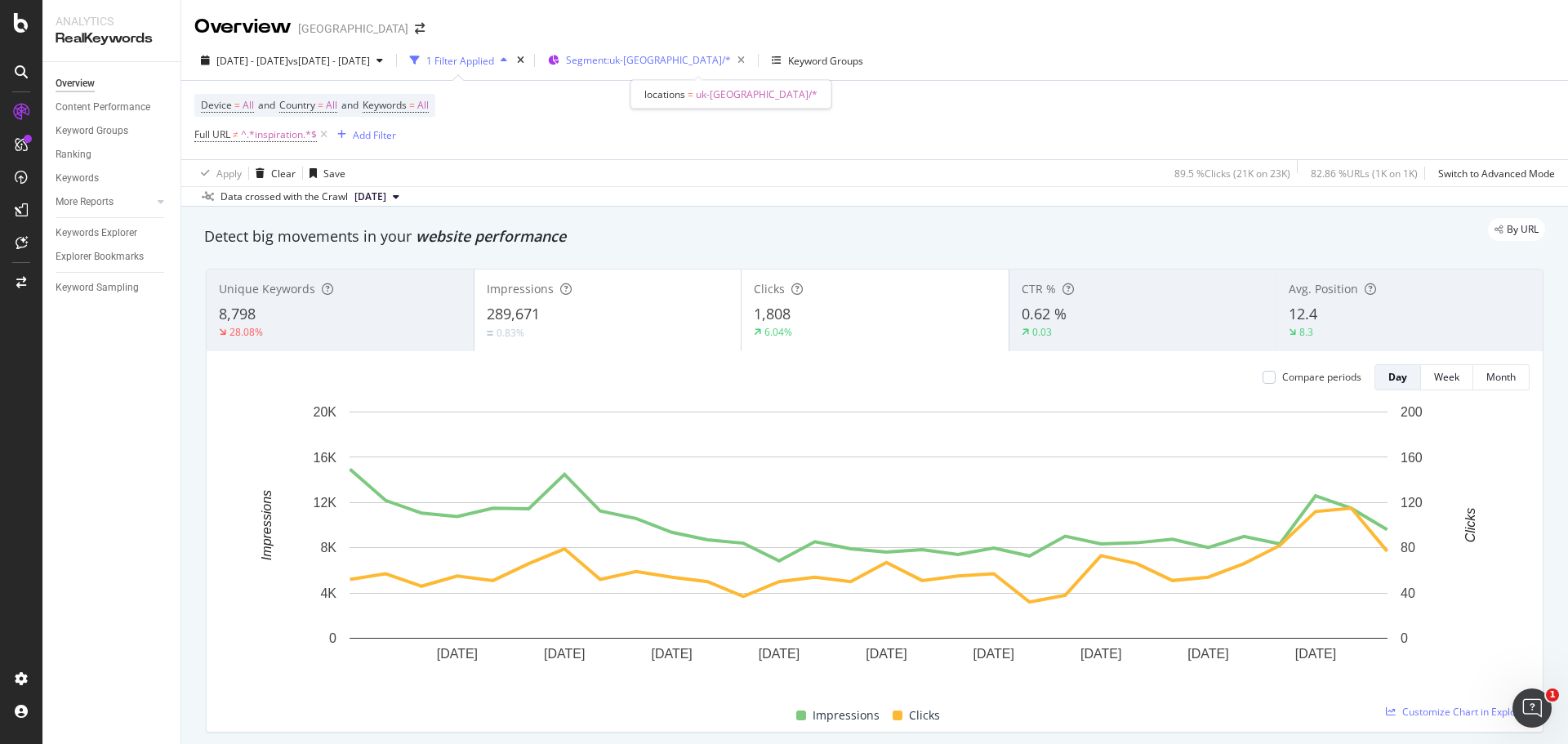
click at [710, 70] on div "Segment: [GEOGRAPHIC_DATA]-[GEOGRAPHIC_DATA]/*" at bounding box center [659, 61] width 185 height 23
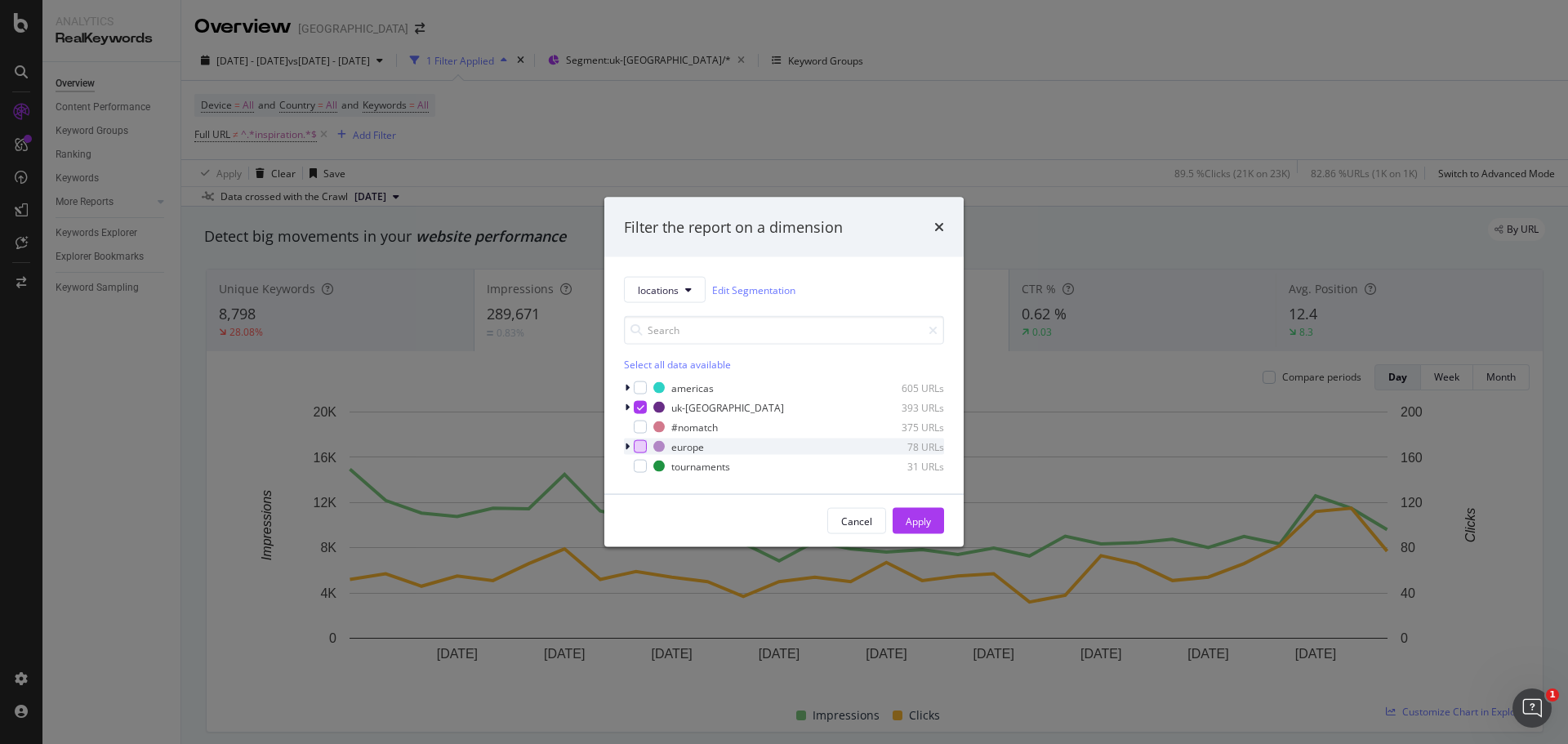
click at [641, 446] on div "modal" at bounding box center [641, 447] width 13 height 13
click at [641, 413] on div "modal" at bounding box center [641, 408] width 13 height 13
click at [899, 522] on button "Apply" at bounding box center [918, 522] width 51 height 27
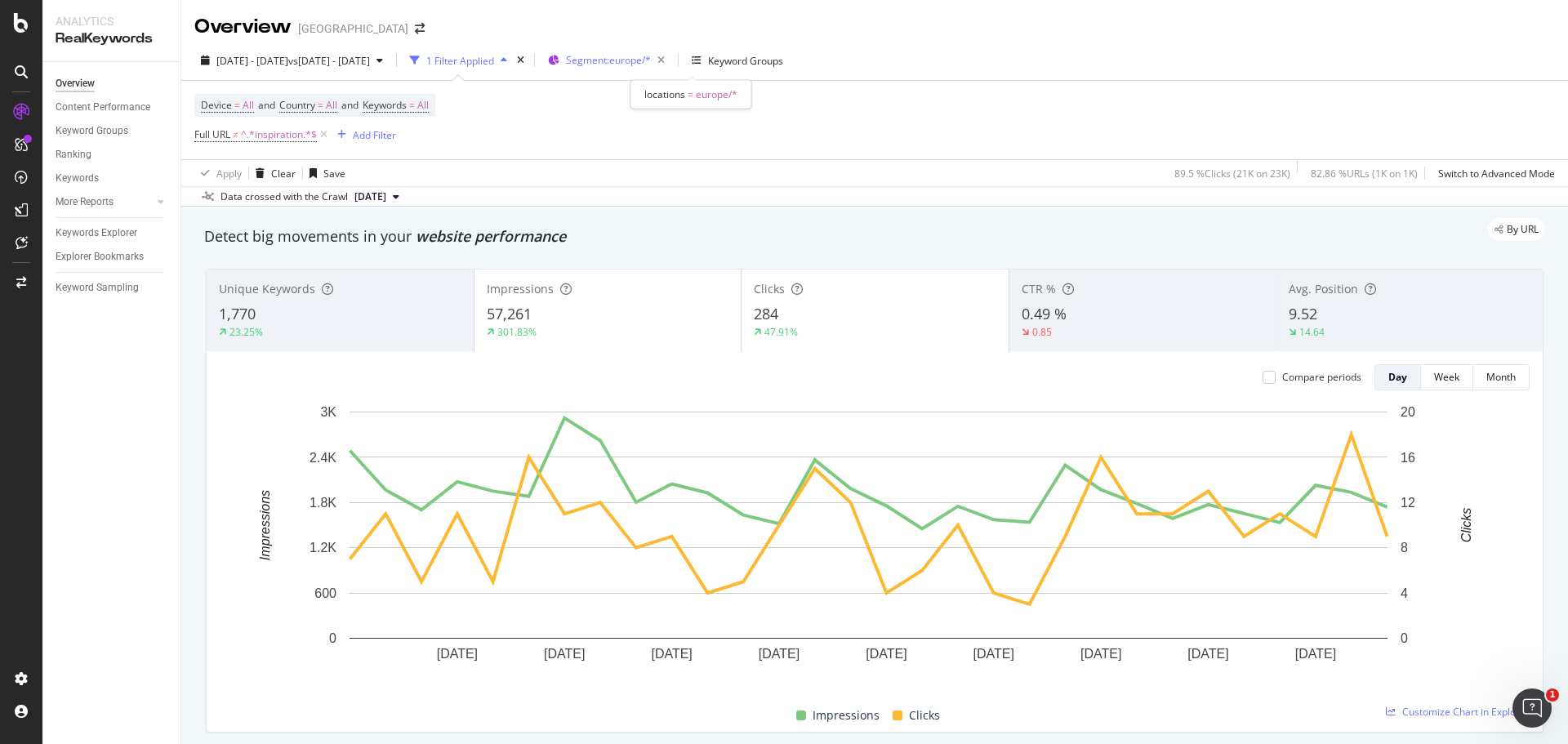
click at [651, 67] on span "Segment: [GEOGRAPHIC_DATA]/*" at bounding box center [608, 60] width 85 height 14
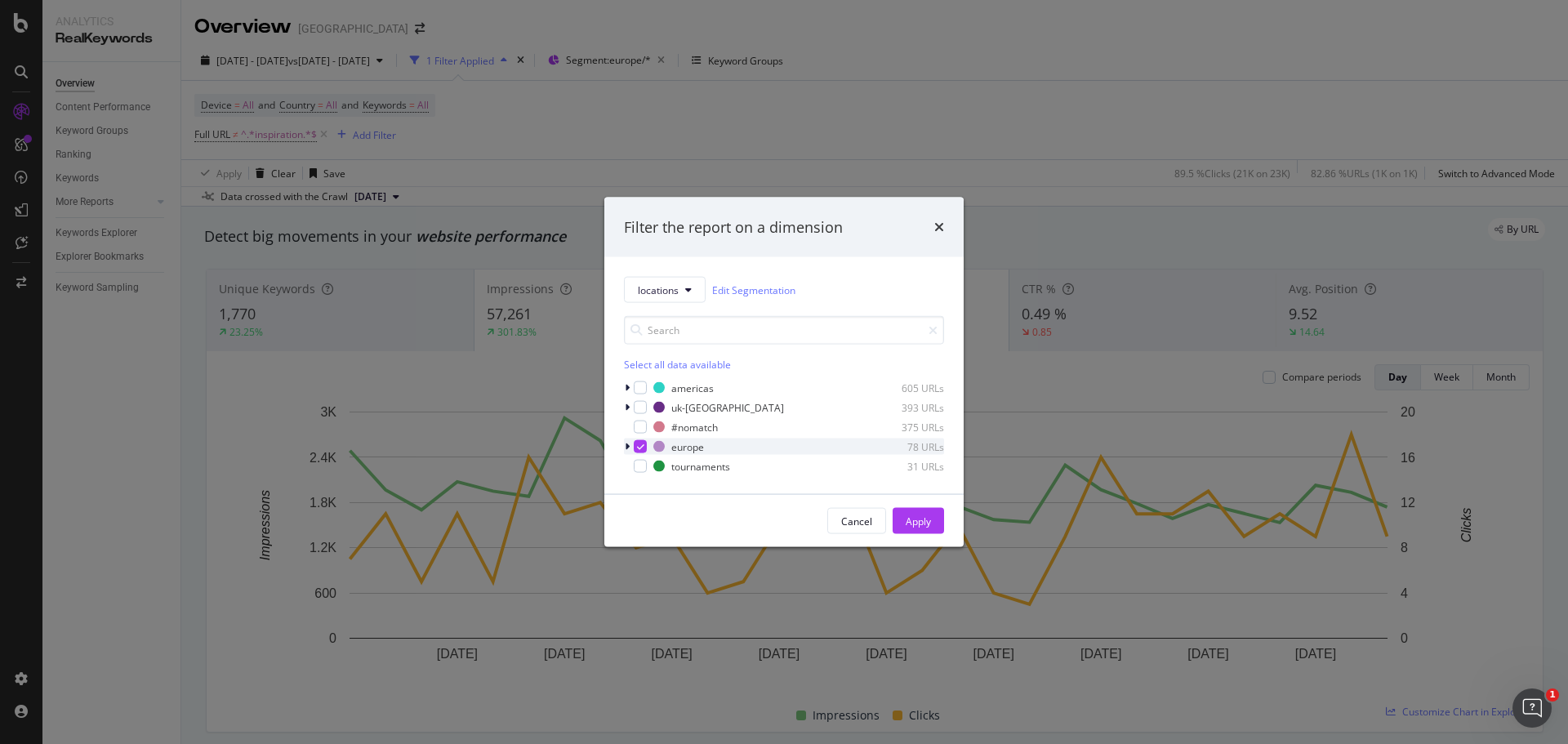
click at [640, 445] on icon "modal" at bounding box center [641, 447] width 8 height 9
click at [638, 466] on div "modal" at bounding box center [641, 467] width 13 height 13
click at [912, 526] on div "Apply" at bounding box center [918, 521] width 26 height 14
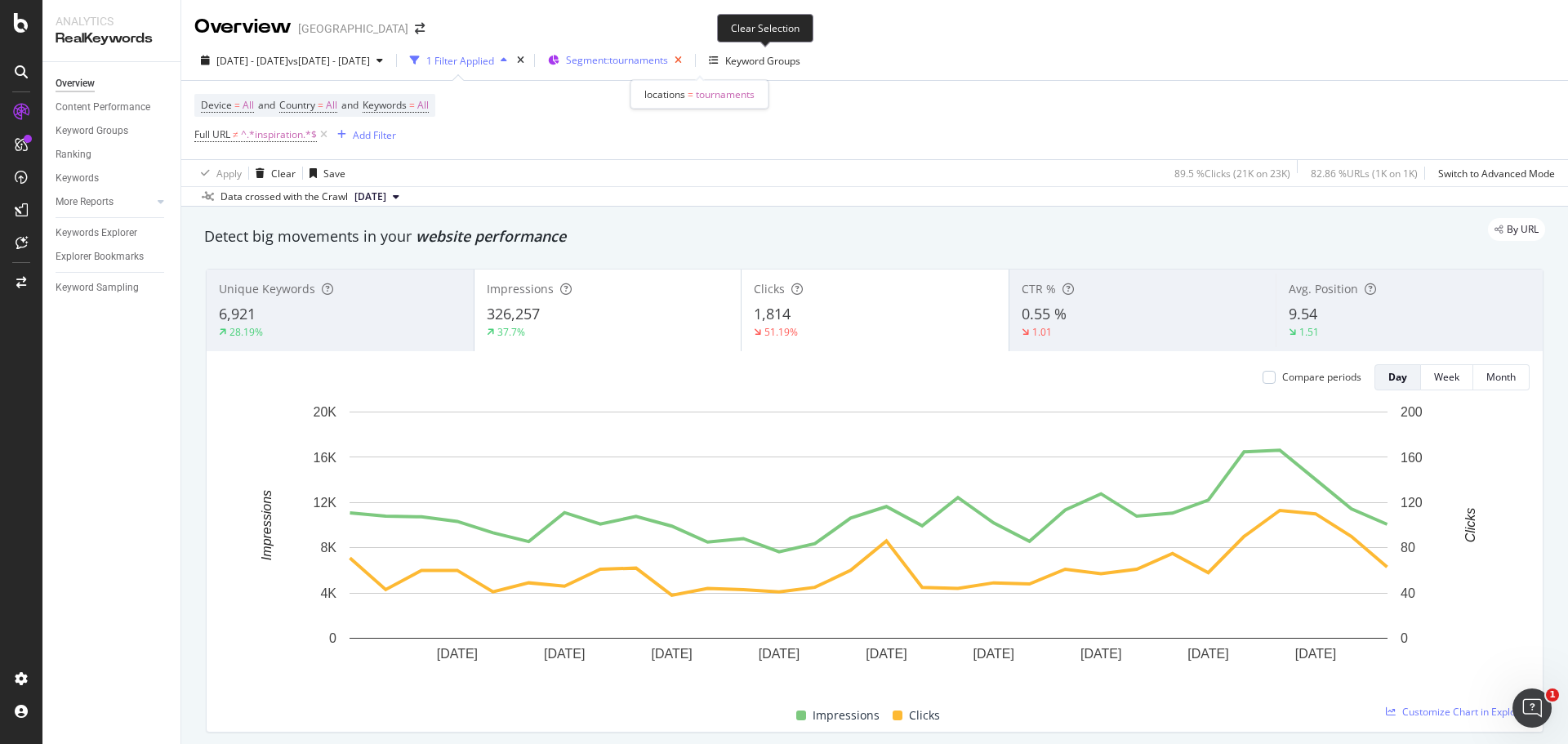
click at [689, 55] on icon "button" at bounding box center [678, 61] width 21 height 23
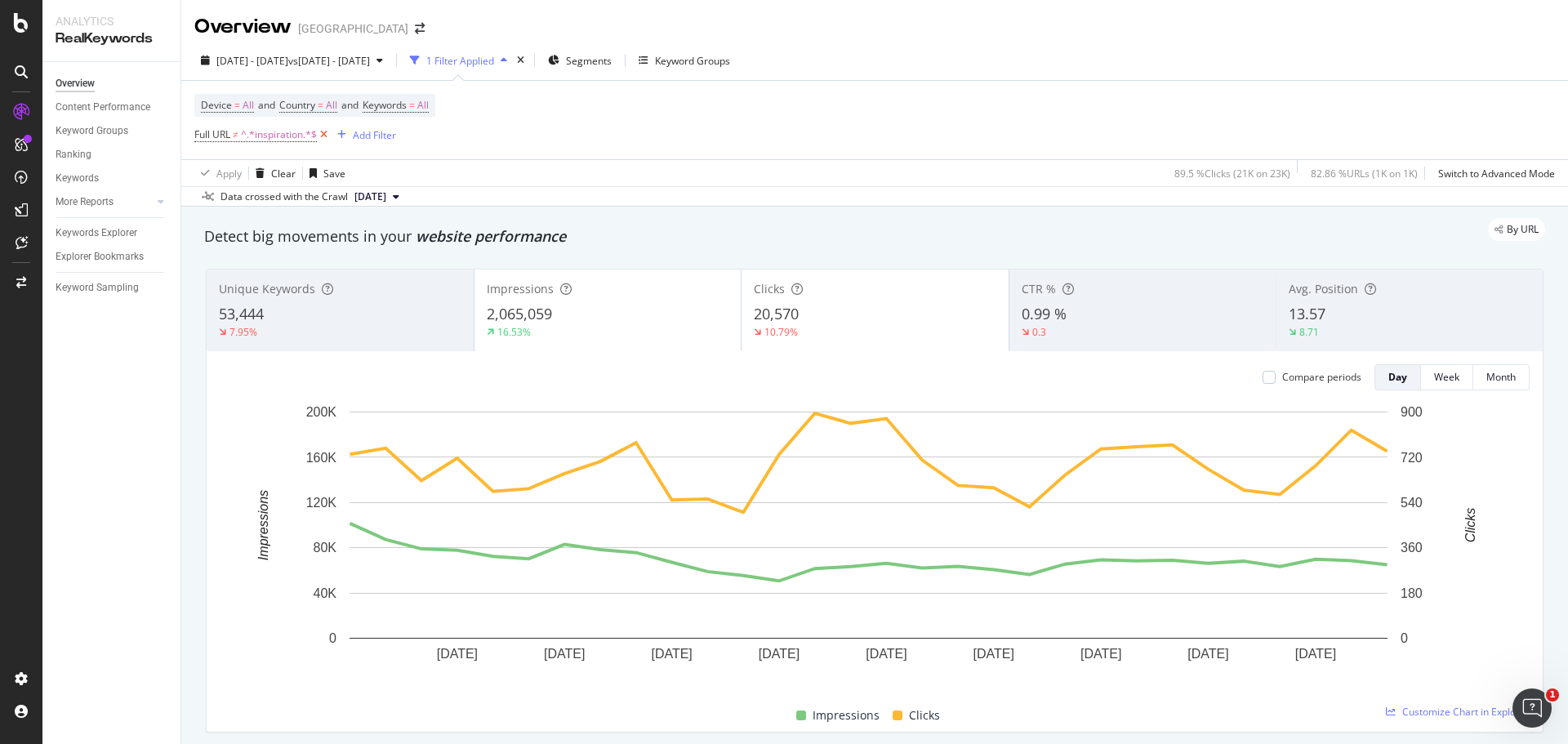
click at [322, 132] on icon at bounding box center [324, 134] width 14 height 16
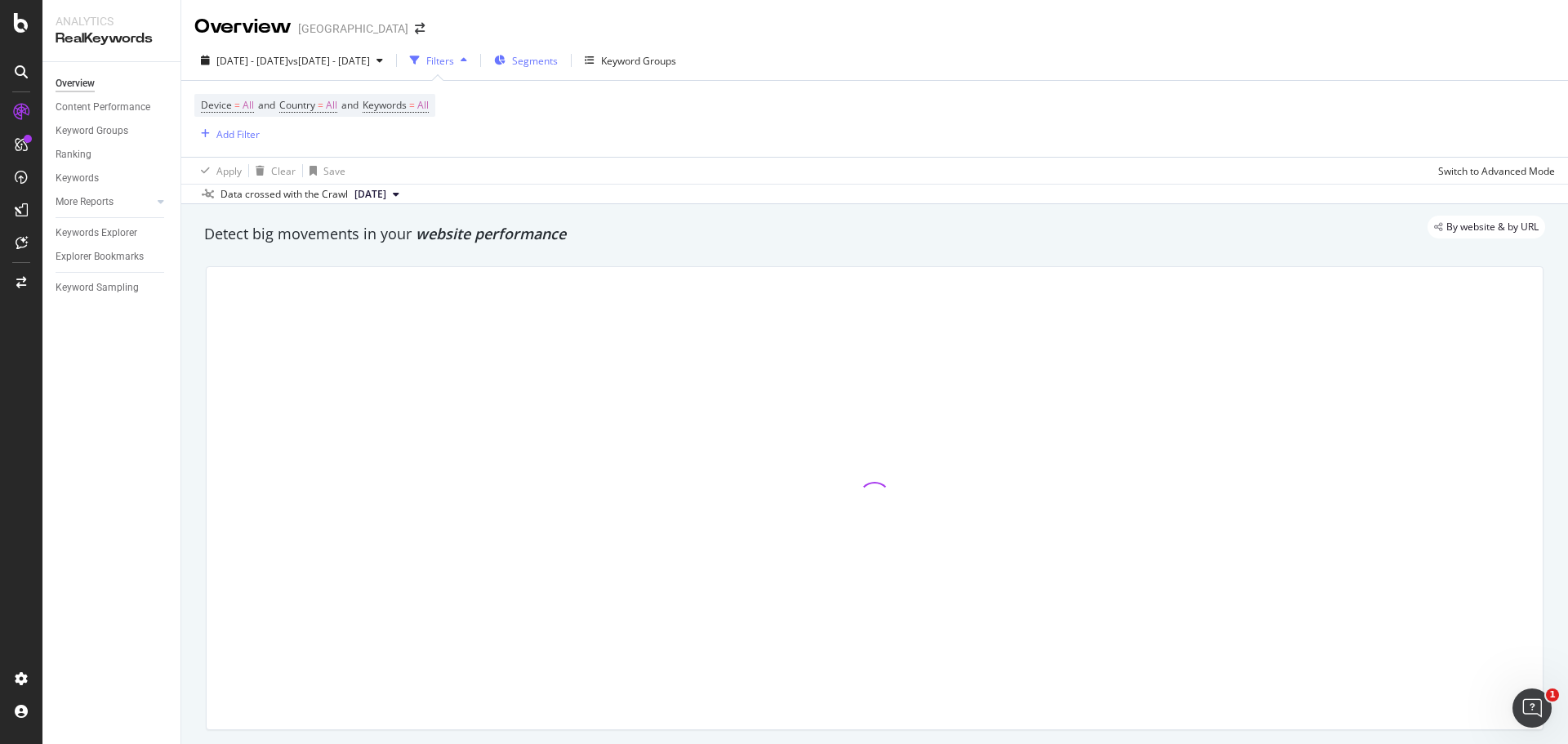
click at [558, 62] on span "Segments" at bounding box center [535, 61] width 45 height 14
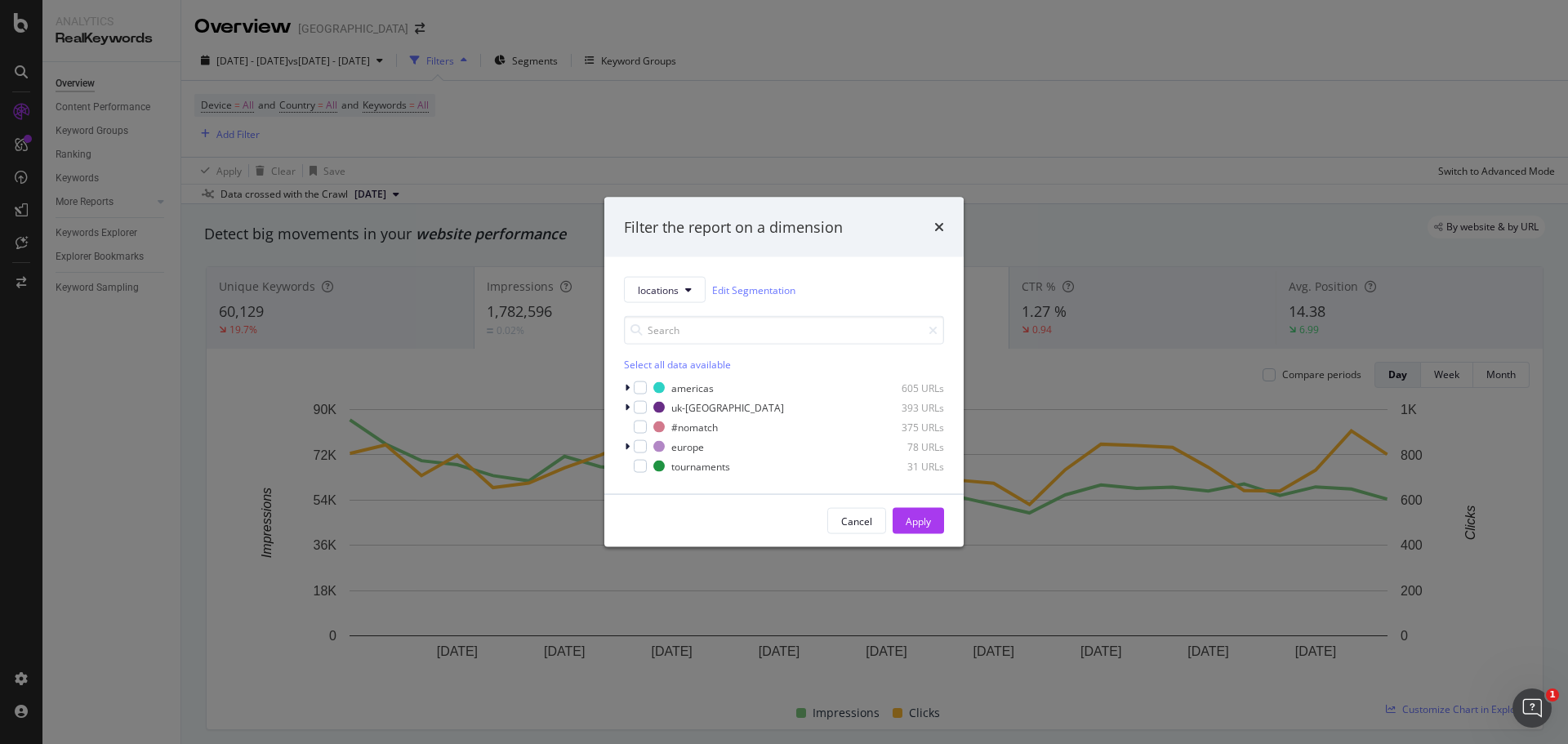
click at [461, 128] on div "Filter the report on a dimension locations Edit Segmentation Select all data av…" at bounding box center [784, 372] width 1568 height 744
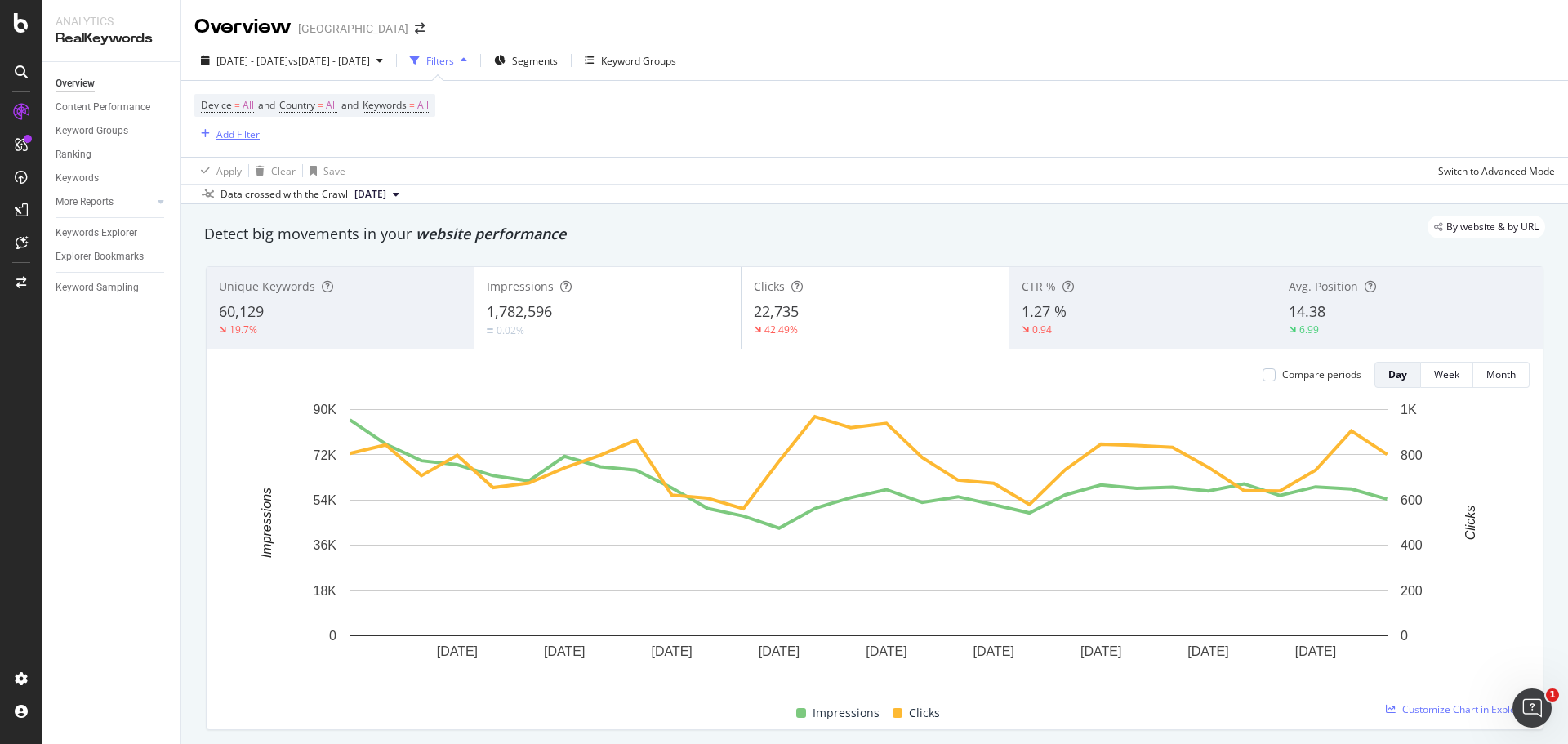
click at [247, 134] on div "Add Filter" at bounding box center [238, 134] width 44 height 14
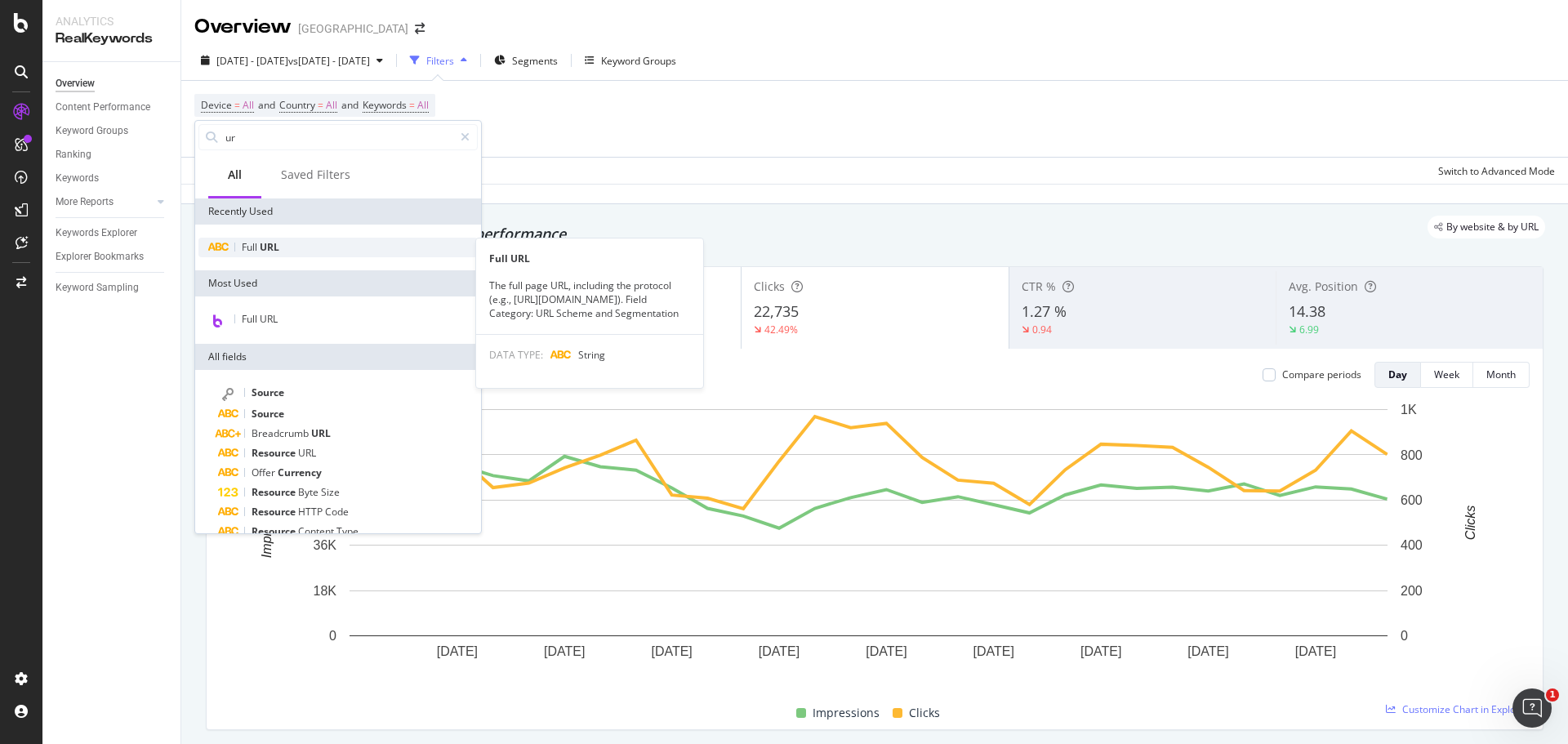
click at [252, 243] on span "Full" at bounding box center [250, 247] width 18 height 14
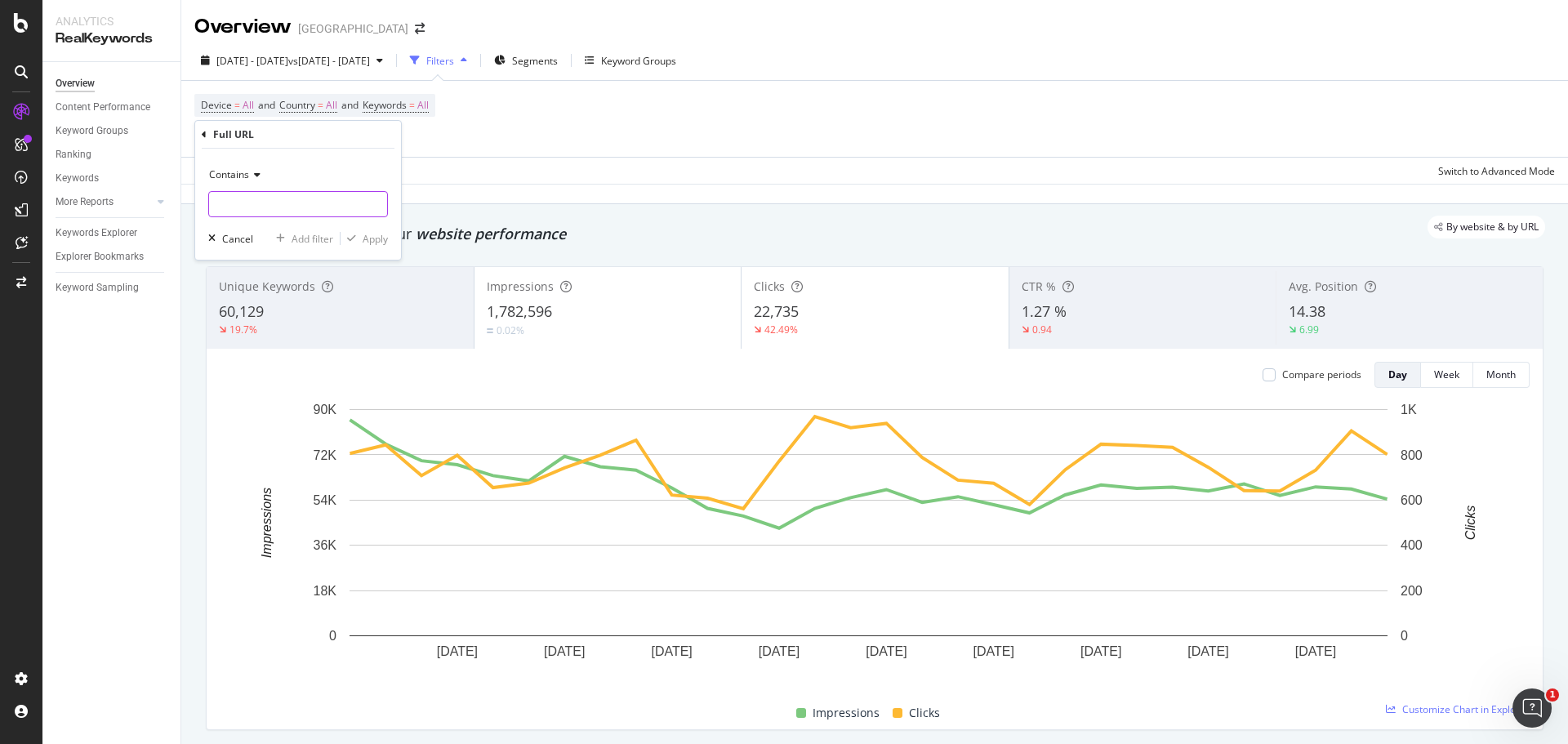
click at [254, 200] on input "text" at bounding box center [298, 204] width 178 height 27
type input "inspiration"
click at [362, 244] on div "Apply" at bounding box center [375, 239] width 26 height 14
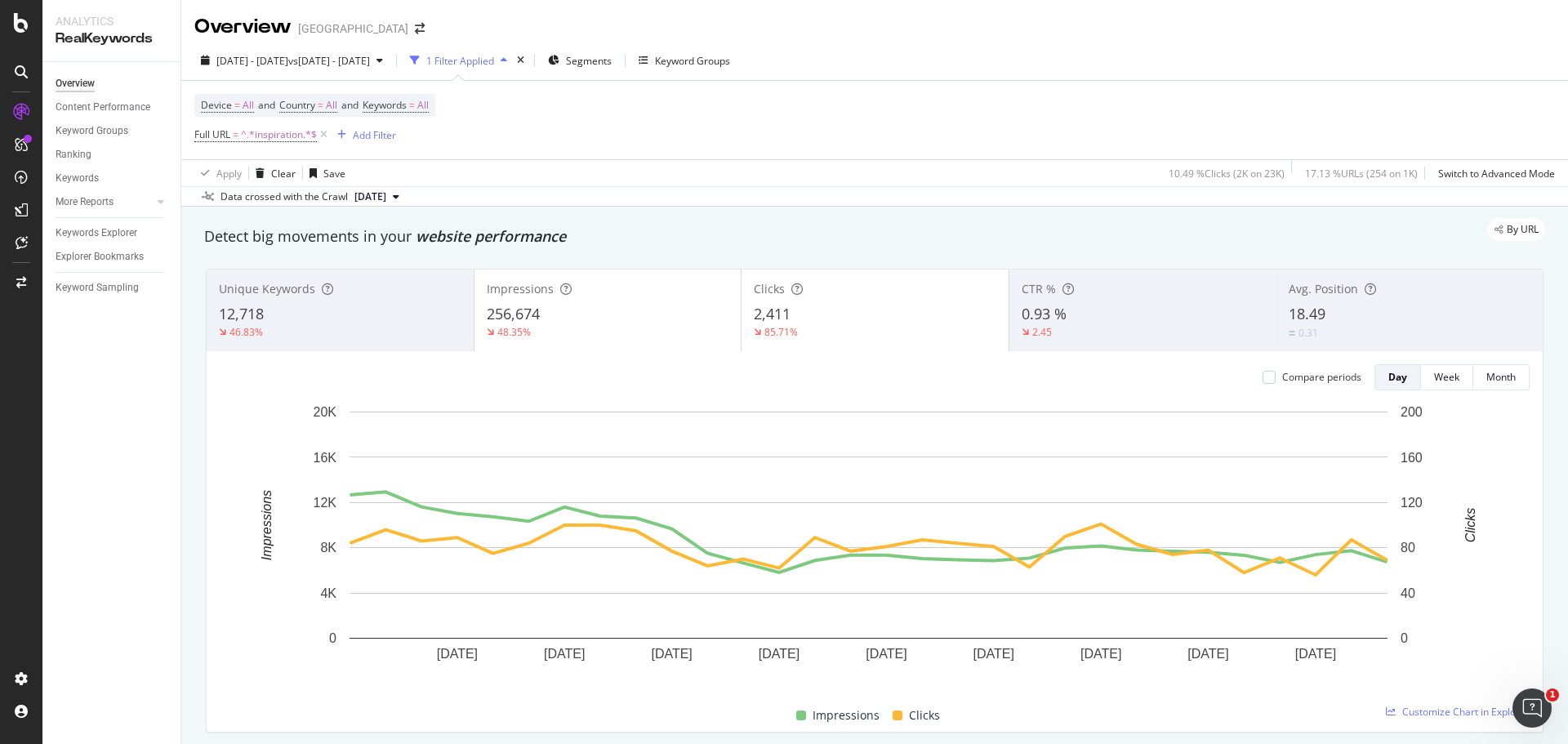
click at [494, 65] on div "1 Filter Applied" at bounding box center [461, 61] width 68 height 14
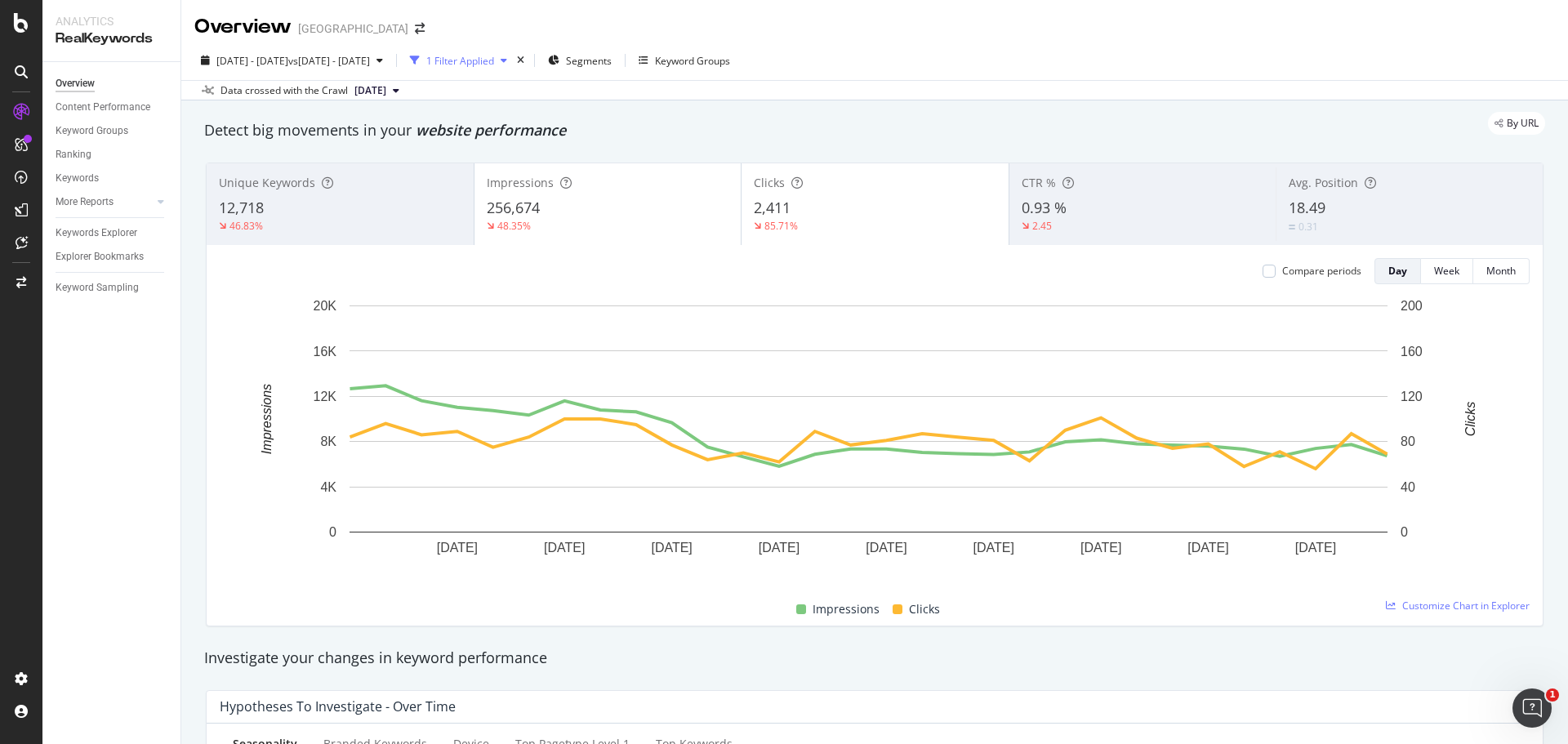
click at [494, 65] on div "1 Filter Applied" at bounding box center [461, 61] width 68 height 14
click at [494, 61] on div "1 Filter Applied" at bounding box center [461, 61] width 68 height 14
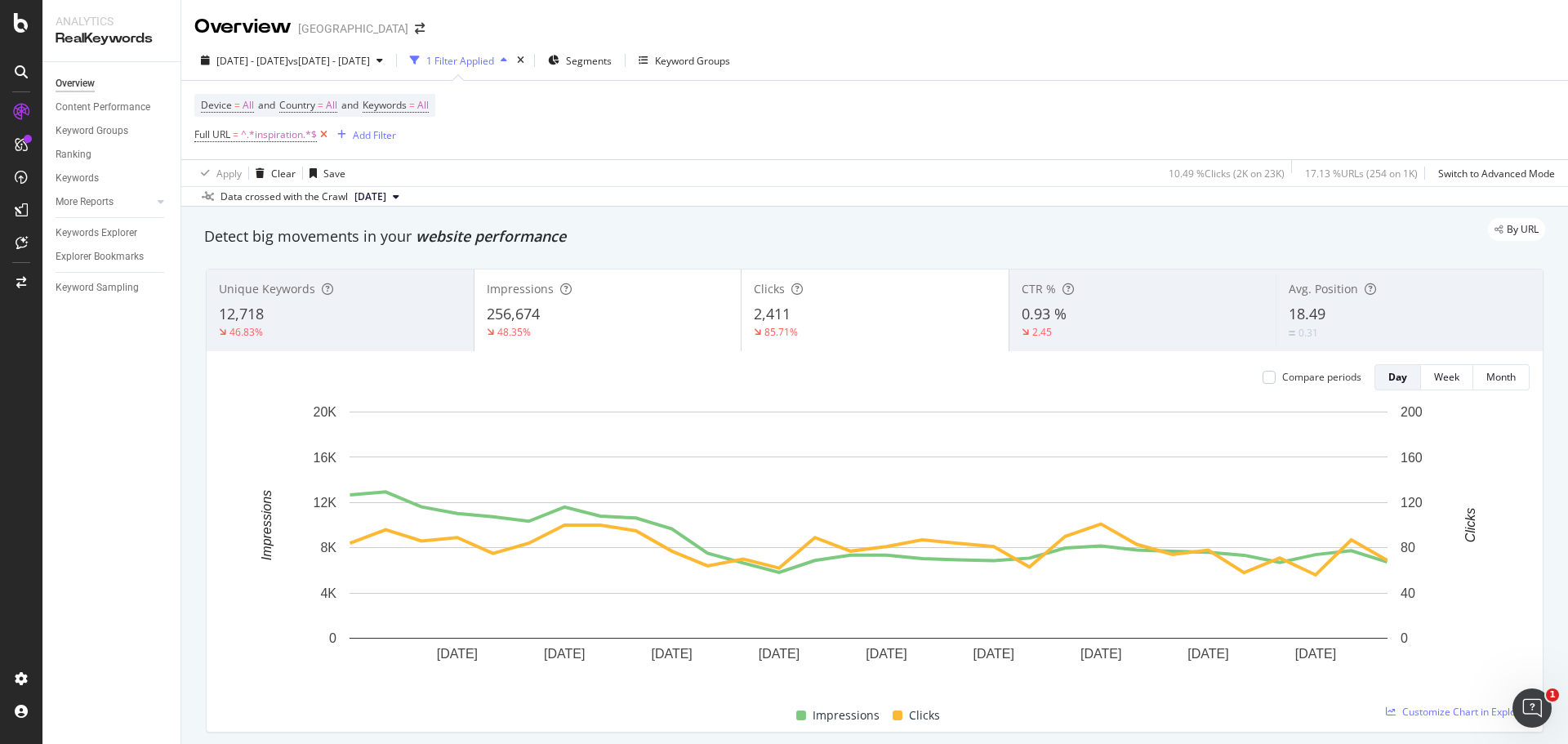
click at [324, 136] on icon at bounding box center [324, 134] width 14 height 16
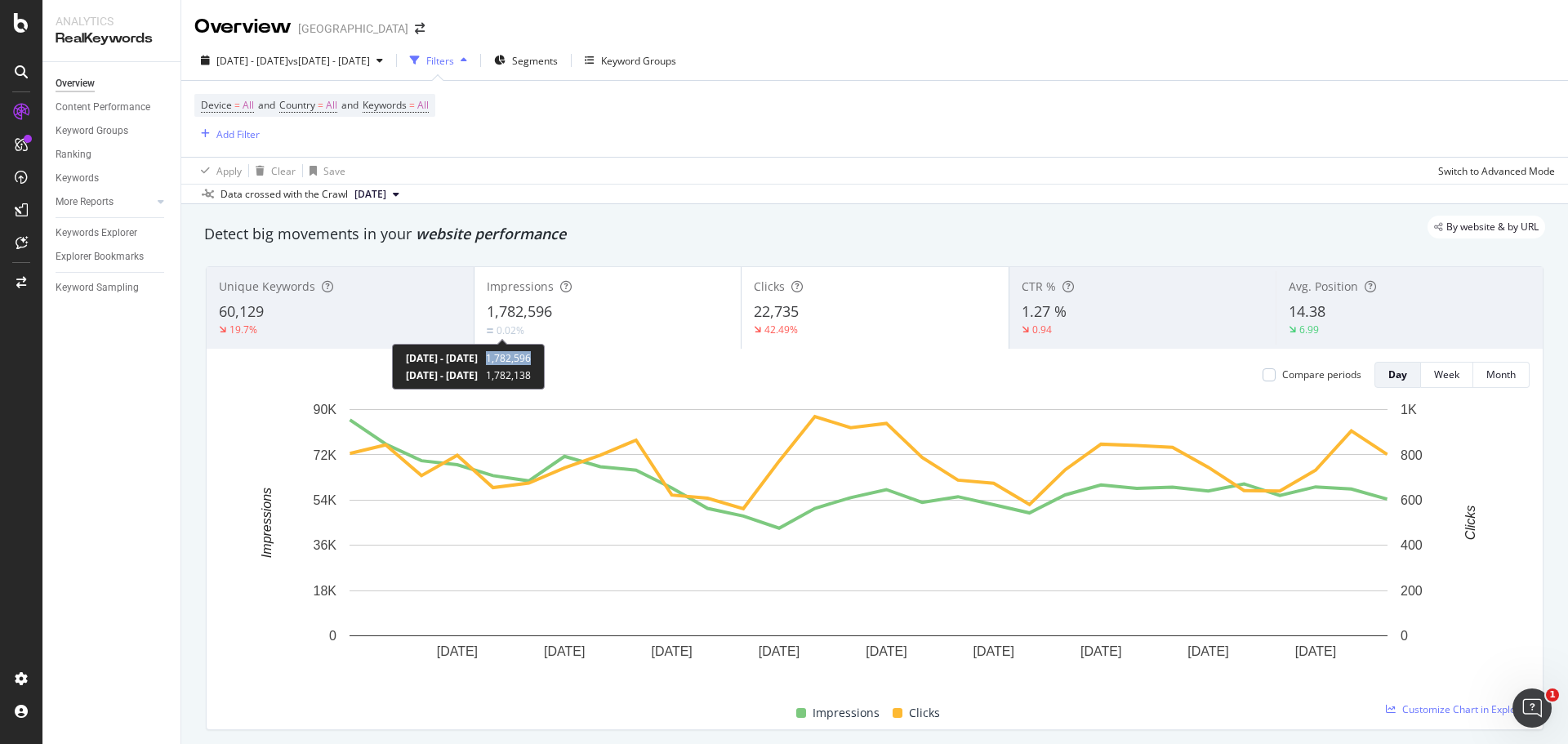
drag, startPoint x: 598, startPoint y: 359, endPoint x: 552, endPoint y: 360, distance: 46.0
click at [531, 360] on div "[DATE] - [DATE] 1,782,596" at bounding box center [468, 358] width 125 height 14
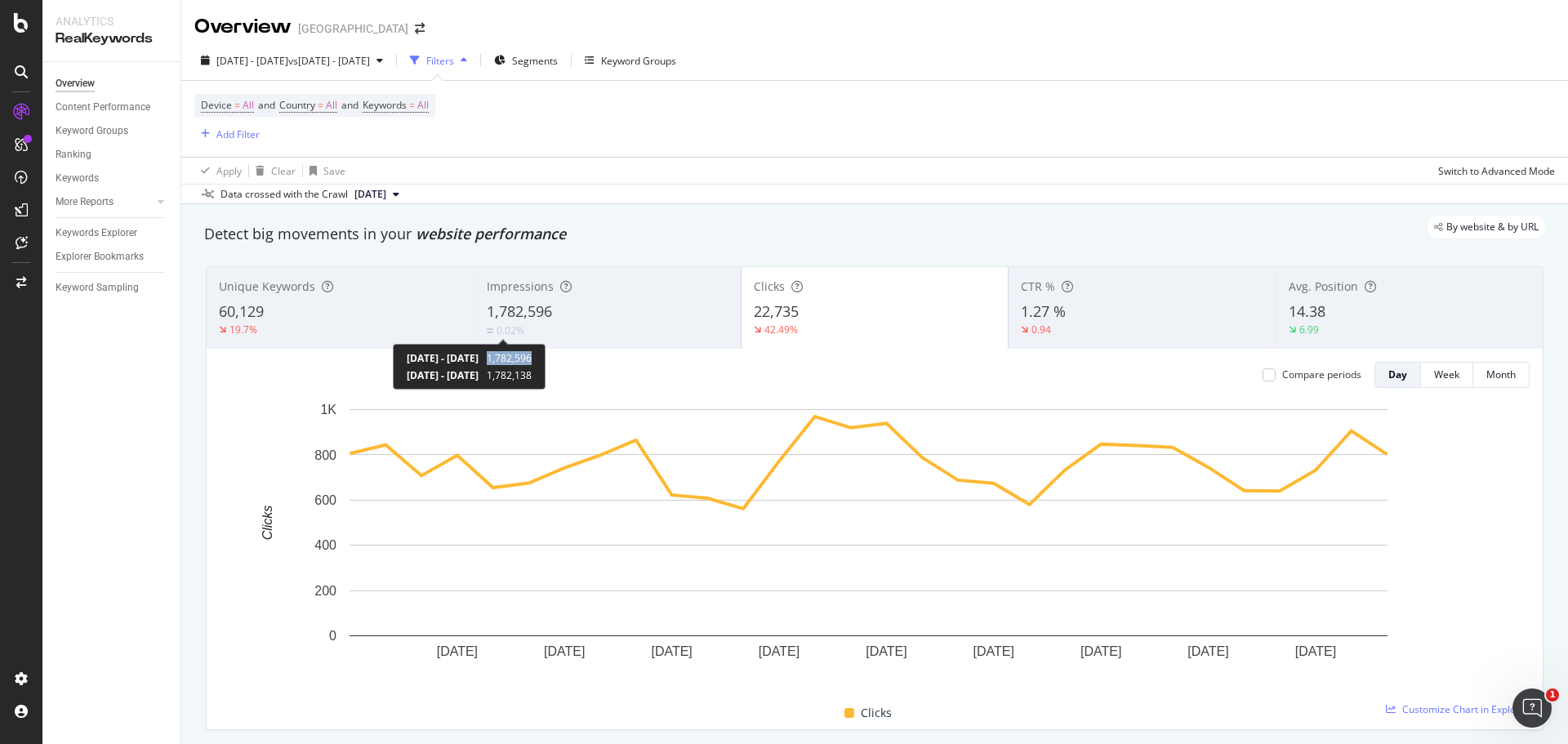
drag, startPoint x: 601, startPoint y: 360, endPoint x: 558, endPoint y: 361, distance: 43.0
click at [546, 361] on div "[DATE] - [DATE] 1,782,596 [DATE] - [DATE] 1,782,138" at bounding box center [468, 366] width 152 height 45
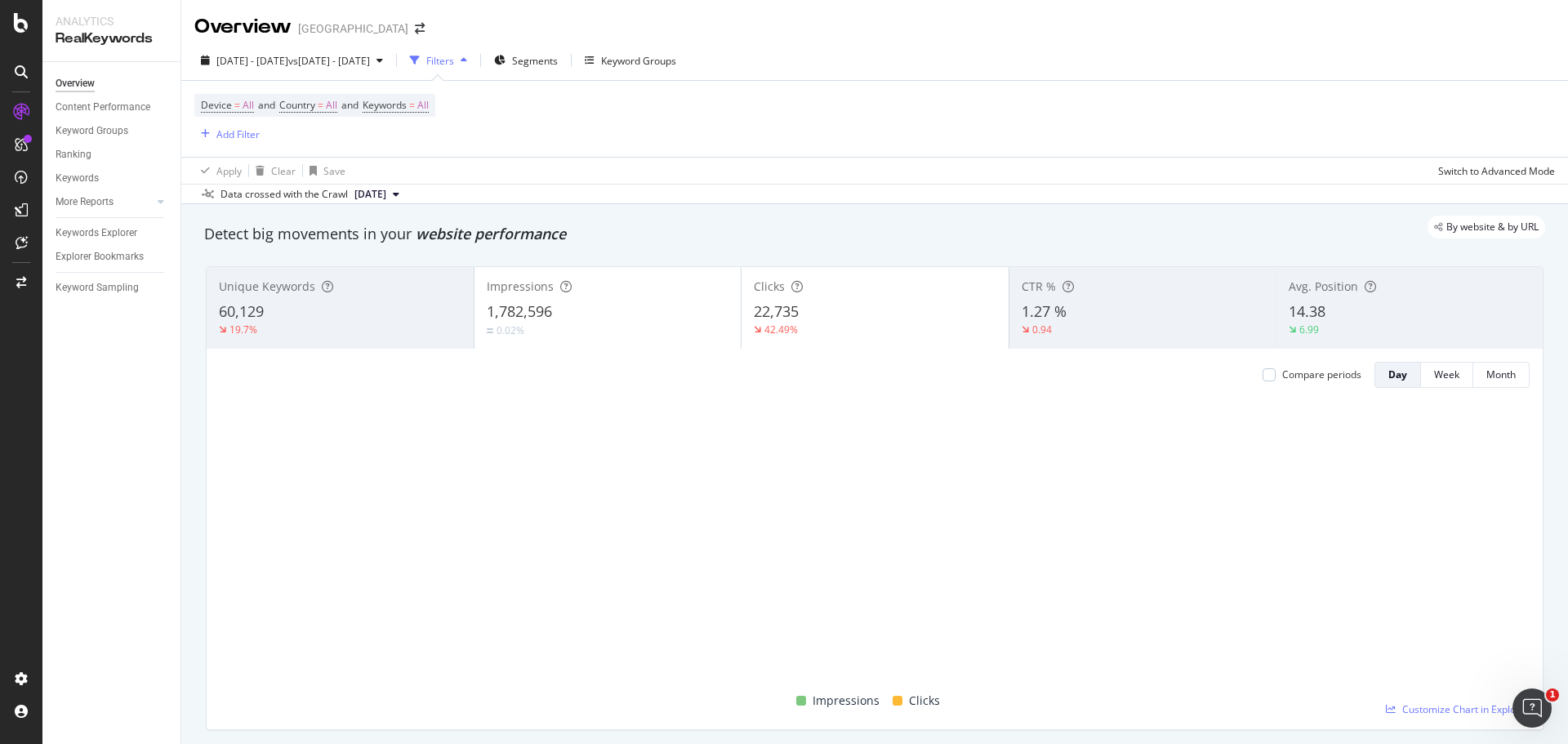
copy span "1,782,596"
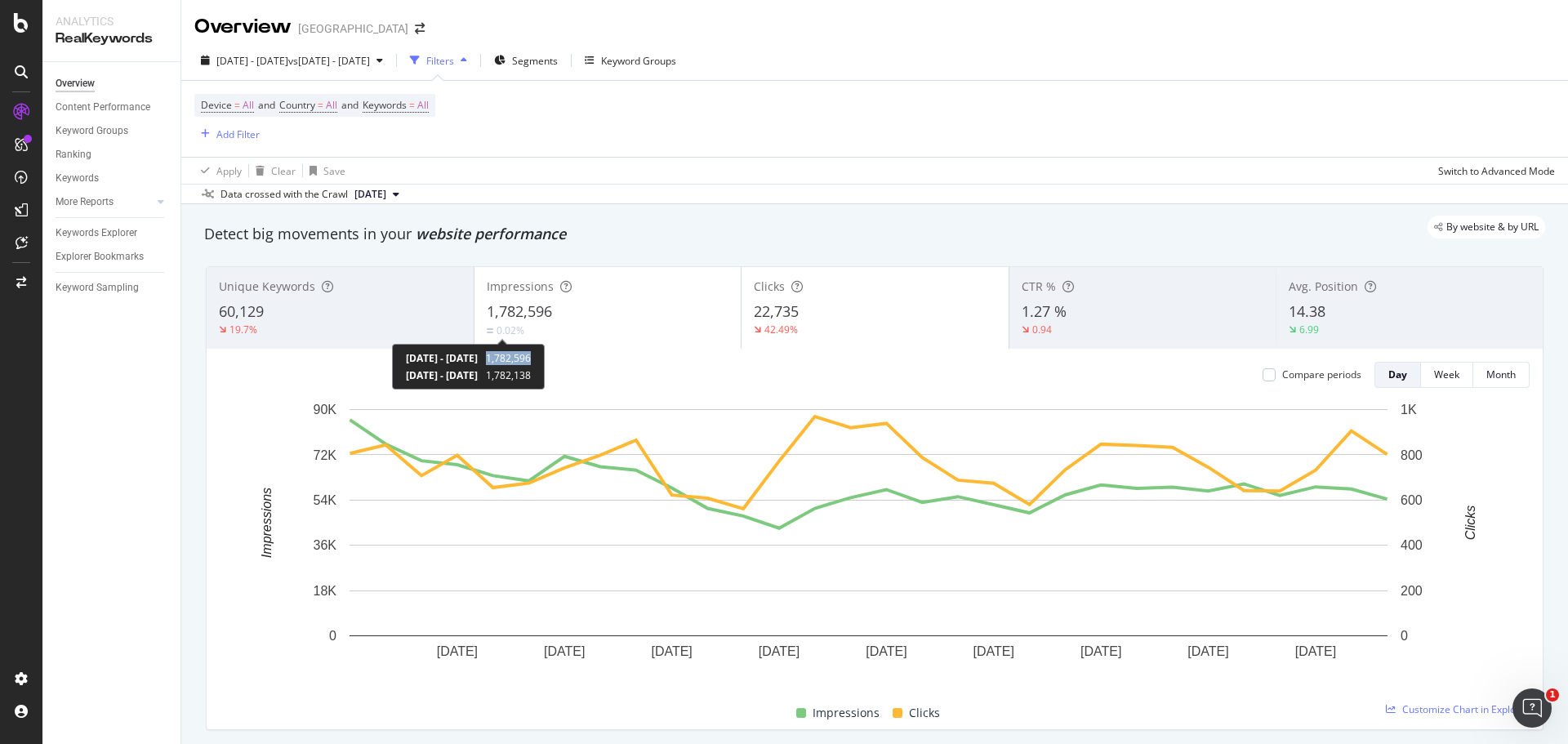
copy span "1,782,596"
drag, startPoint x: 597, startPoint y: 357, endPoint x: 554, endPoint y: 357, distance: 43.0
click at [531, 357] on span "1,782,596" at bounding box center [508, 358] width 44 height 14
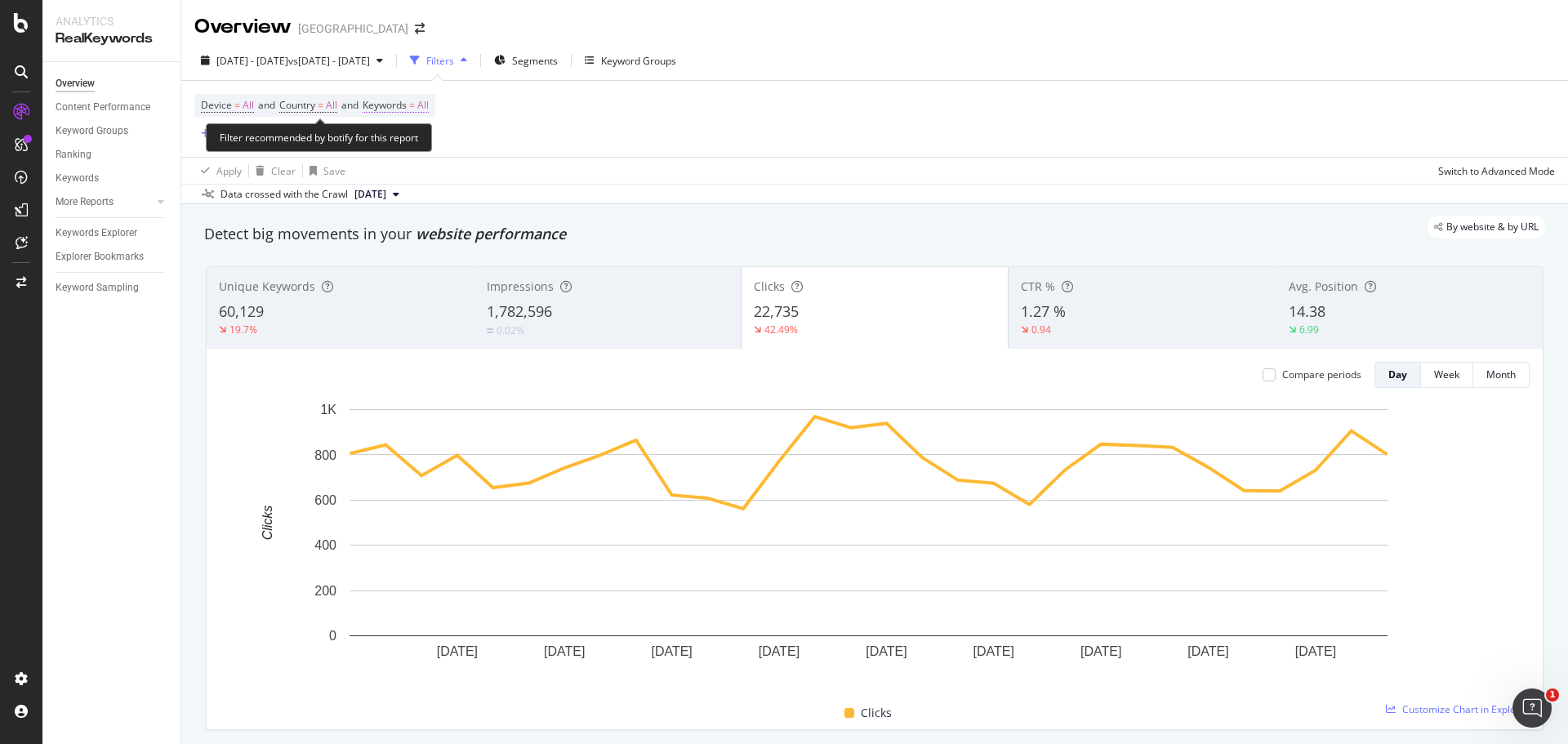
click at [429, 105] on span "All" at bounding box center [423, 105] width 11 height 23
click at [414, 145] on icon "button" at bounding box center [414, 144] width 7 height 9
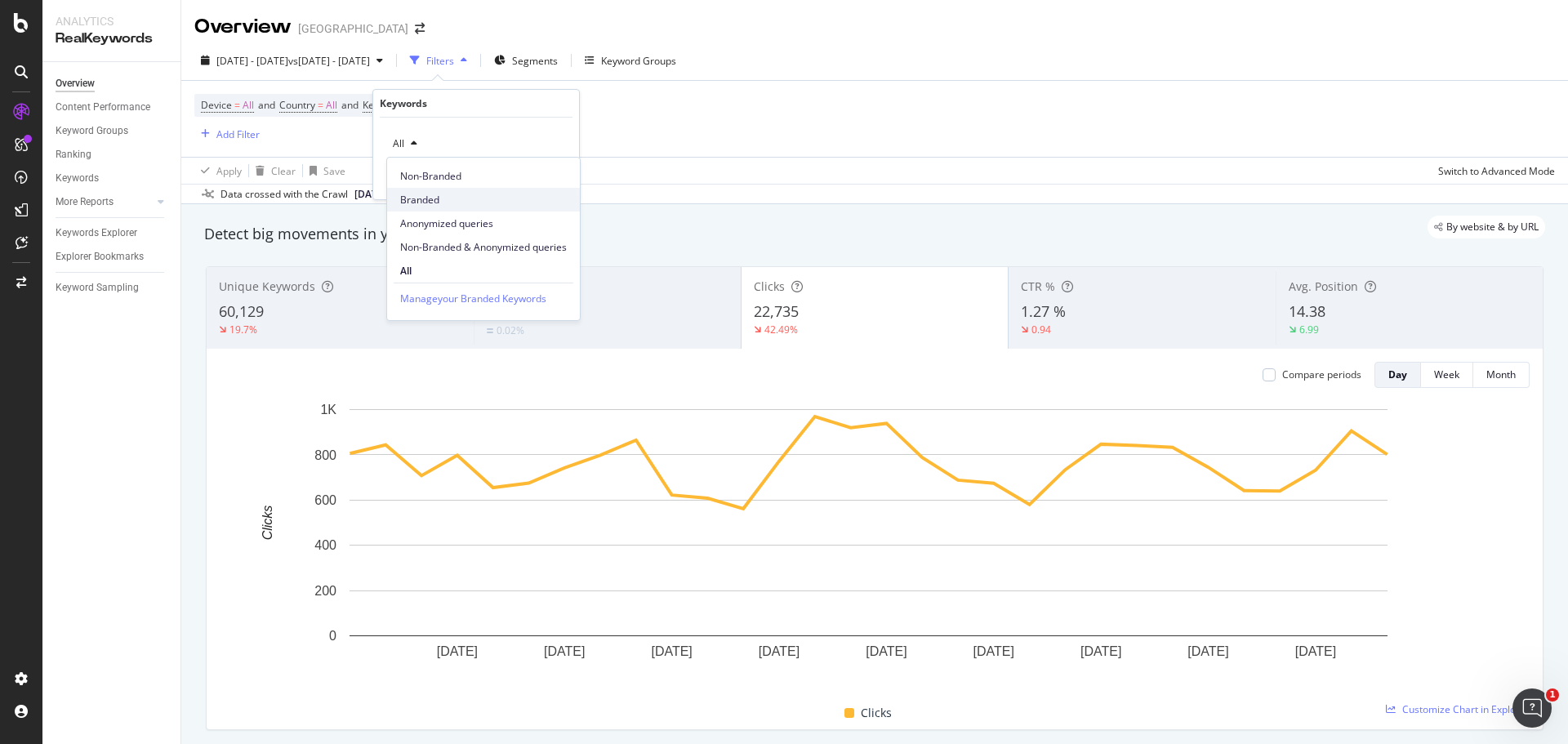
click at [427, 197] on span "Branded" at bounding box center [484, 201] width 167 height 15
click at [544, 173] on div "Apply" at bounding box center [553, 178] width 26 height 14
